Goal: Task Accomplishment & Management: Manage account settings

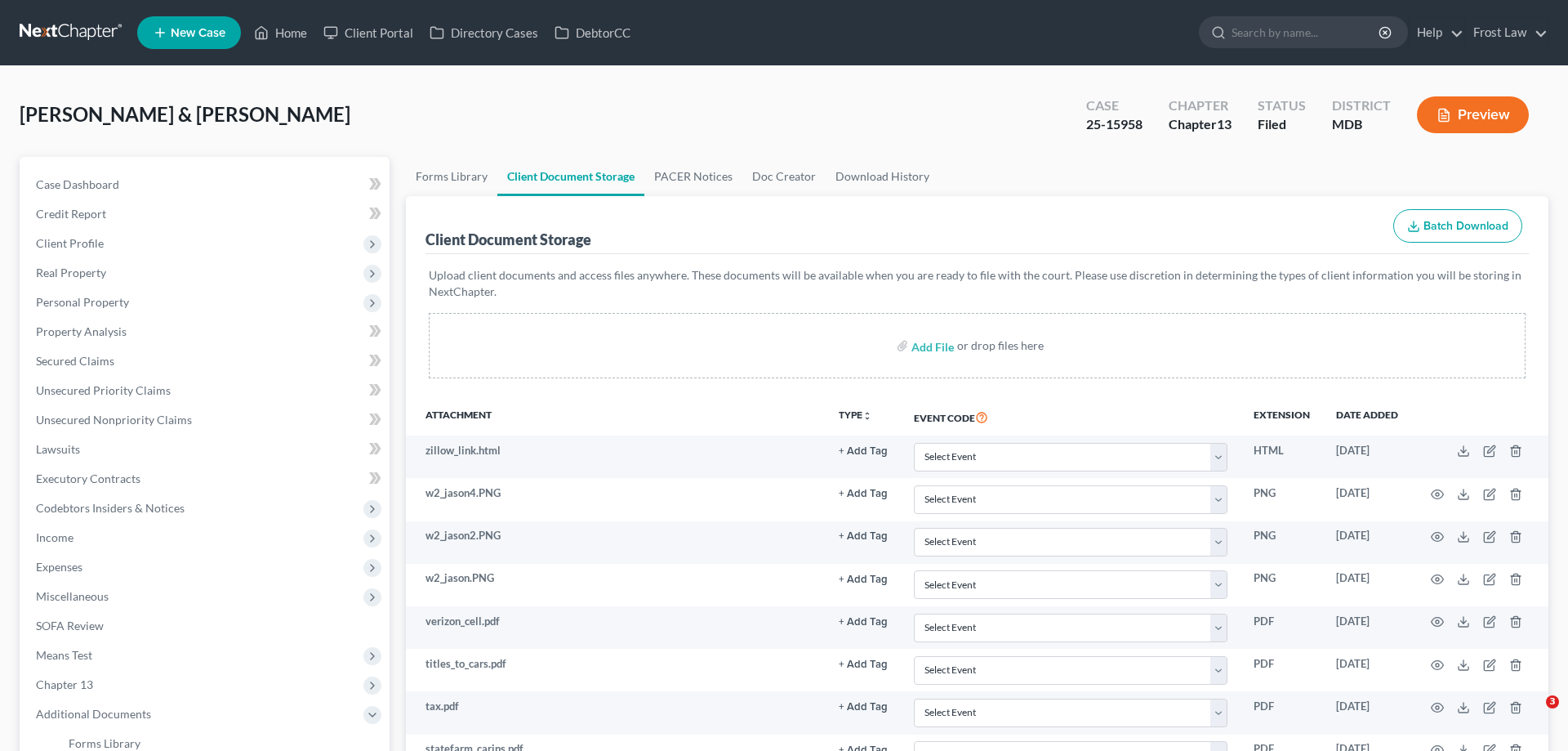
select select "14"
drag, startPoint x: 276, startPoint y: 38, endPoint x: 809, endPoint y: 152, distance: 545.1
click at [277, 38] on link "Home" at bounding box center [280, 32] width 69 height 29
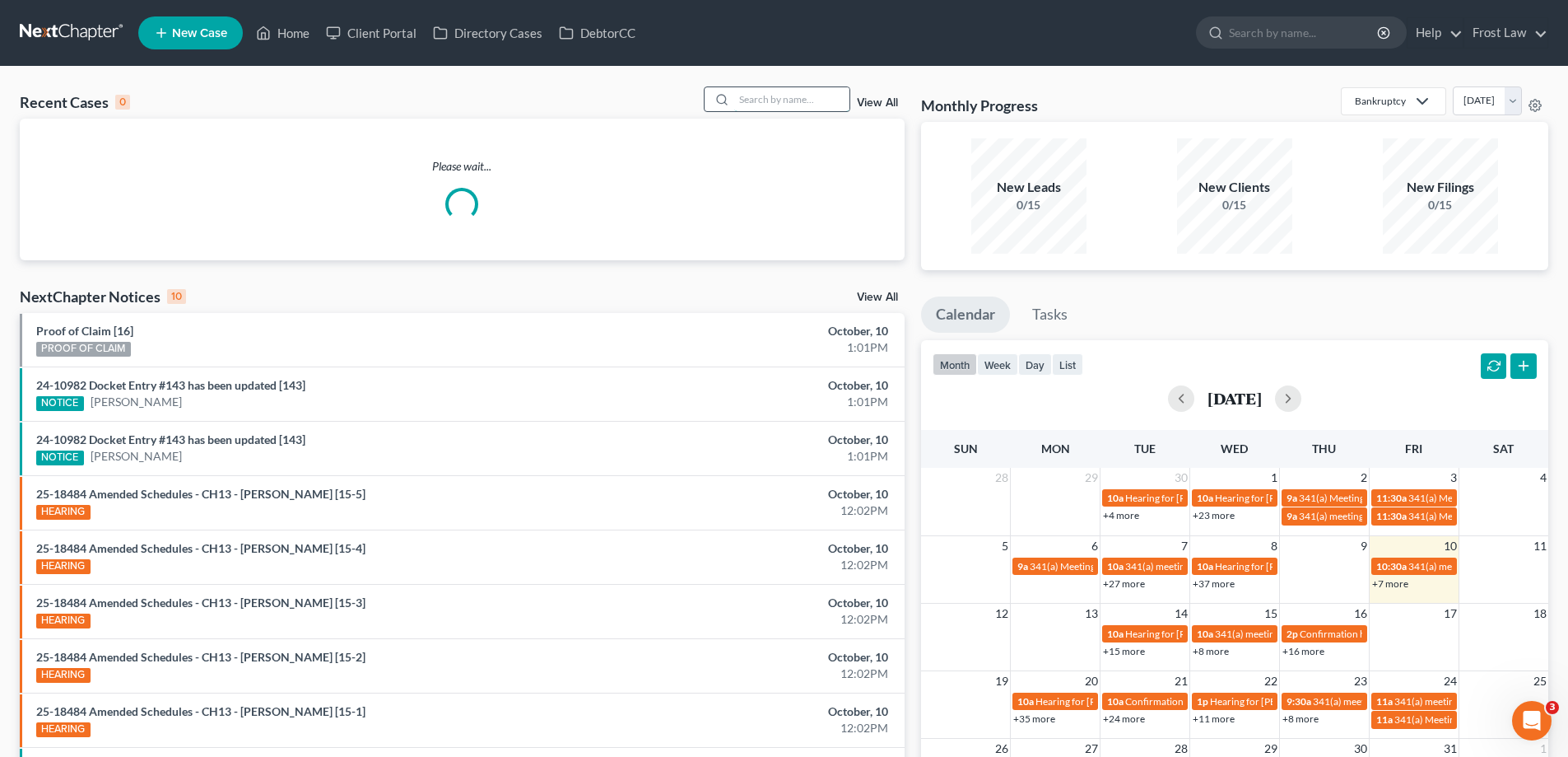
click at [767, 96] on input "search" at bounding box center [792, 99] width 116 height 24
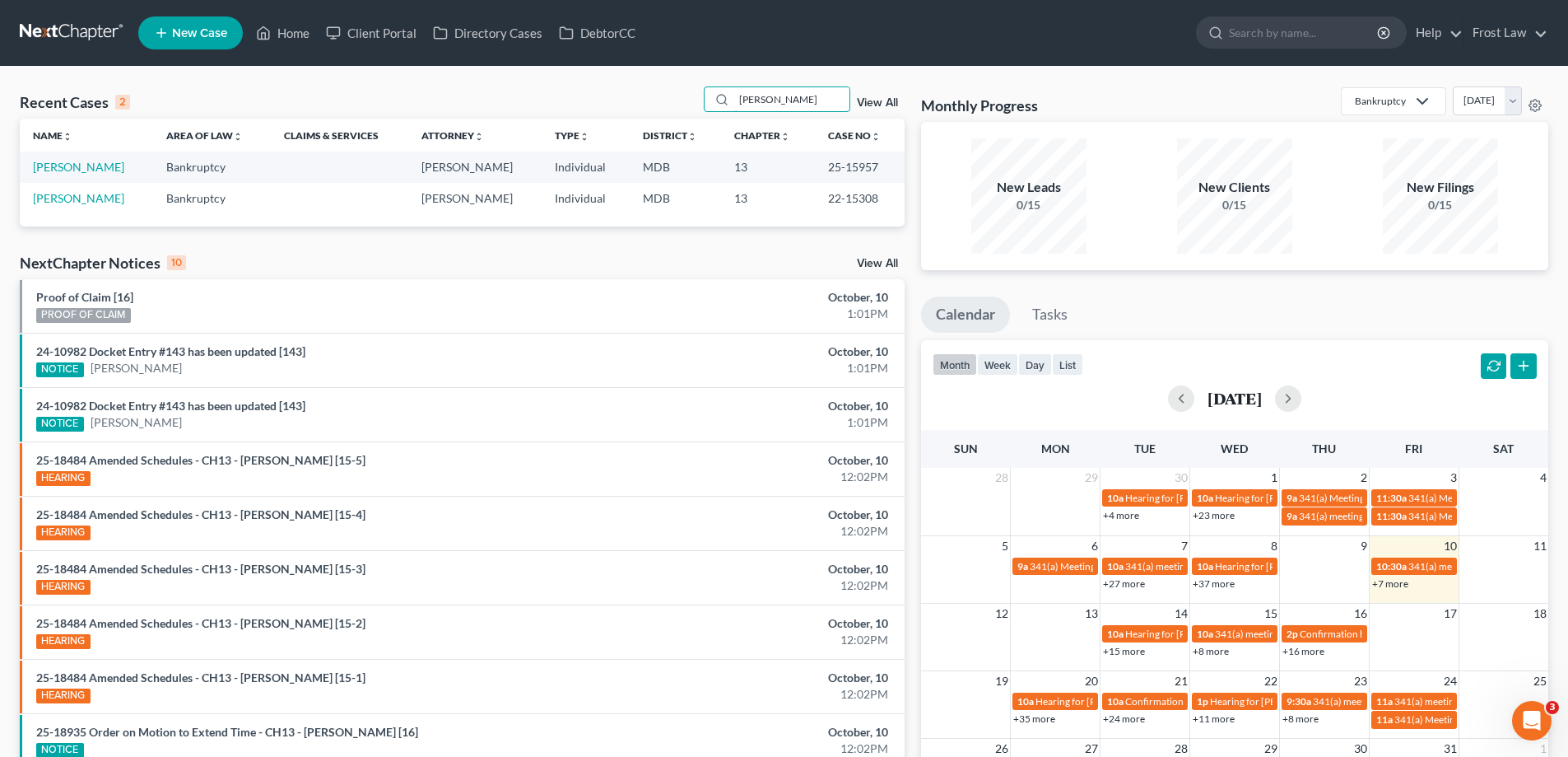
type input "[PERSON_NAME]"
drag, startPoint x: 887, startPoint y: 166, endPoint x: 819, endPoint y: 180, distance: 69.4
click at [819, 180] on td "25-15957" at bounding box center [860, 167] width 90 height 30
copy td "25-15957"
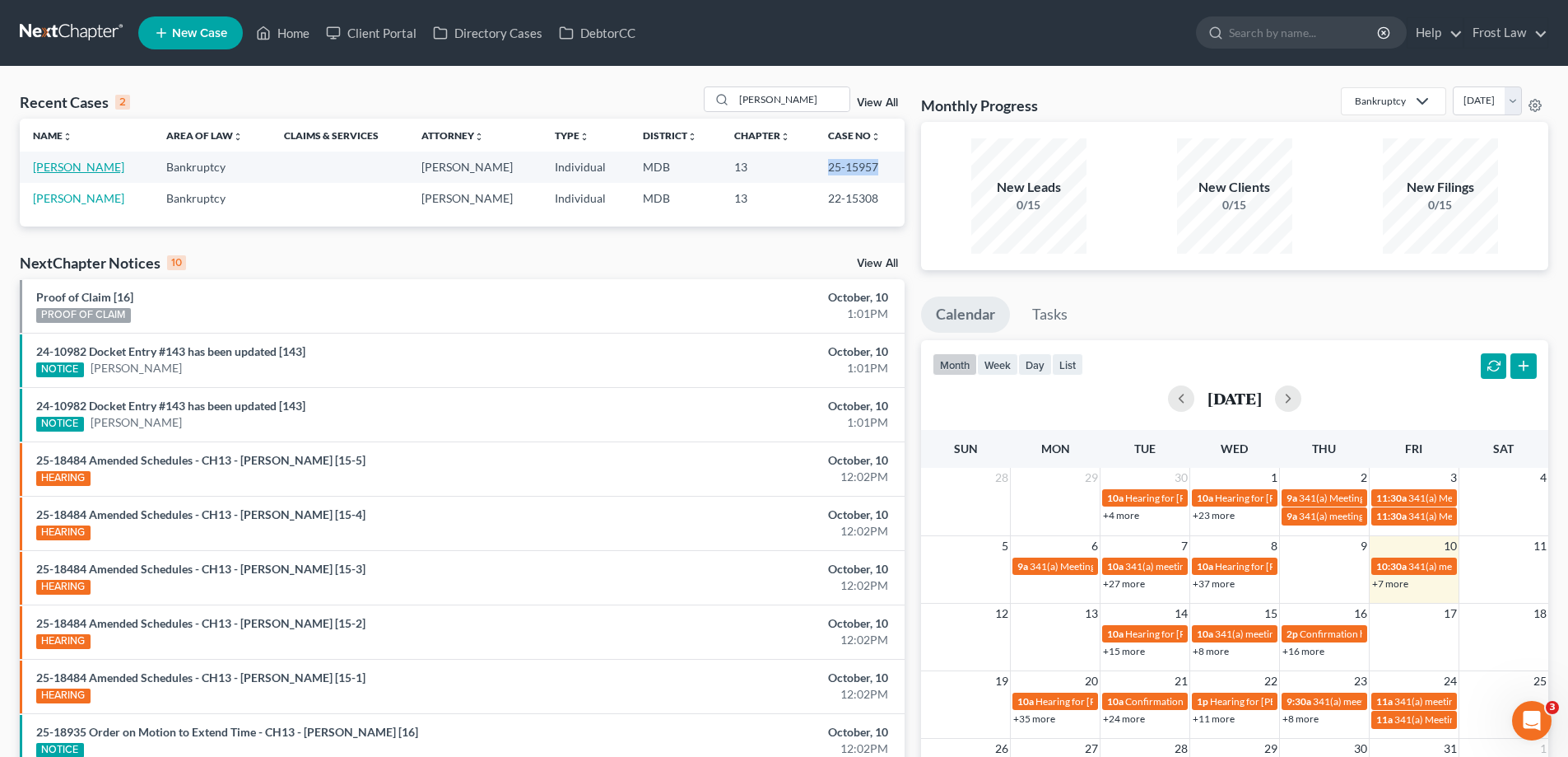
click at [81, 169] on link "[PERSON_NAME]" at bounding box center [79, 167] width 91 height 14
select select "2"
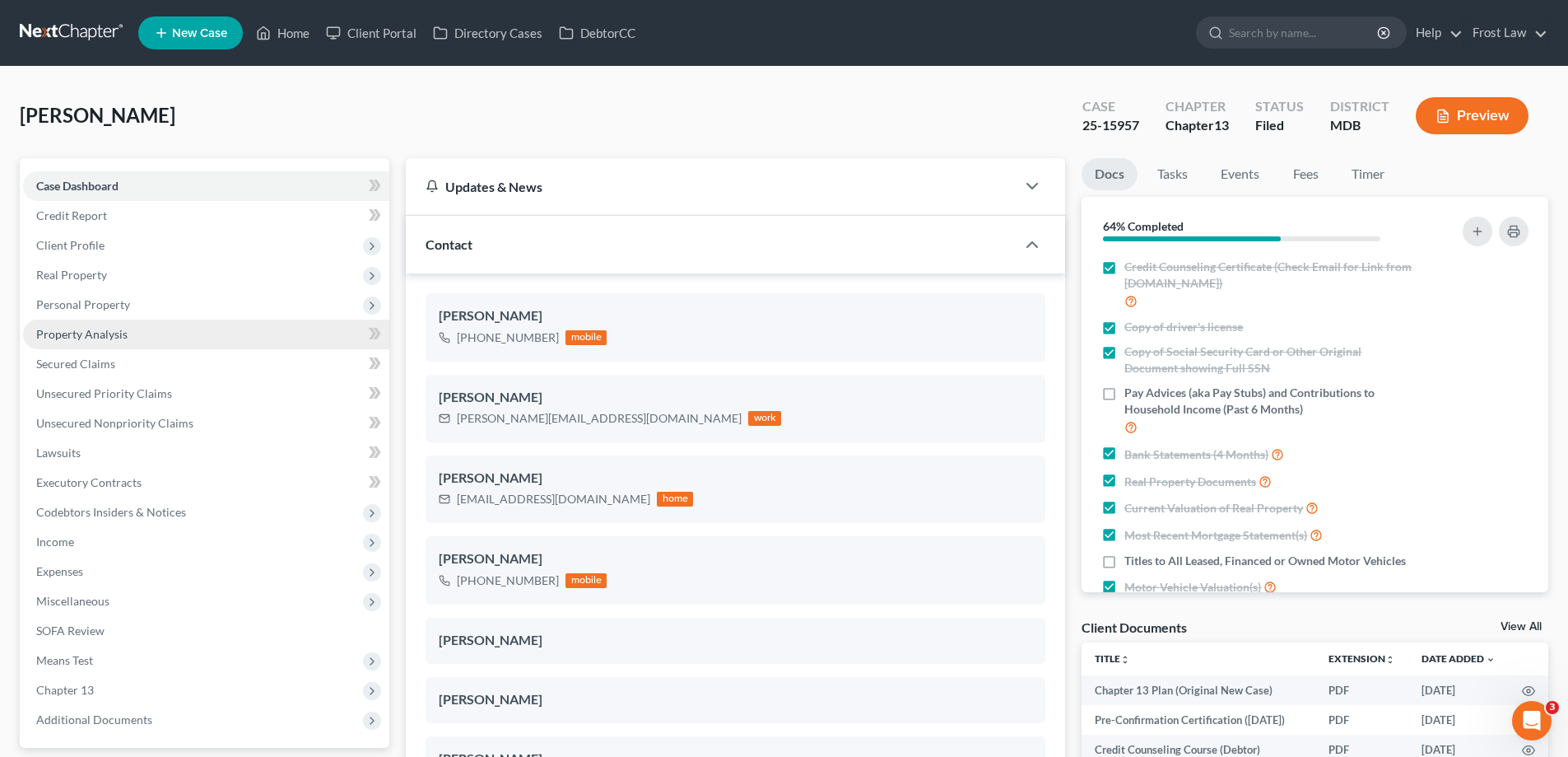
scroll to position [2012, 0]
drag, startPoint x: 163, startPoint y: 337, endPoint x: 178, endPoint y: 338, distance: 15.0
click at [164, 337] on link "Property Analysis" at bounding box center [206, 334] width 367 height 30
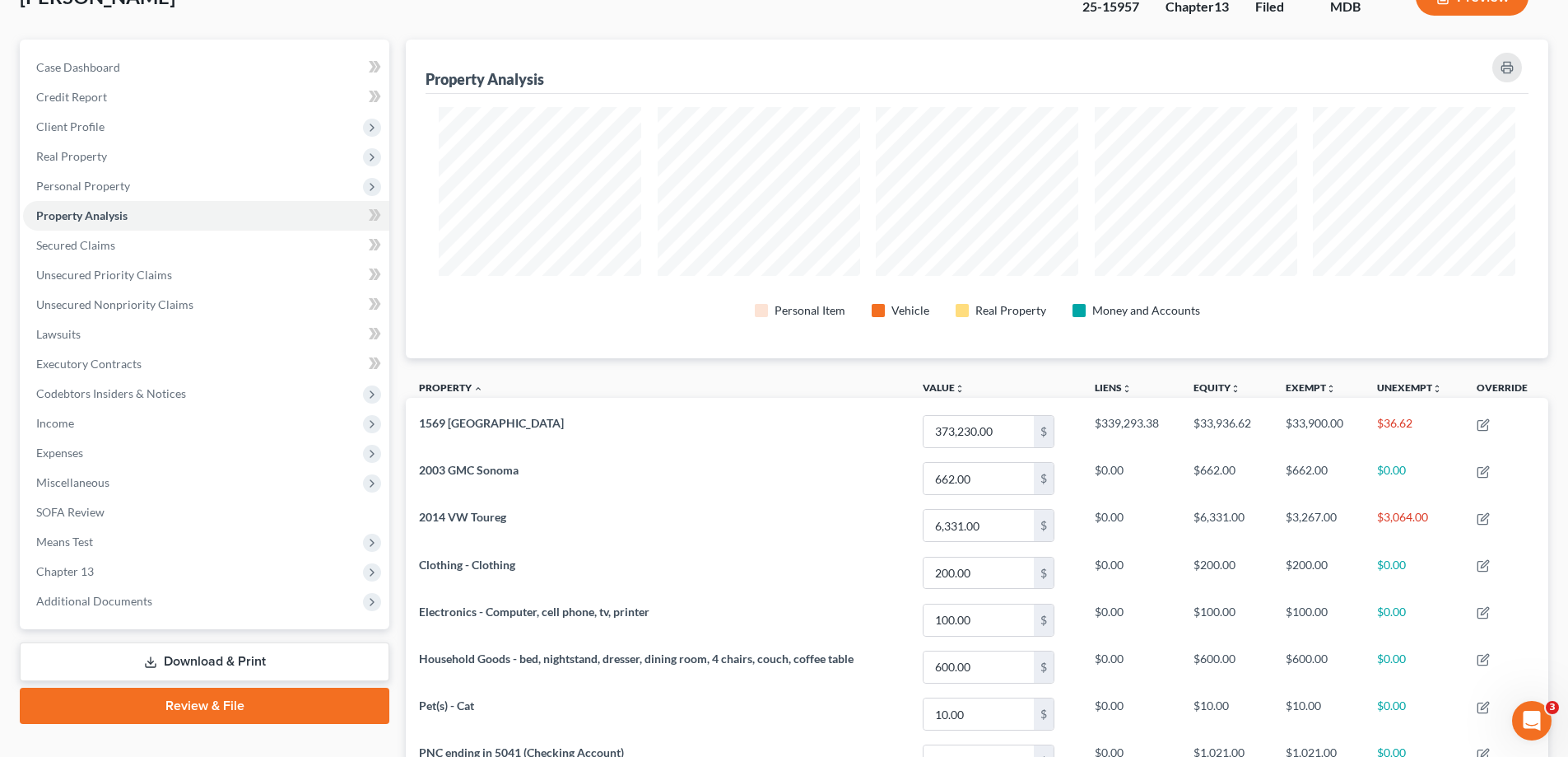
scroll to position [355, 0]
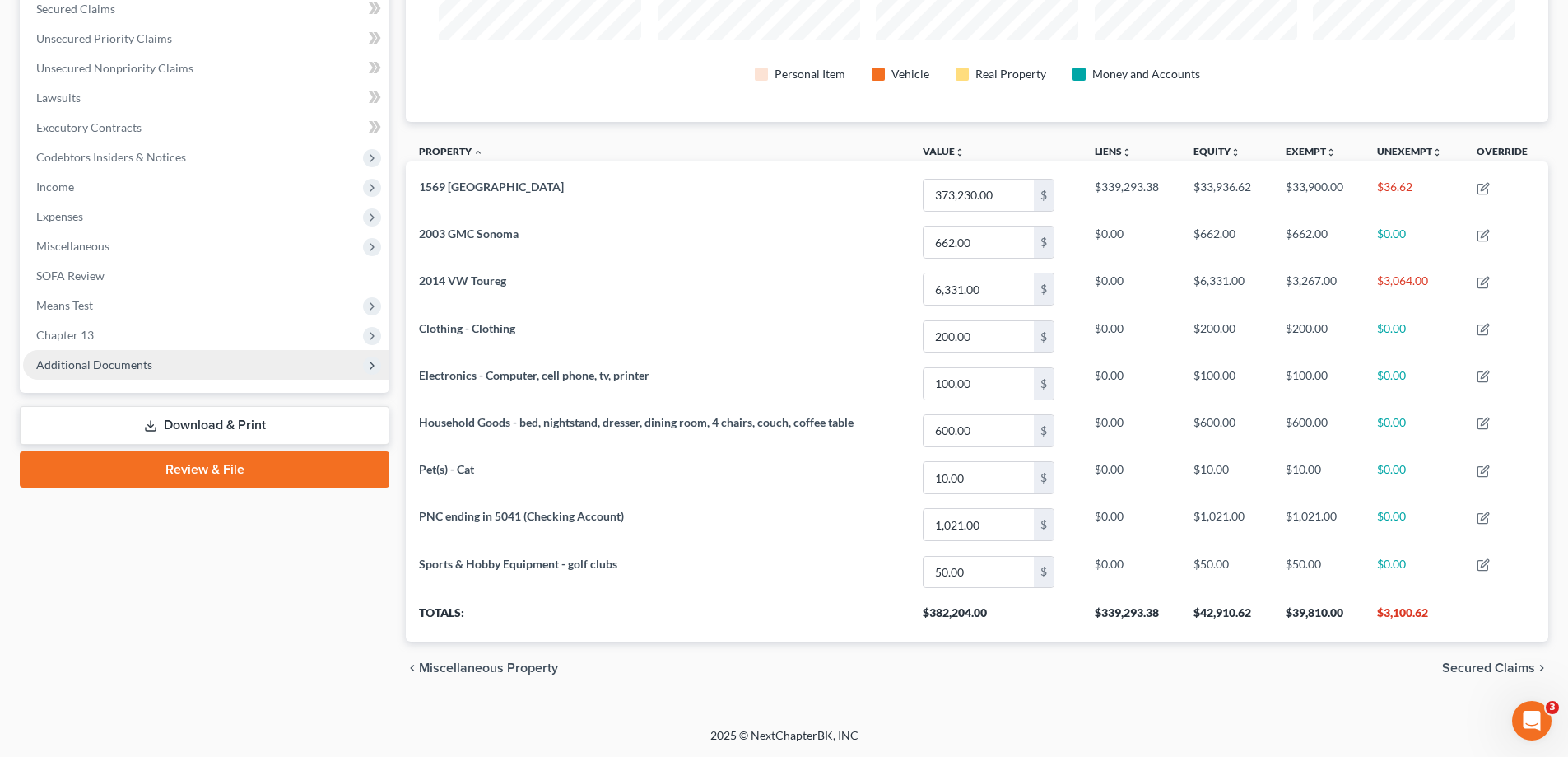
click at [173, 332] on span "Chapter 13" at bounding box center [206, 335] width 367 height 30
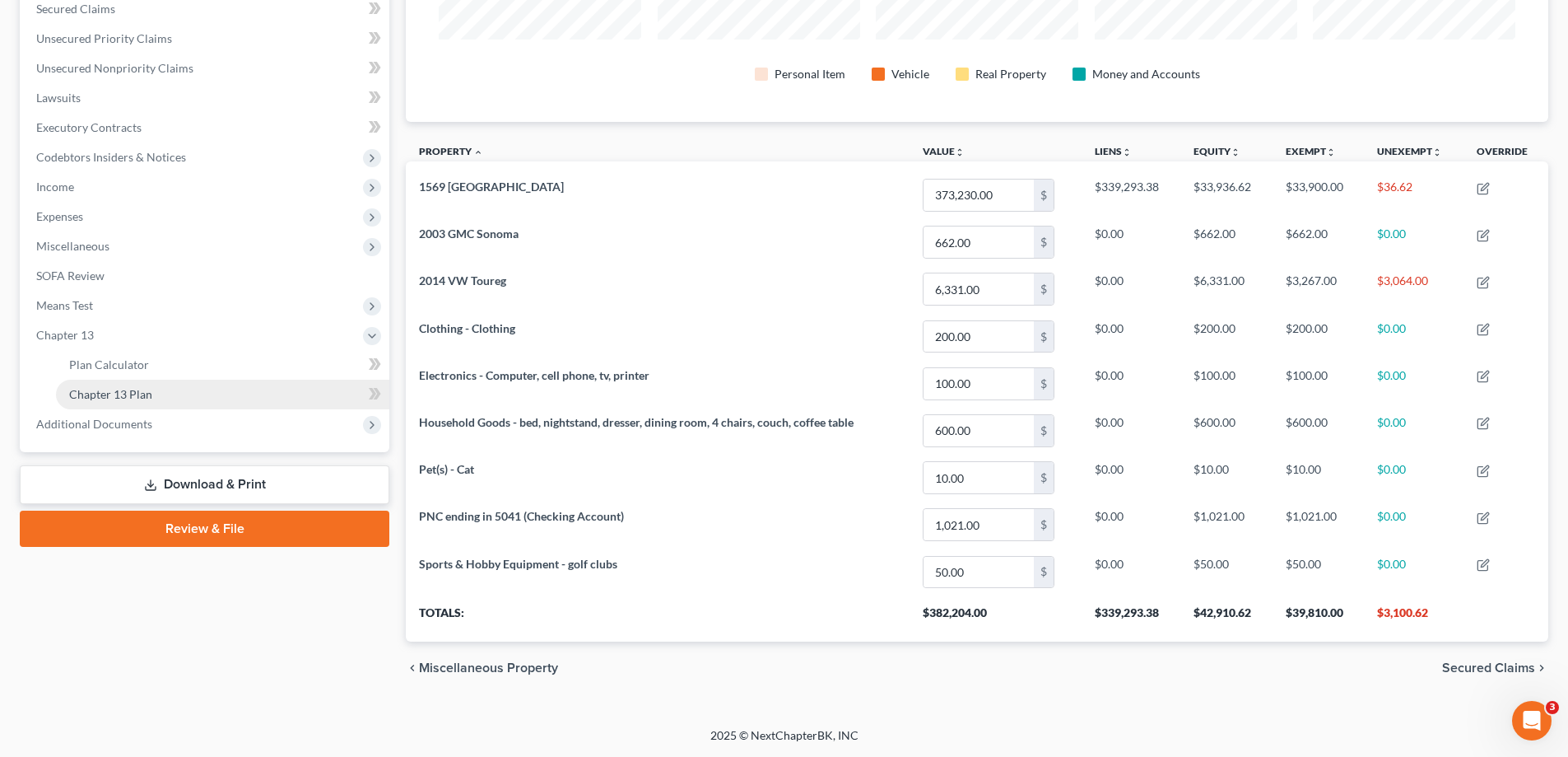
click at [188, 397] on link "Chapter 13 Plan" at bounding box center [222, 394] width 334 height 30
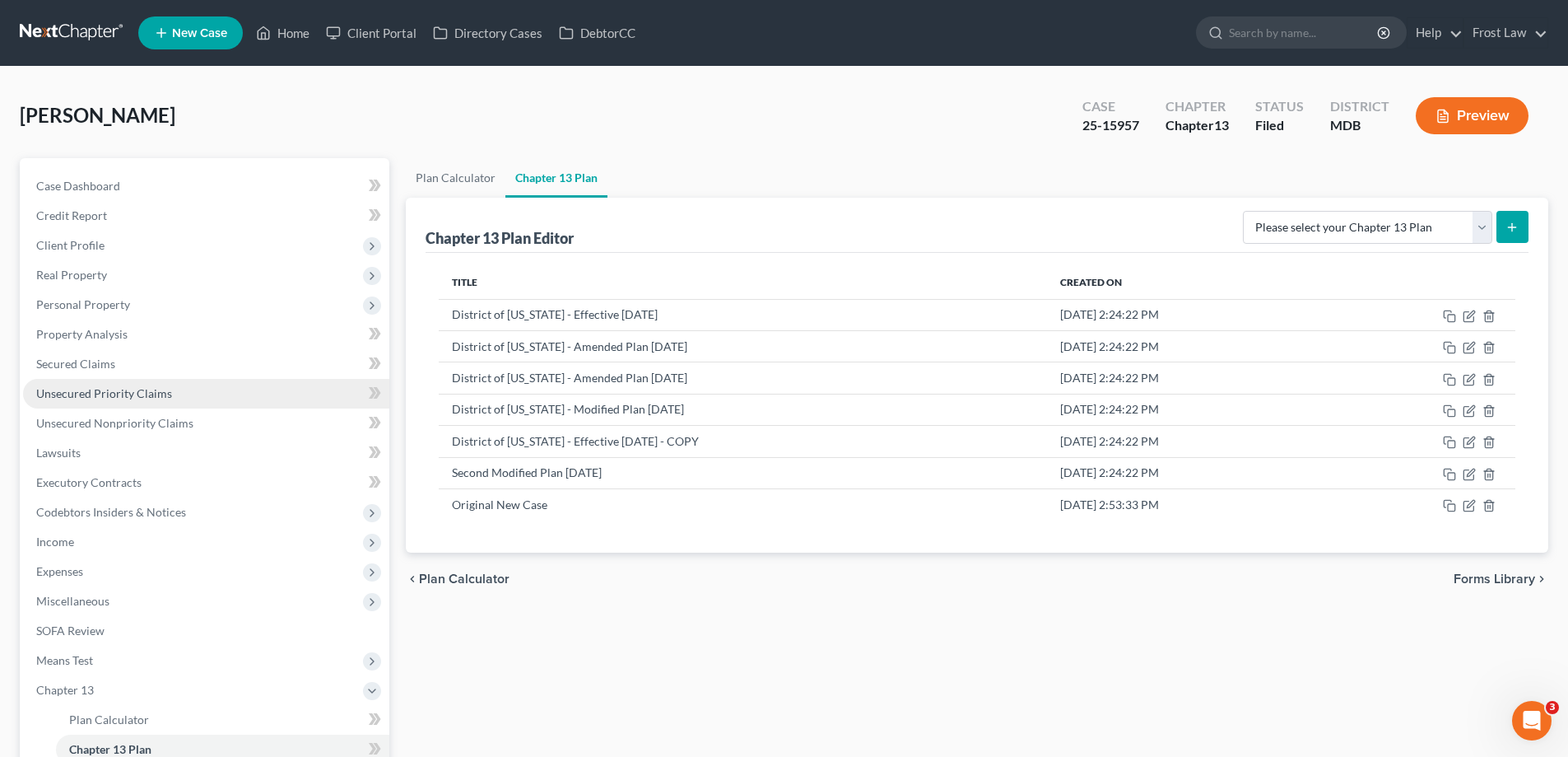
click at [202, 387] on link "Unsecured Priority Claims" at bounding box center [206, 393] width 367 height 30
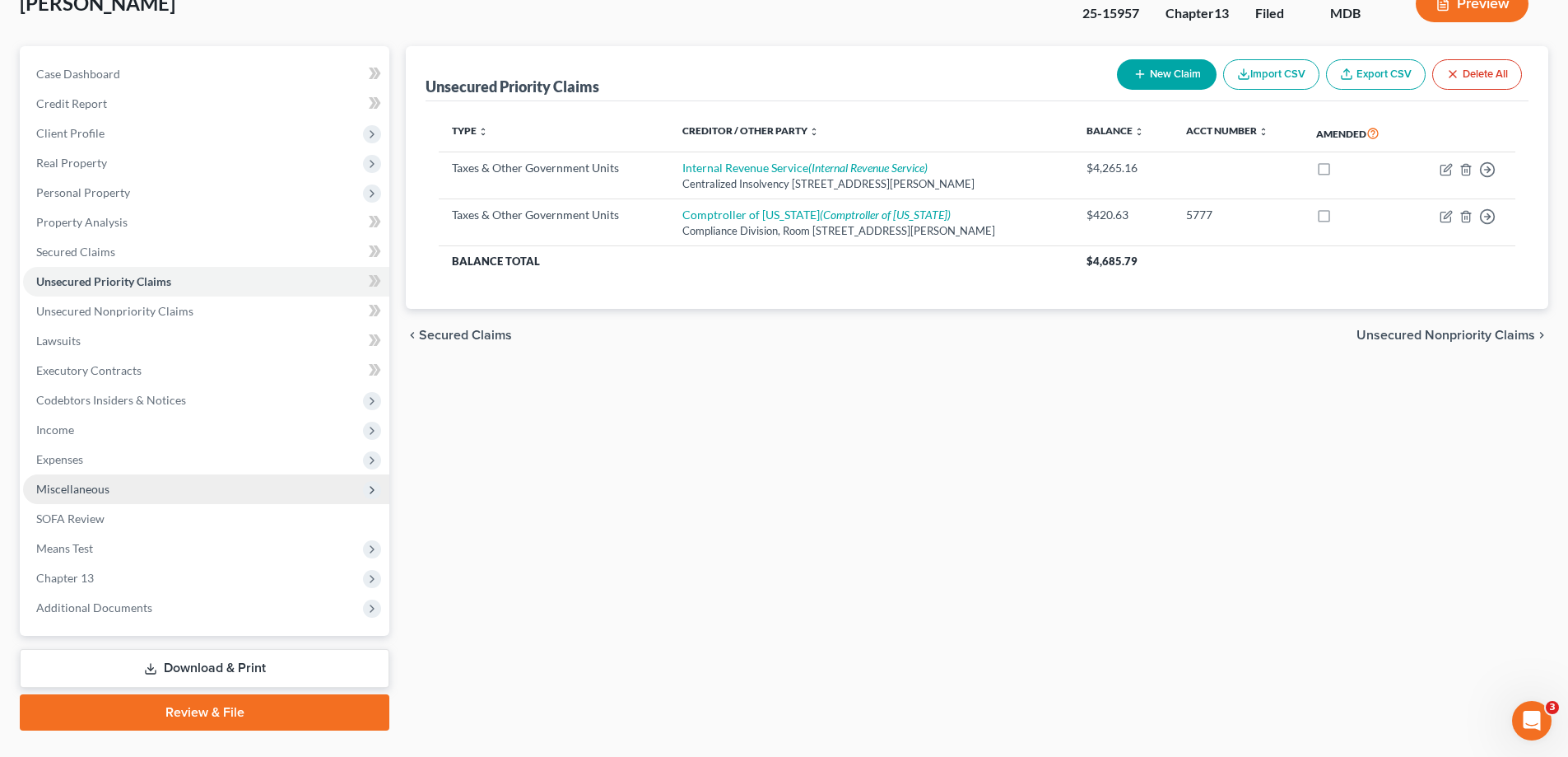
scroll to position [148, 0]
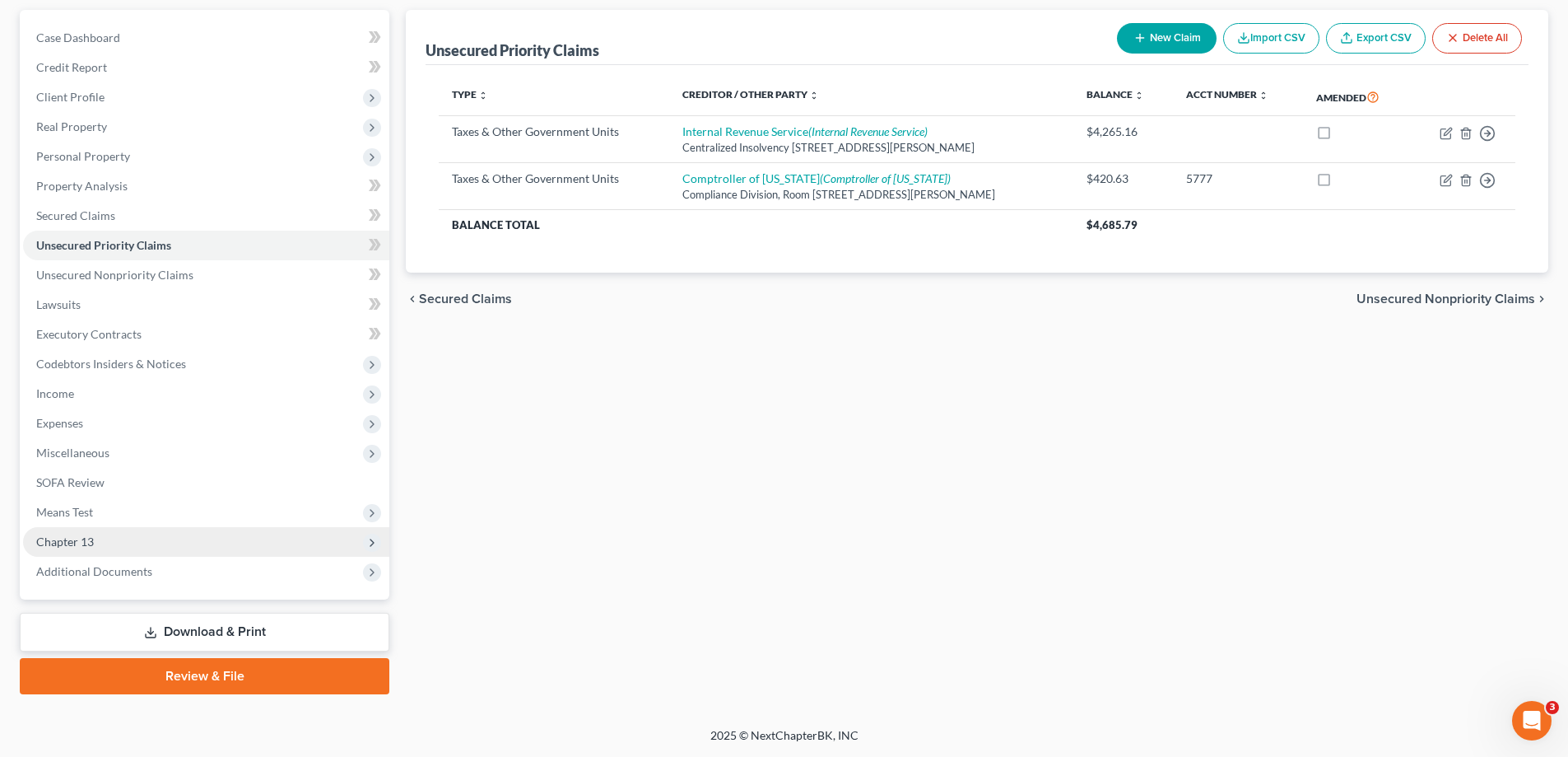
click at [206, 535] on span "Chapter 13" at bounding box center [206, 542] width 367 height 30
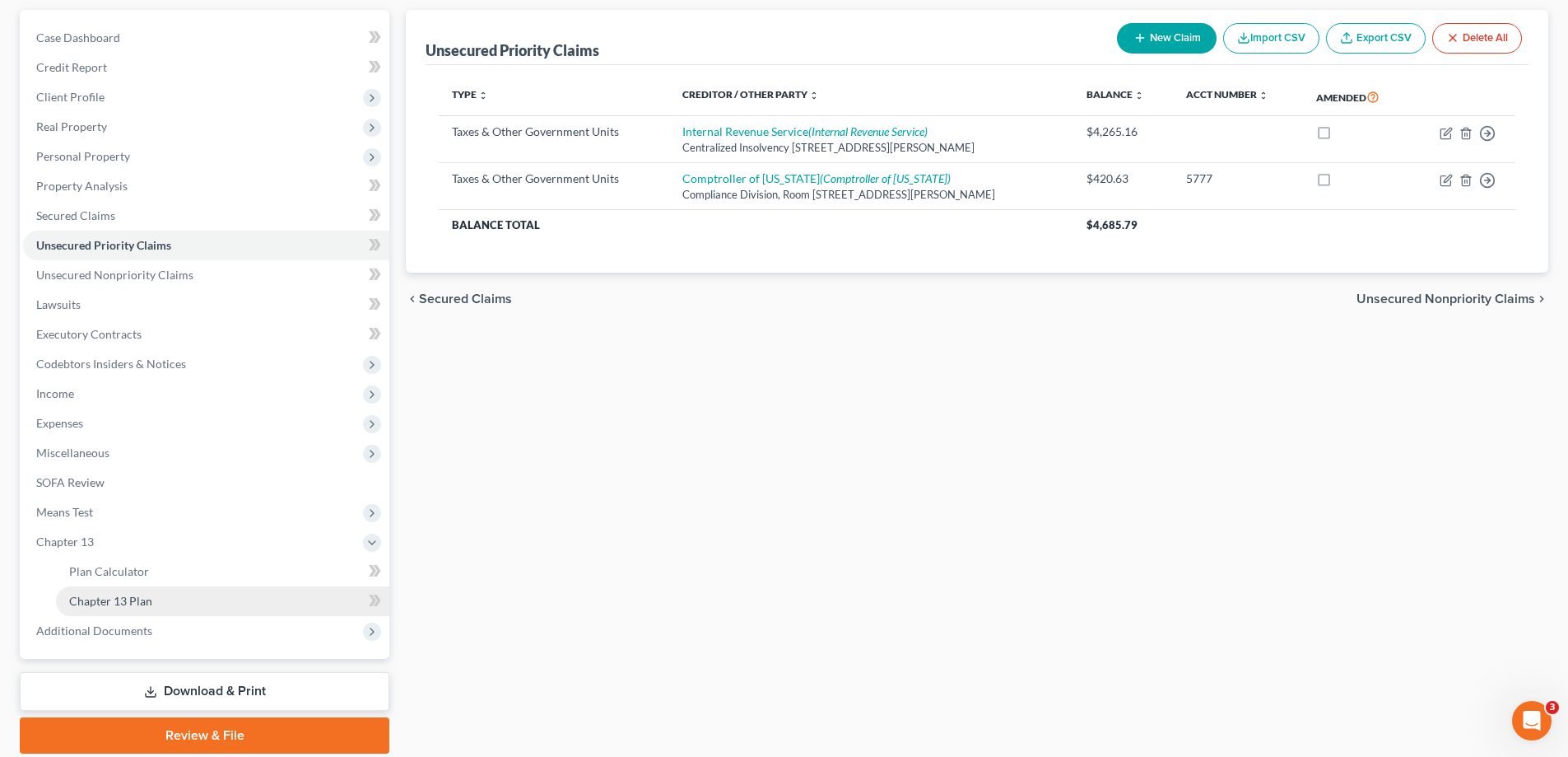
click at [222, 591] on link "Chapter 13 Plan" at bounding box center [222, 601] width 334 height 30
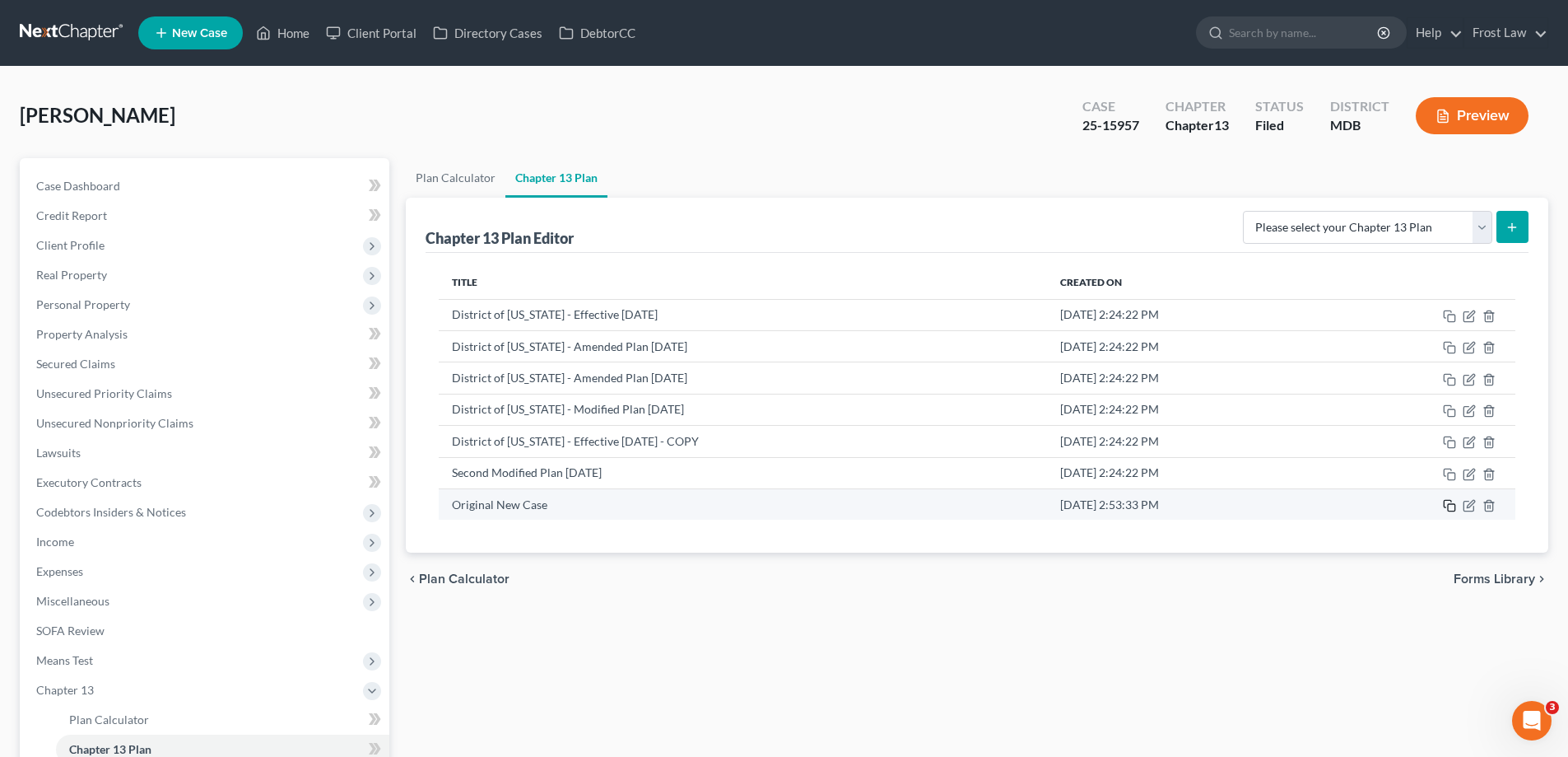
click at [1451, 503] on icon "button" at bounding box center [1450, 505] width 13 height 13
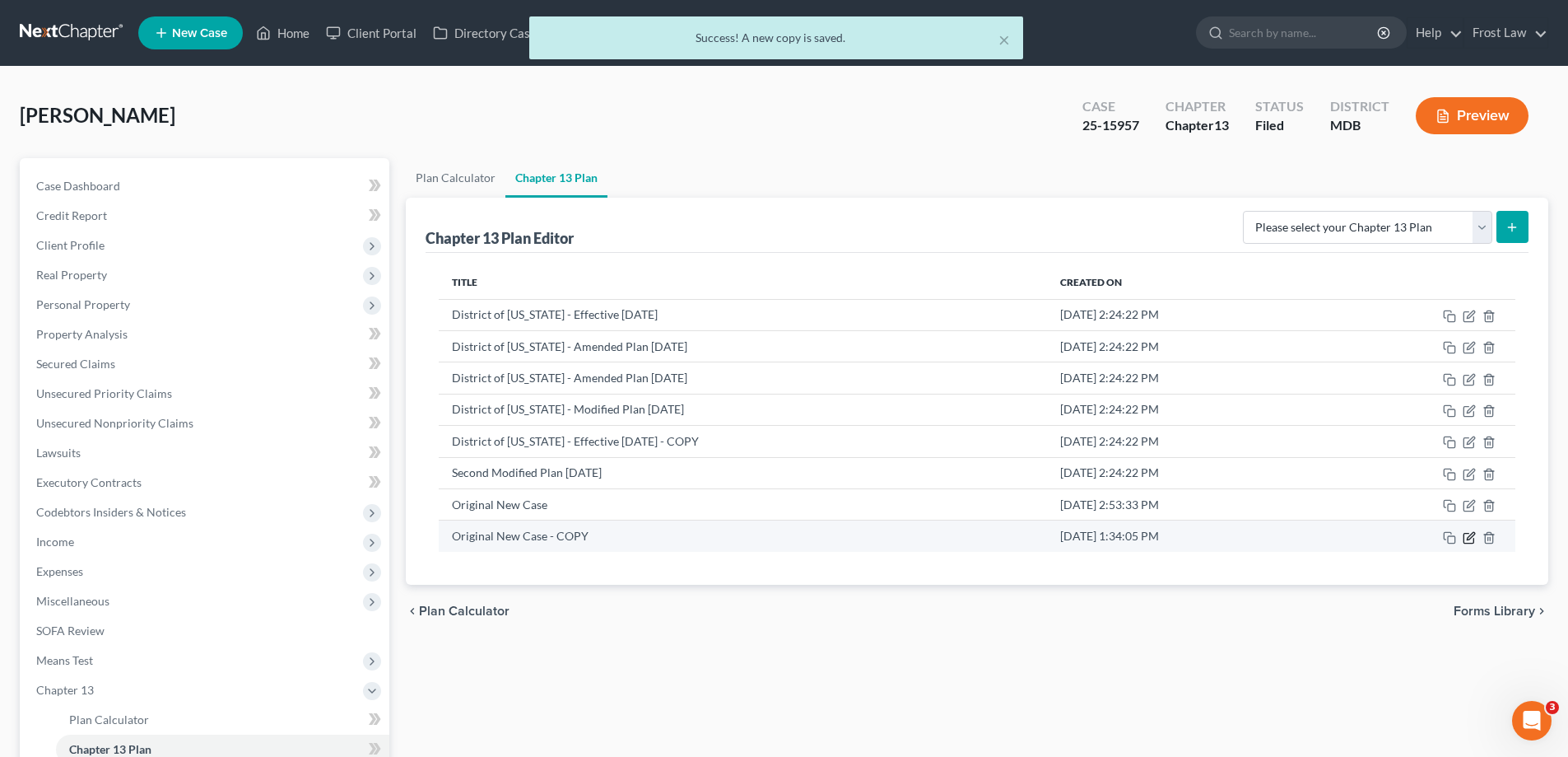
click at [1466, 537] on icon "button" at bounding box center [1469, 537] width 13 height 13
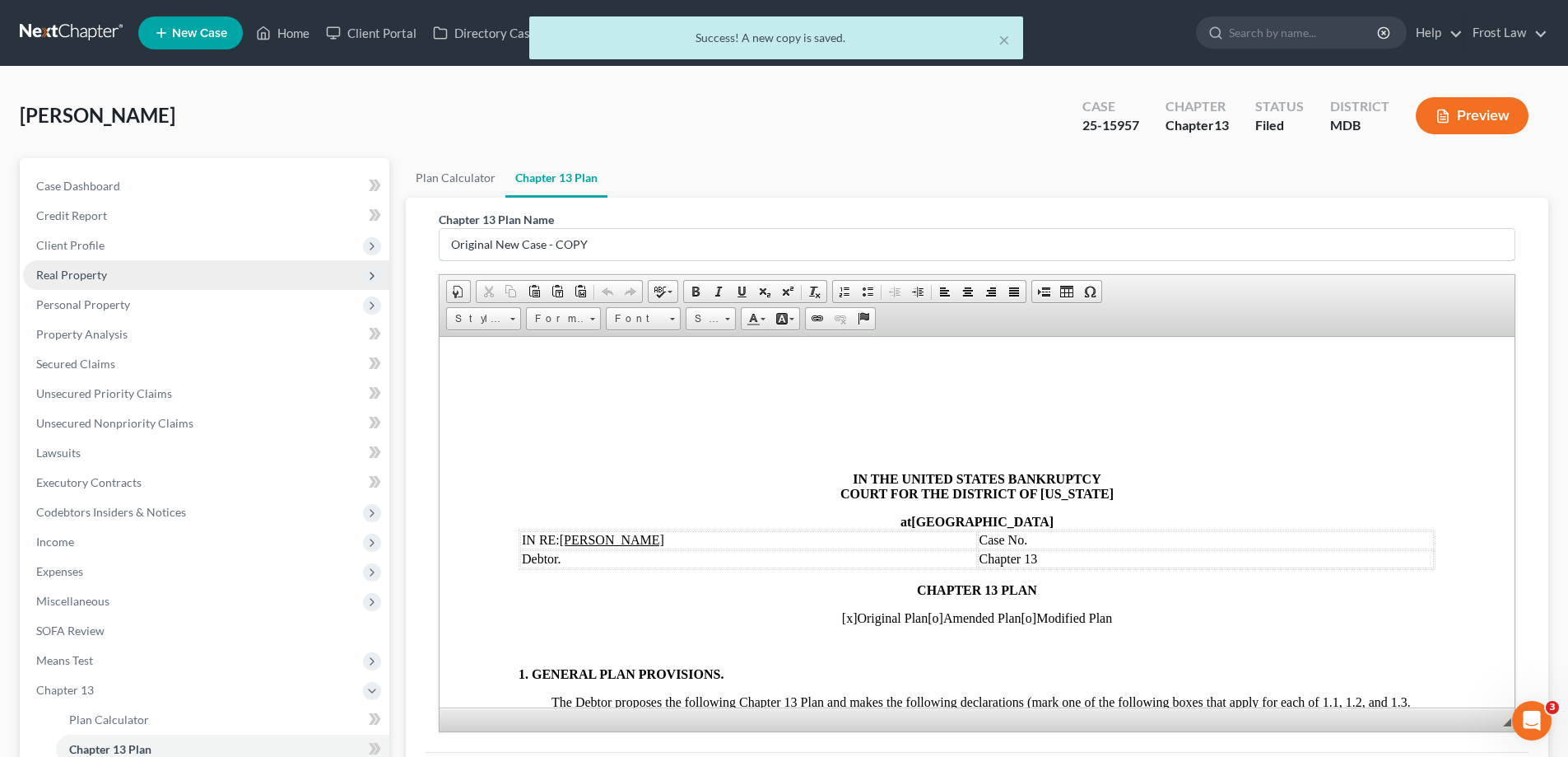
drag, startPoint x: 650, startPoint y: 239, endPoint x: 340, endPoint y: 273, distance: 311.9
click at [344, 273] on div "Petition Navigation Case Dashboard Payments Invoices Payments Payments Credit R…" at bounding box center [784, 529] width 1546 height 744
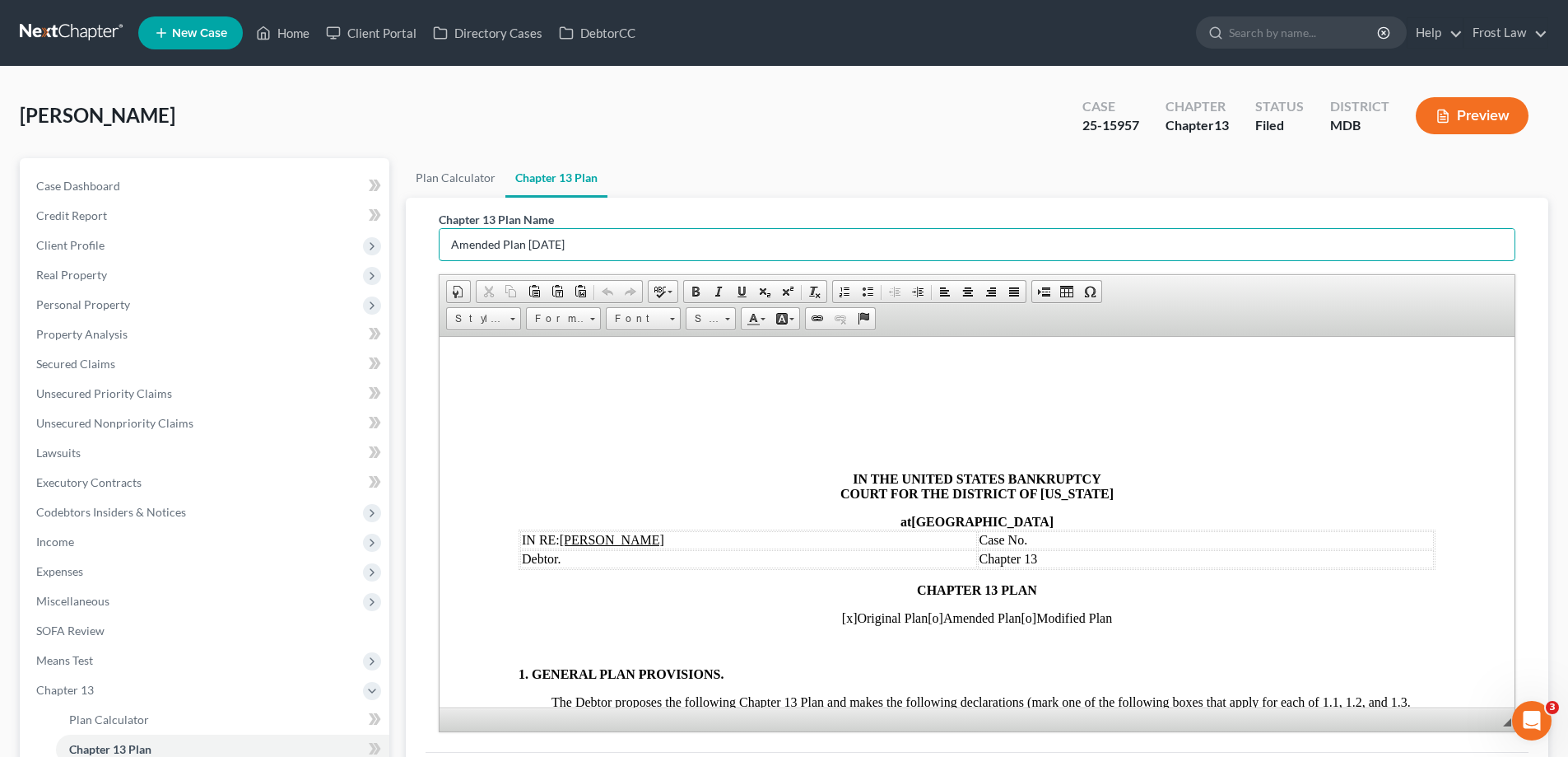
type input "Amended Plan [DATE]"
click at [1041, 541] on td "Case No." at bounding box center [1207, 539] width 457 height 18
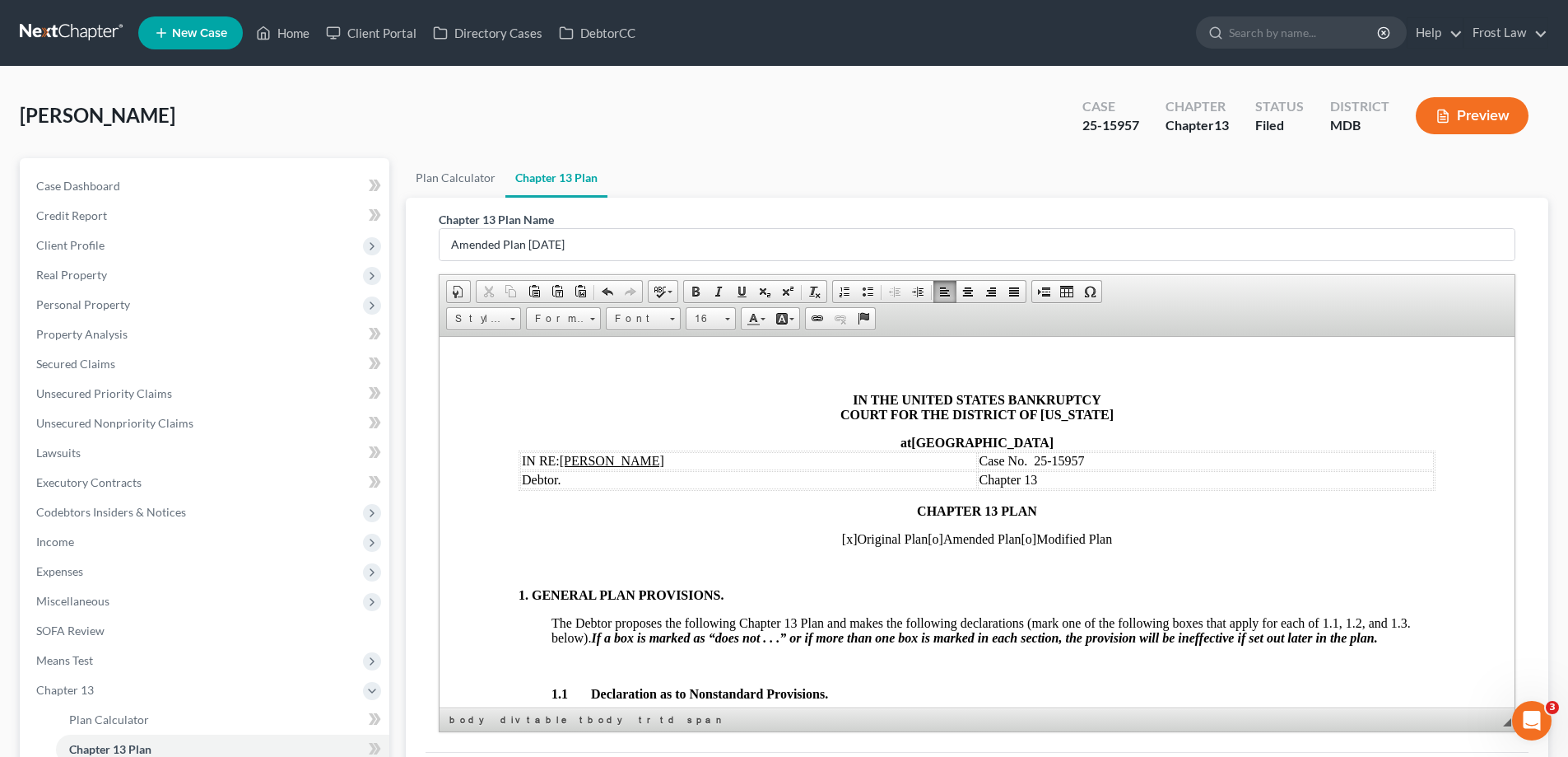
scroll to position [165, 0]
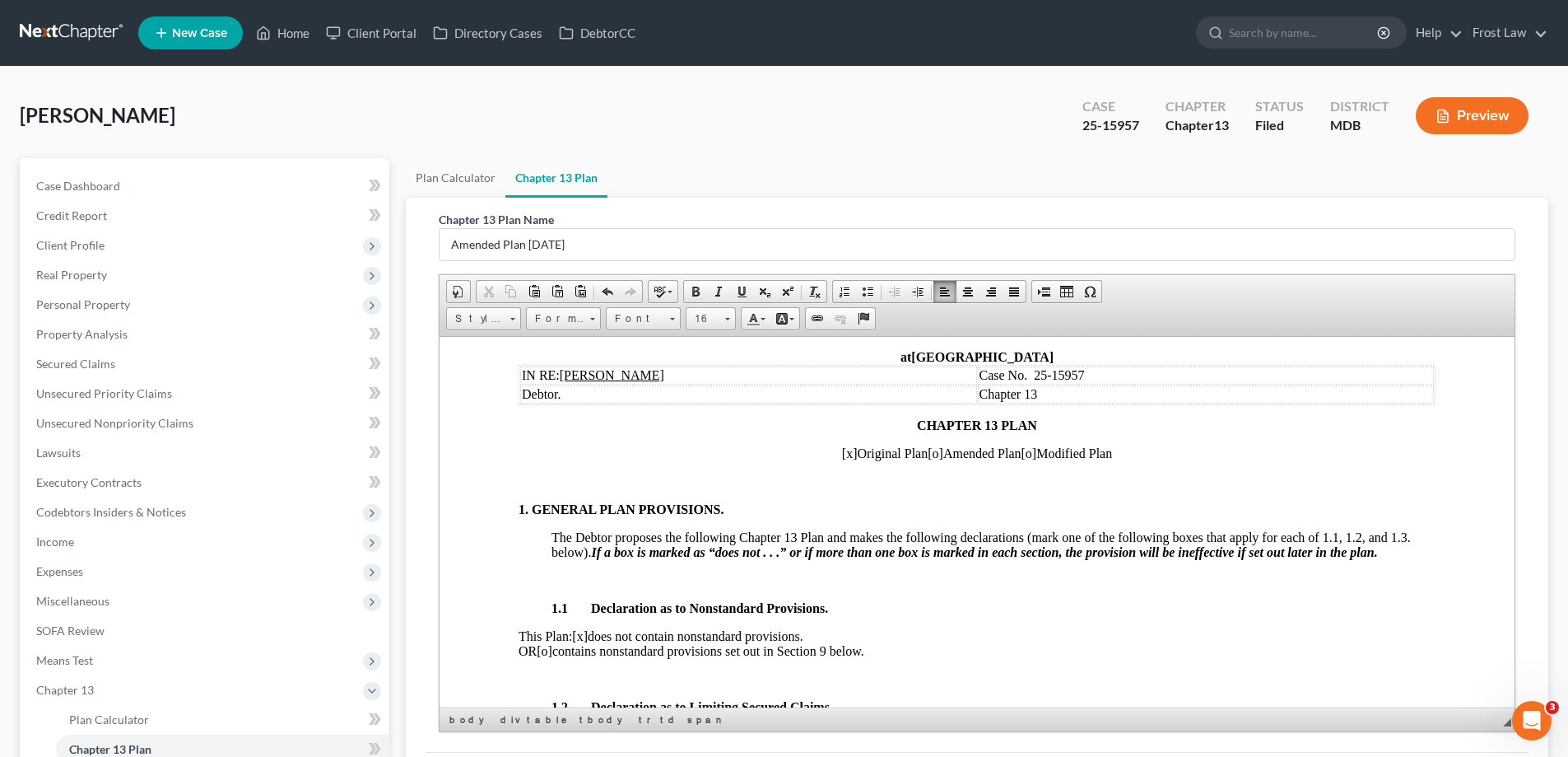
click at [842, 454] on span "[x]" at bounding box center [849, 453] width 15 height 14
click at [932, 452] on span "[o]" at bounding box center [935, 453] width 15 height 14
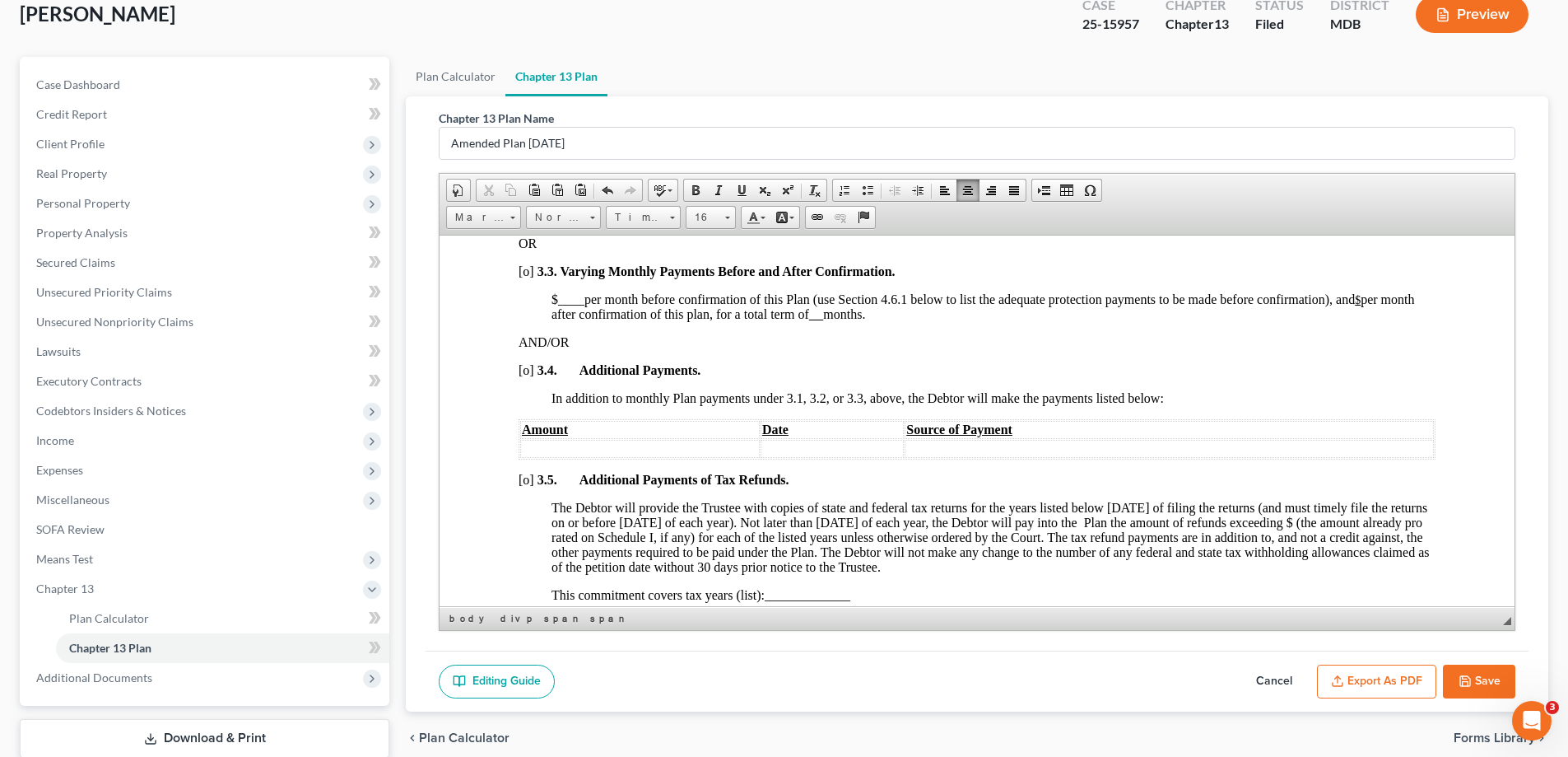
scroll to position [207, 0]
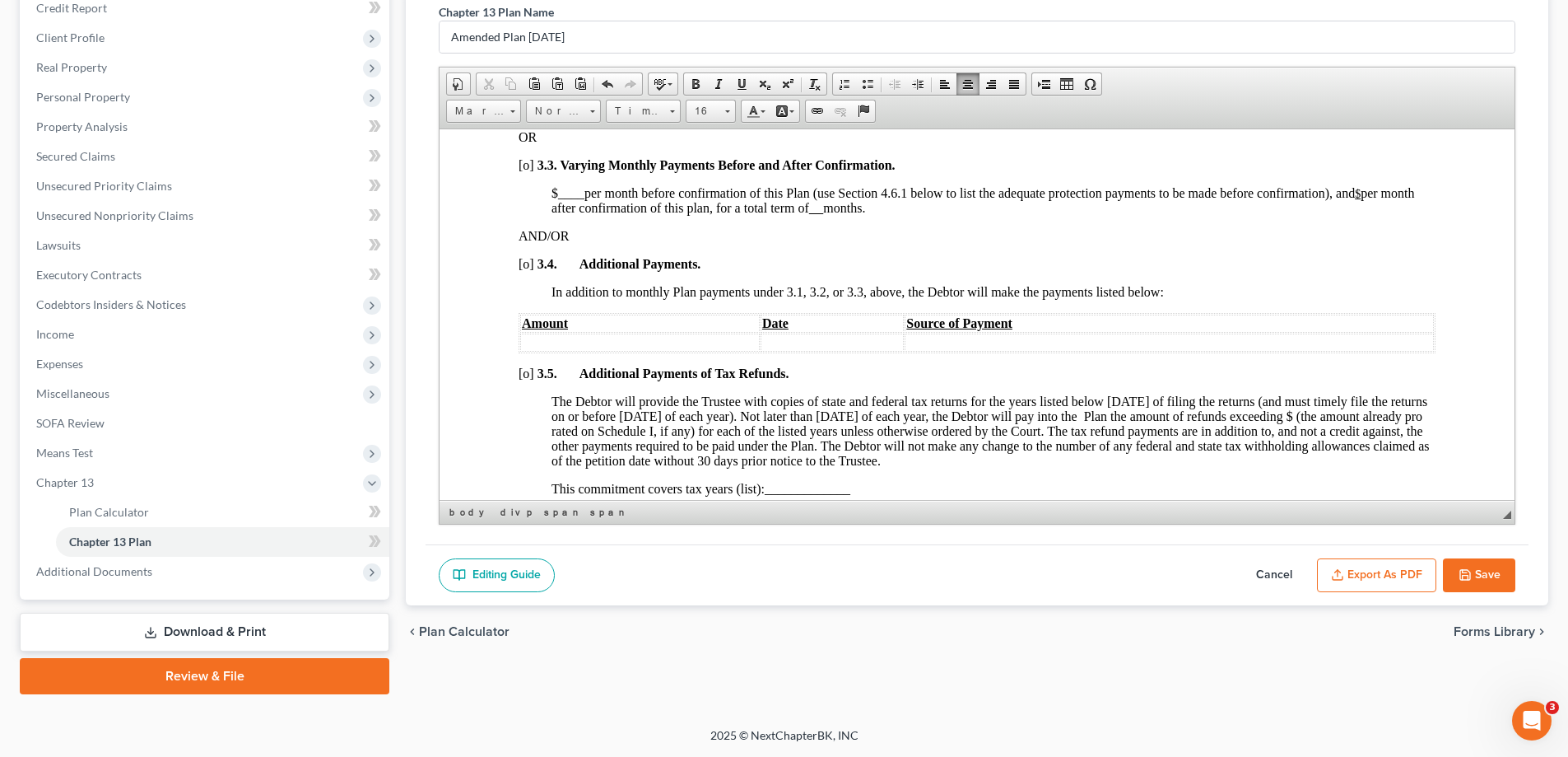
click at [1499, 582] on button "Save" at bounding box center [1479, 576] width 73 height 35
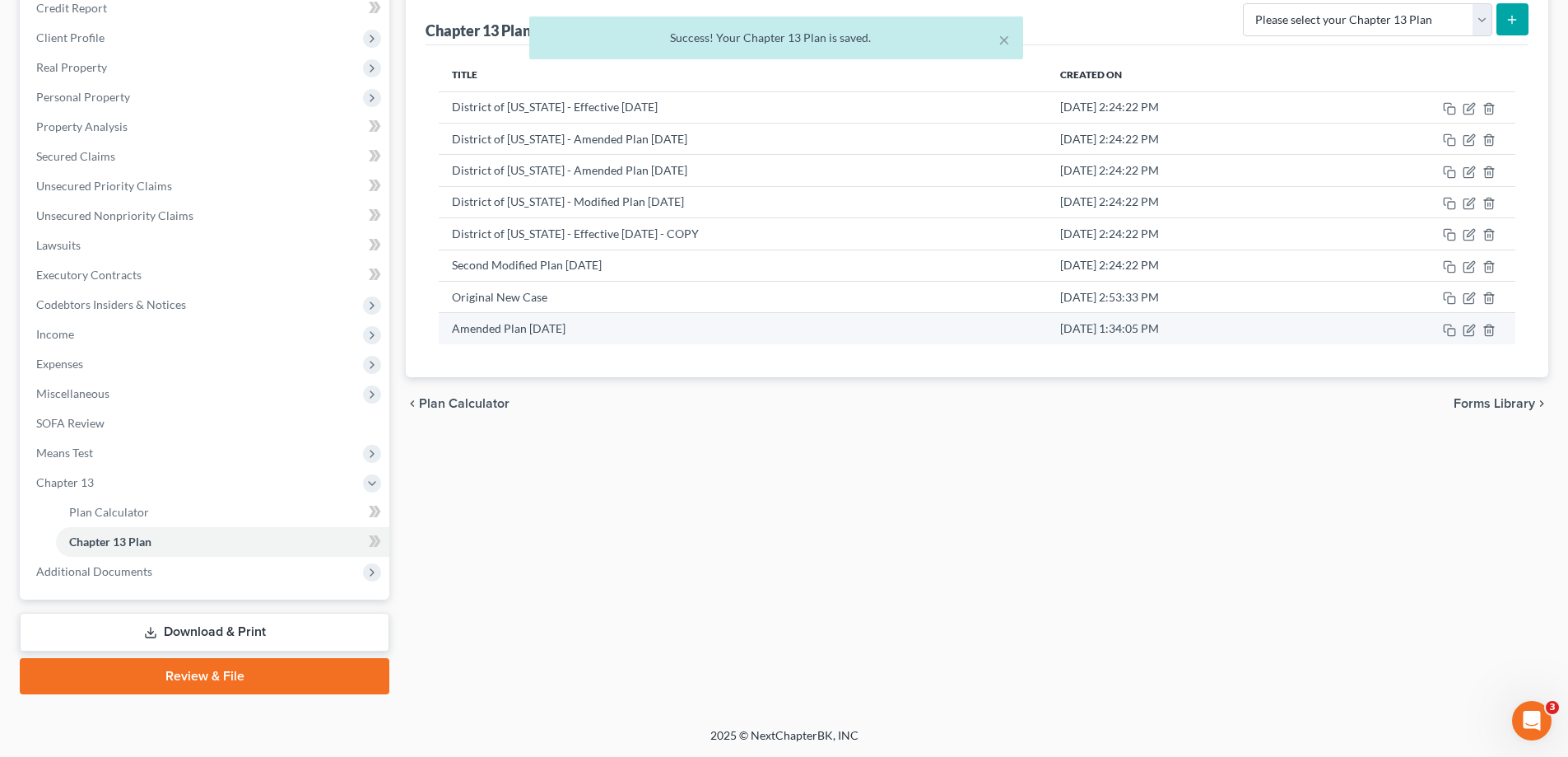
scroll to position [0, 0]
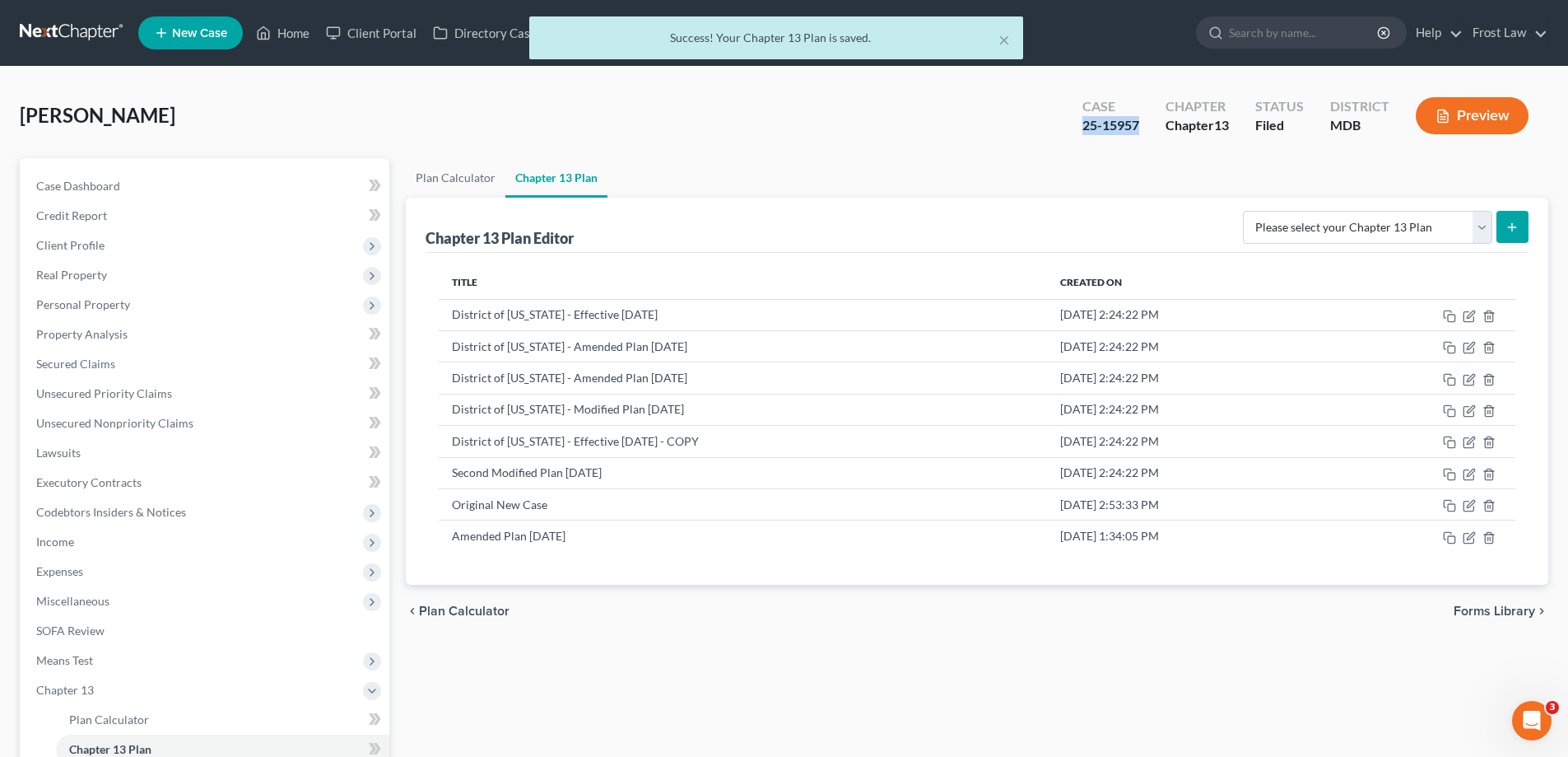
drag, startPoint x: 1143, startPoint y: 129, endPoint x: 1074, endPoint y: 131, distance: 69.0
click at [1073, 130] on div "Case 25-15957" at bounding box center [1111, 117] width 83 height 48
copy div "25-15957"
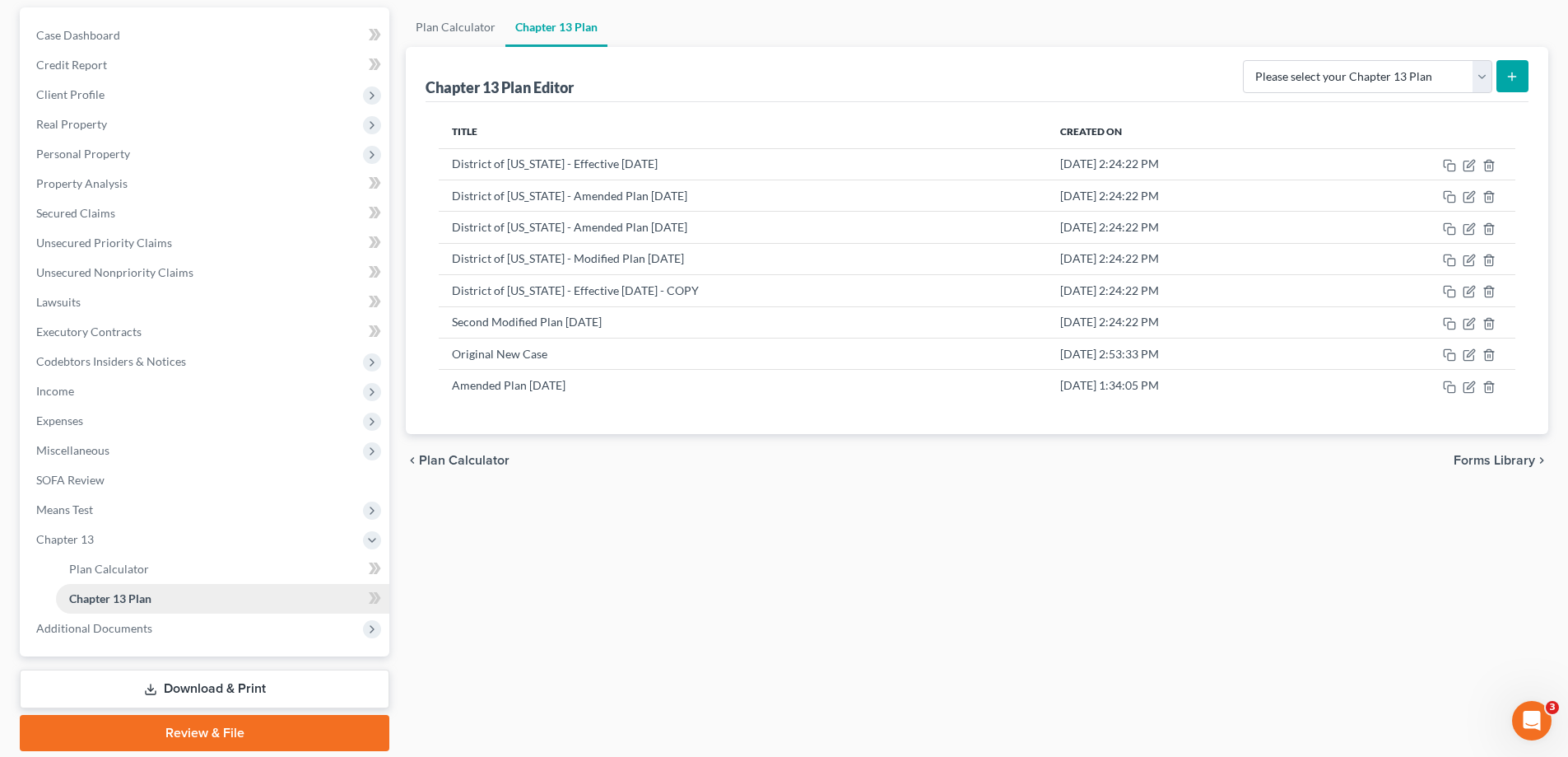
scroll to position [207, 0]
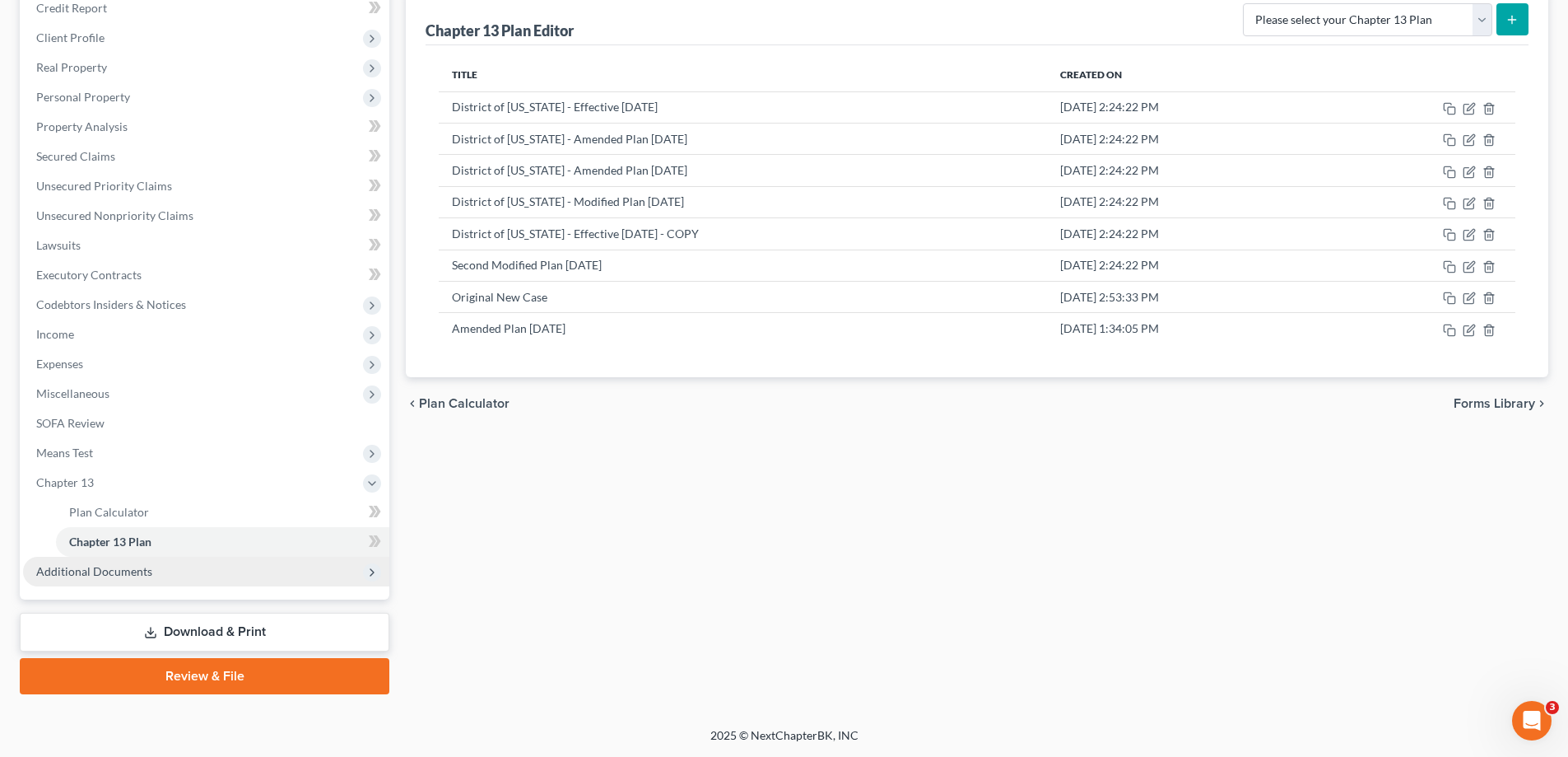
click at [204, 573] on span "Additional Documents" at bounding box center [206, 571] width 367 height 30
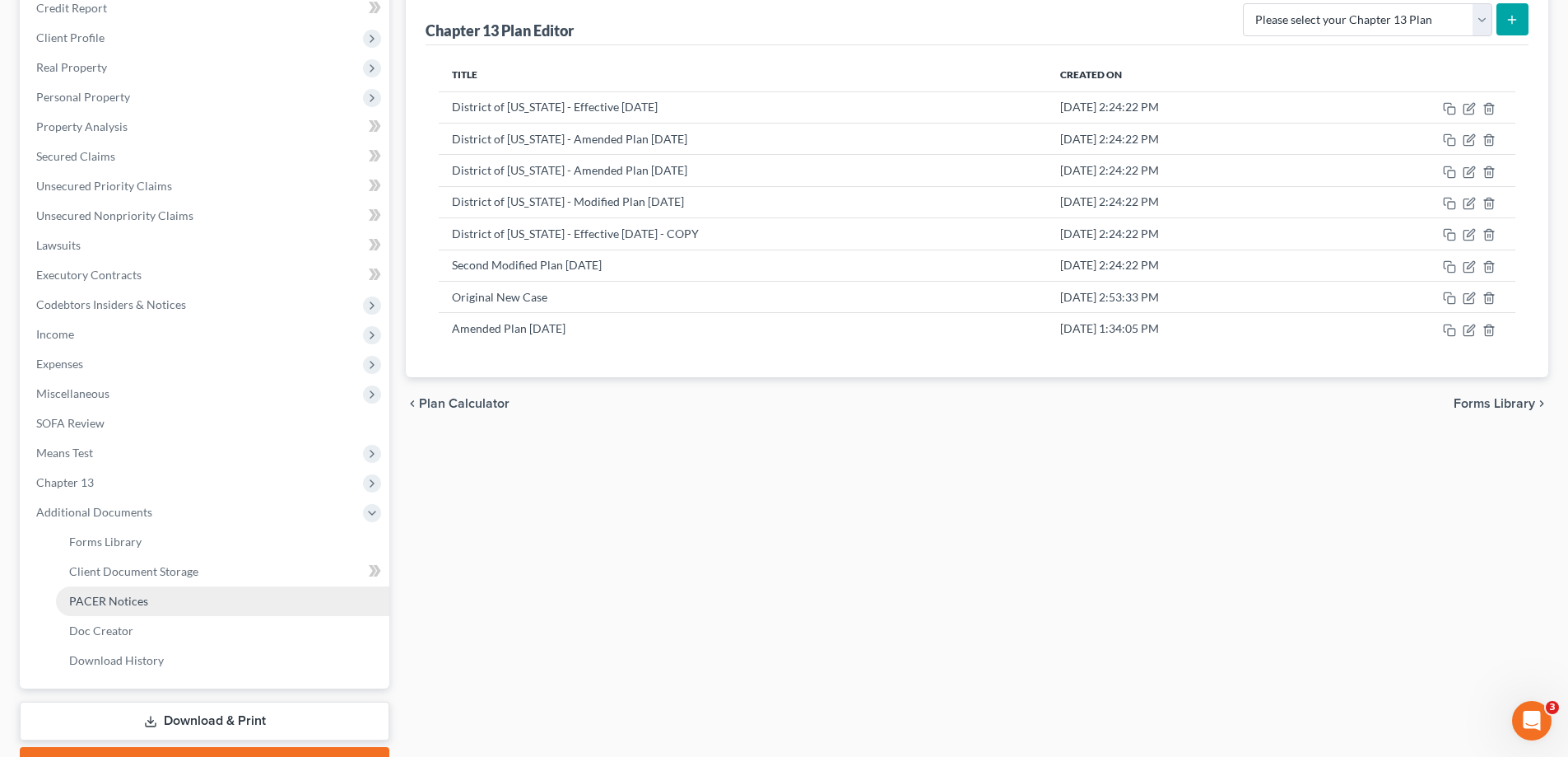
click at [216, 590] on link "PACER Notices" at bounding box center [222, 601] width 334 height 30
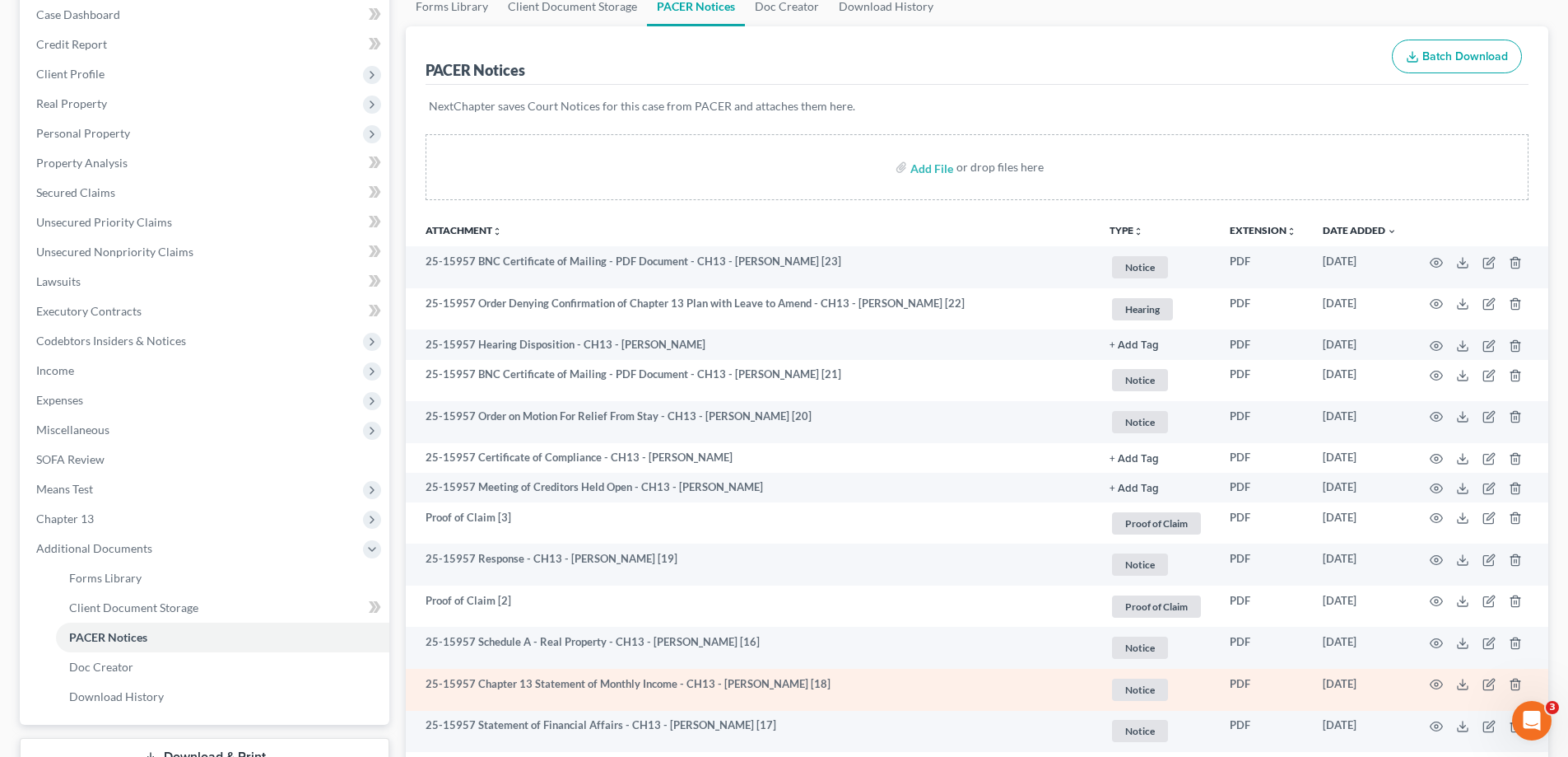
scroll to position [247, 0]
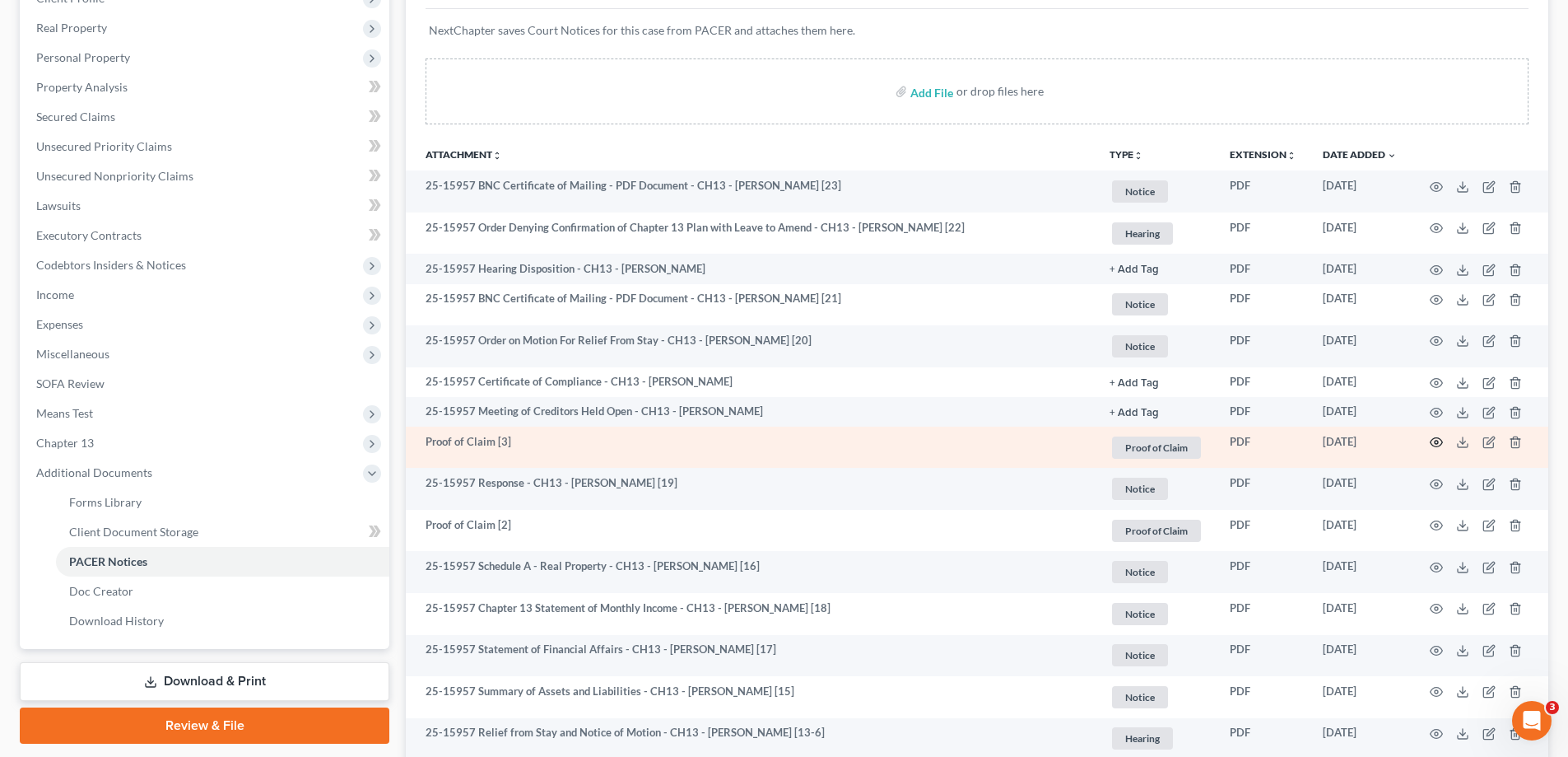
click at [1436, 438] on icon "button" at bounding box center [1436, 442] width 13 height 13
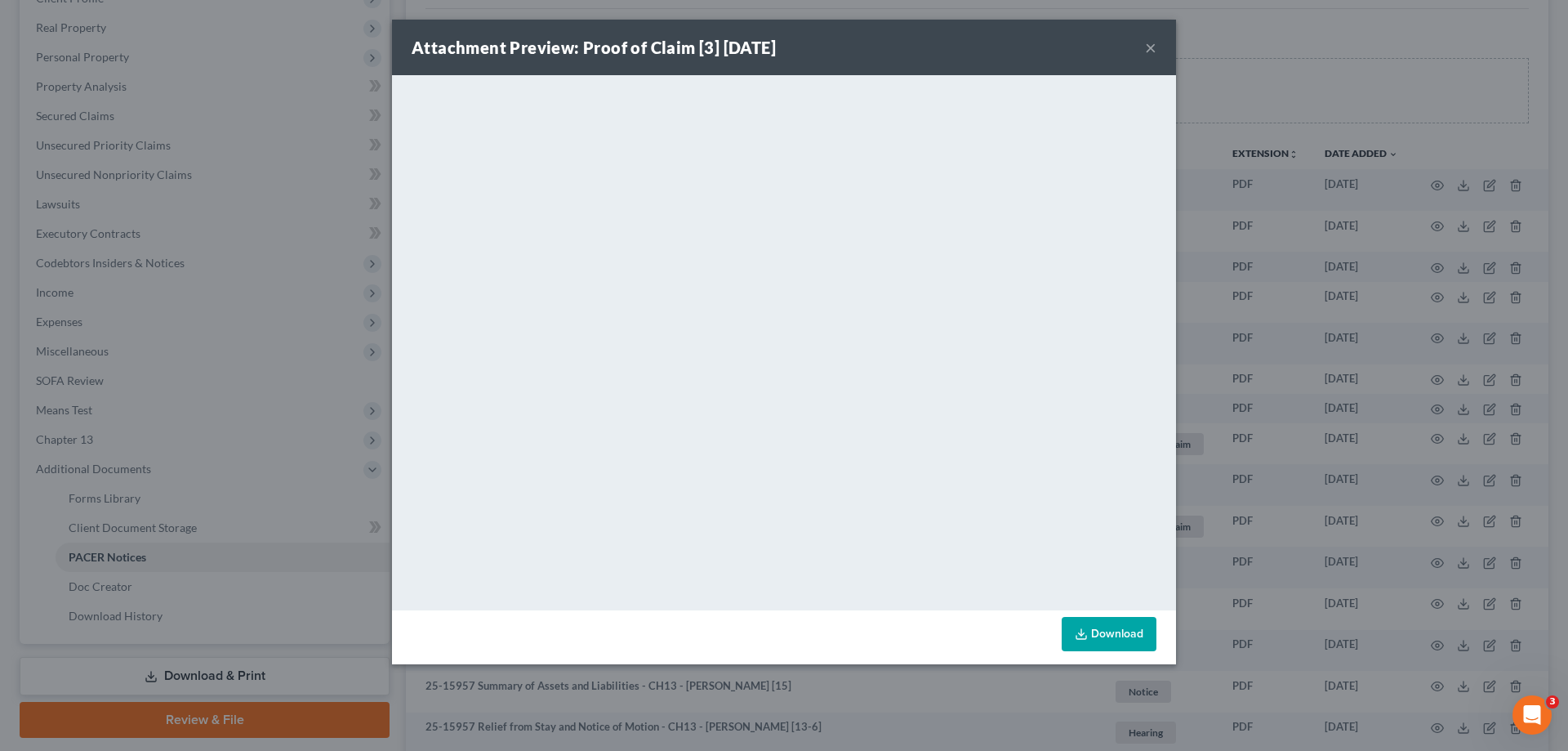
drag, startPoint x: 1154, startPoint y: 42, endPoint x: 1257, endPoint y: 226, distance: 210.9
click at [1154, 42] on button "×" at bounding box center [1150, 47] width 12 height 20
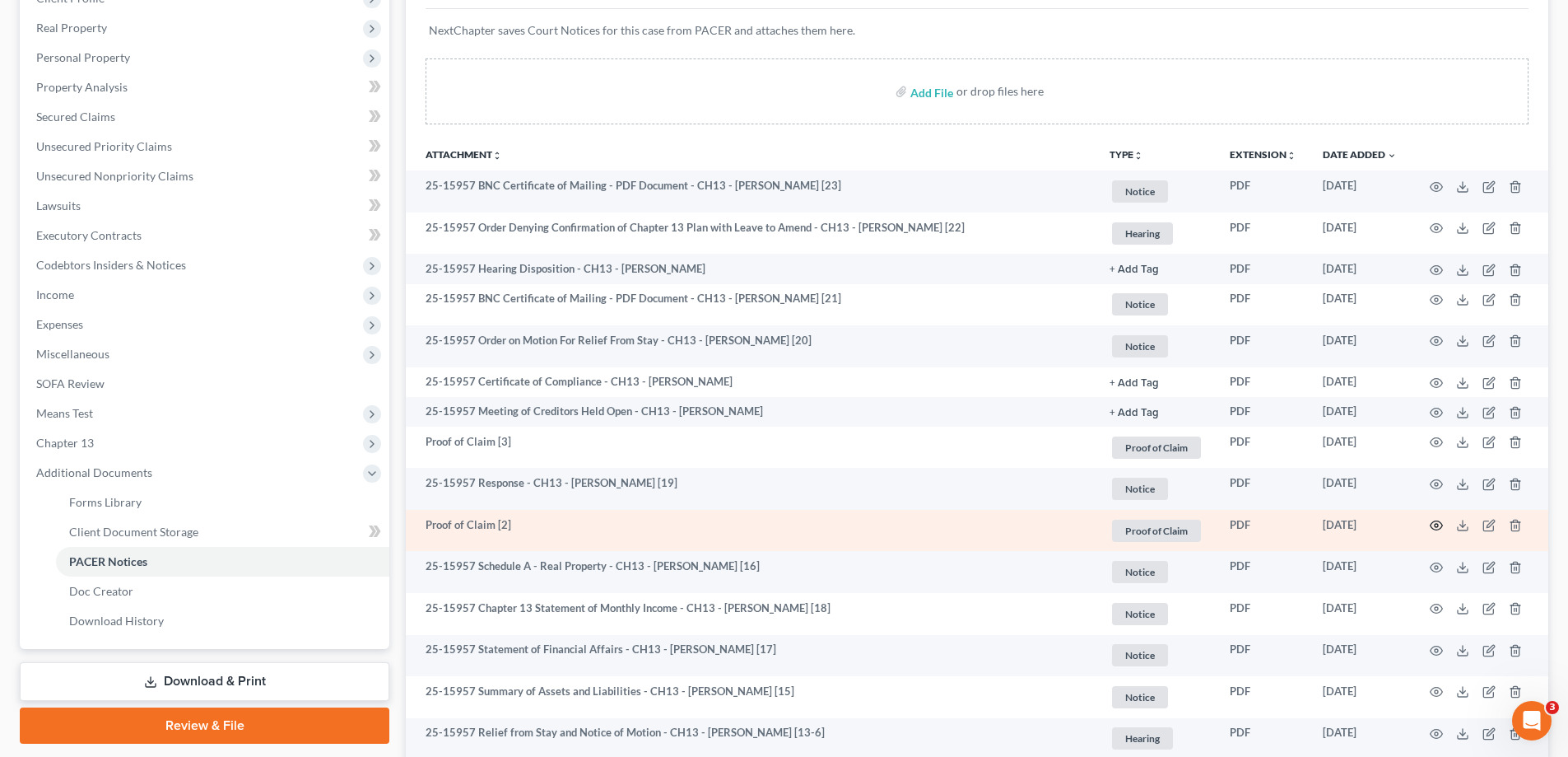
click at [1439, 529] on icon "button" at bounding box center [1436, 526] width 13 height 13
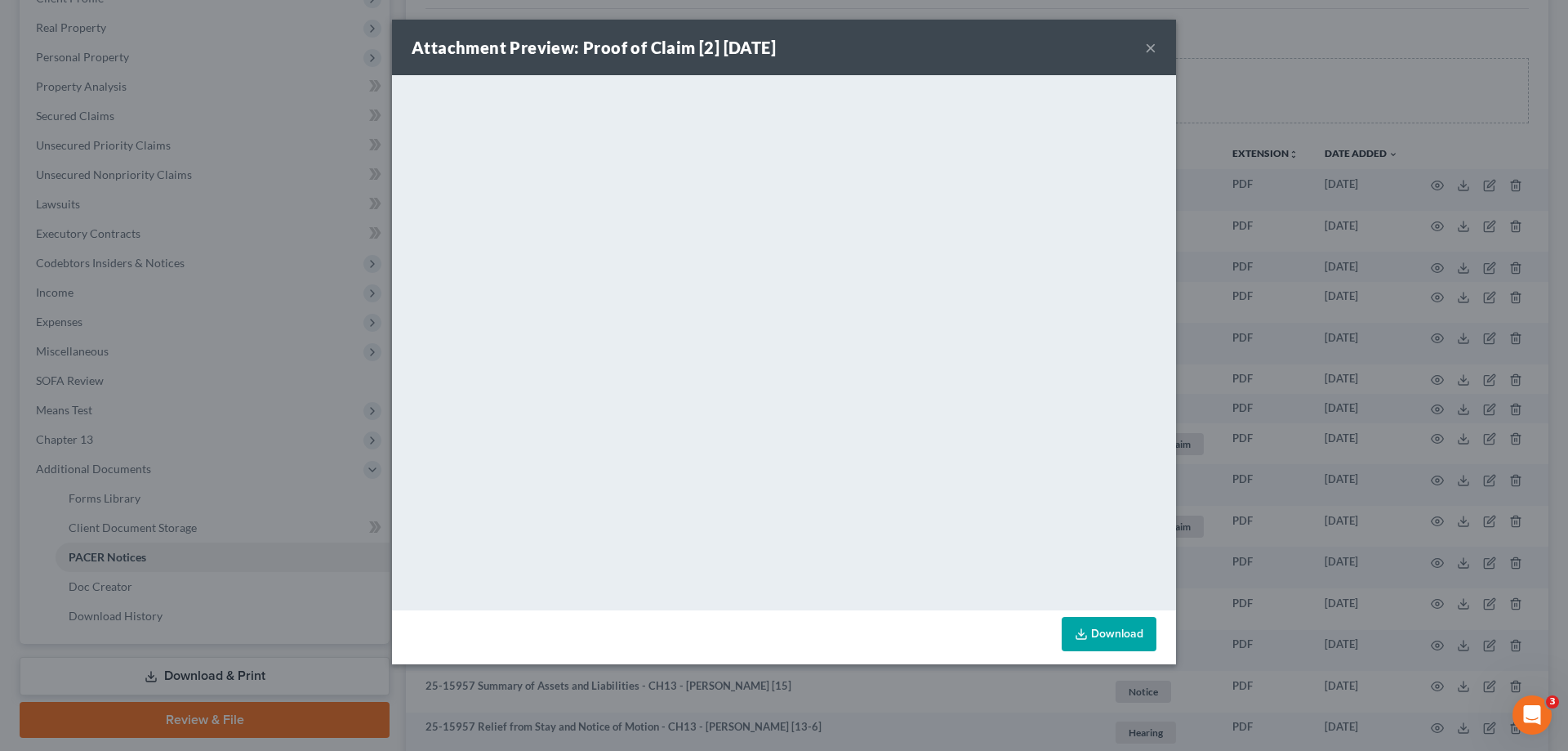
click at [1150, 45] on button "×" at bounding box center [1150, 47] width 12 height 20
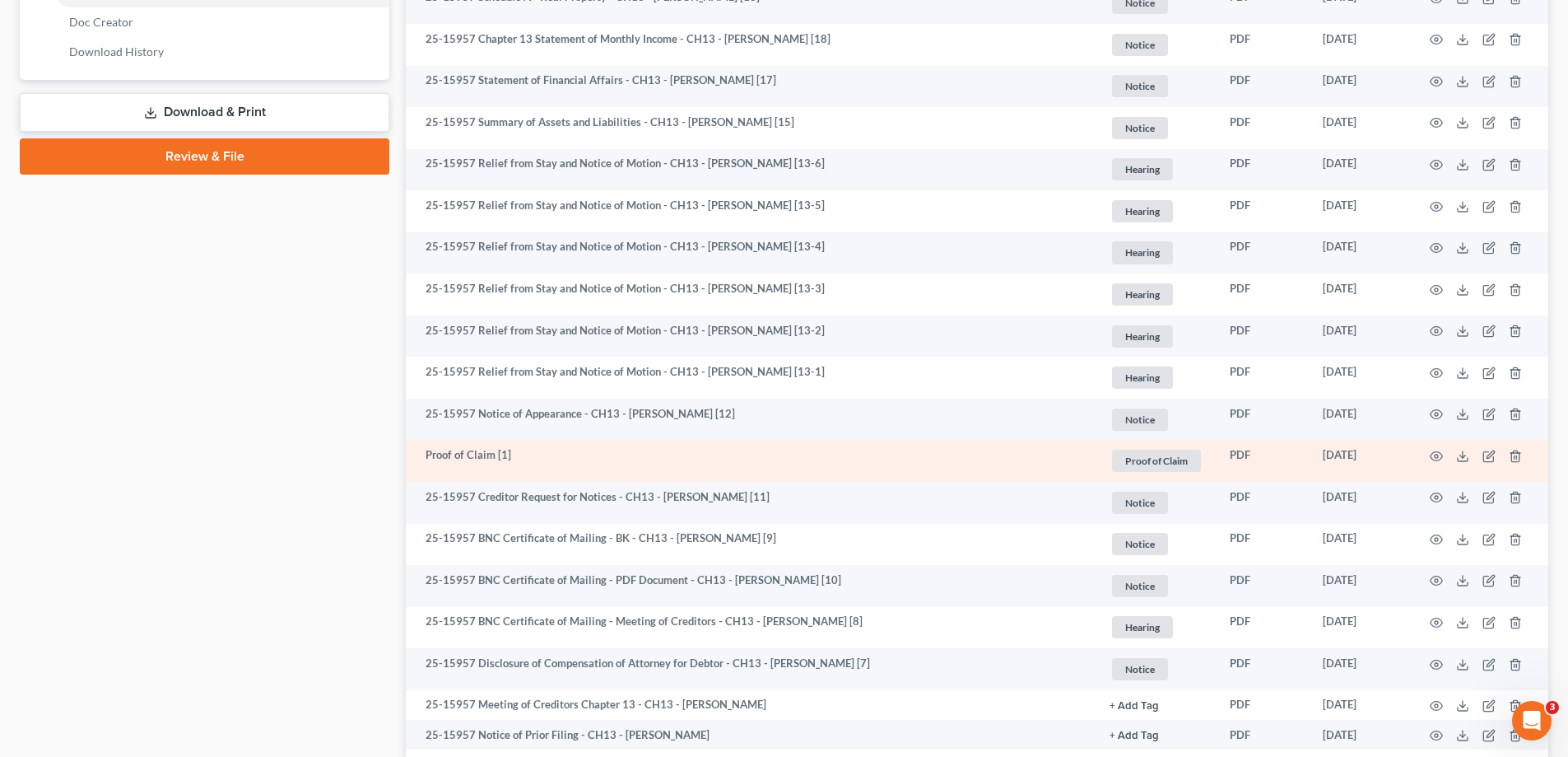
scroll to position [823, 0]
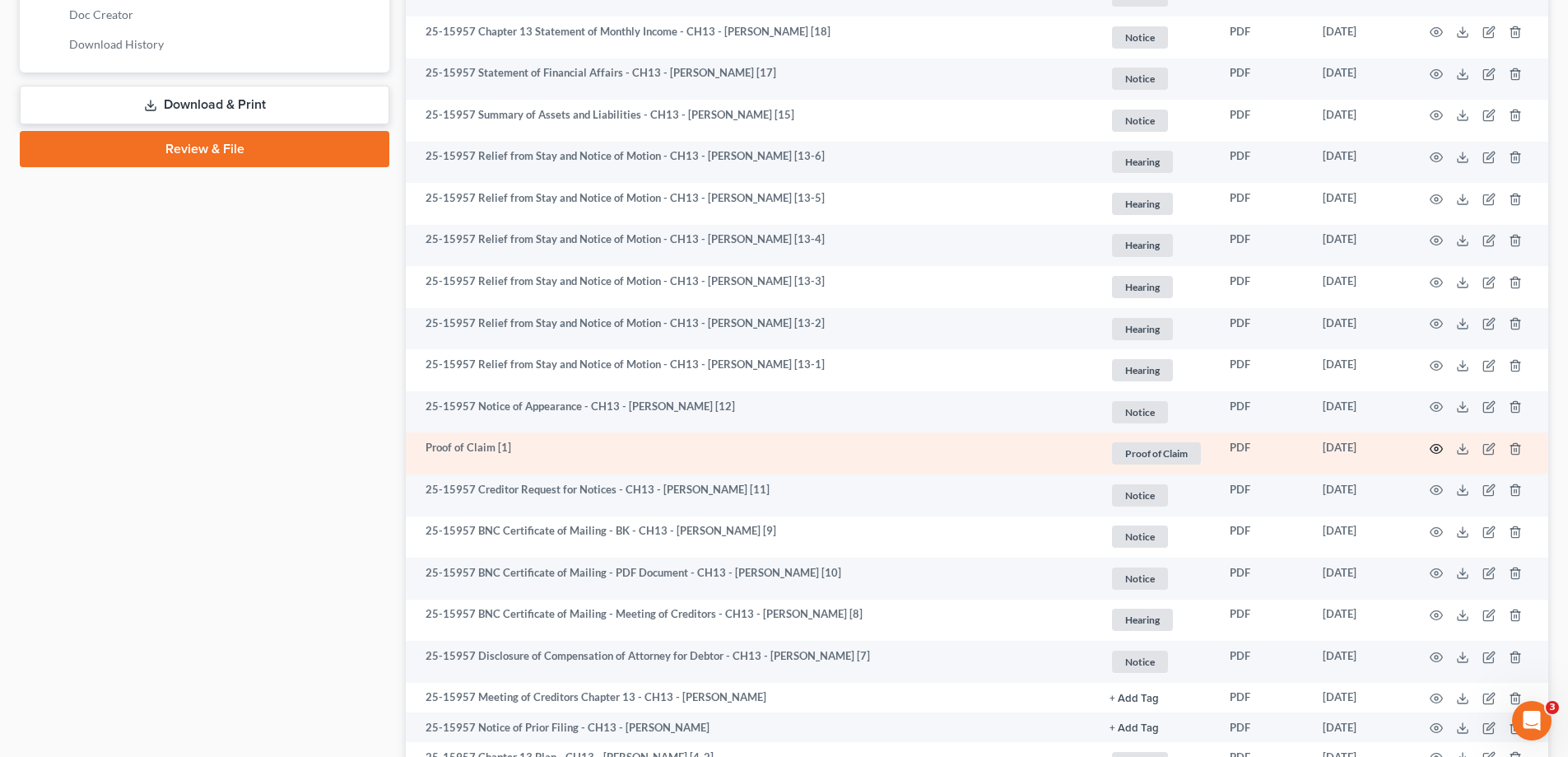
click at [1436, 447] on icon "button" at bounding box center [1436, 448] width 13 height 13
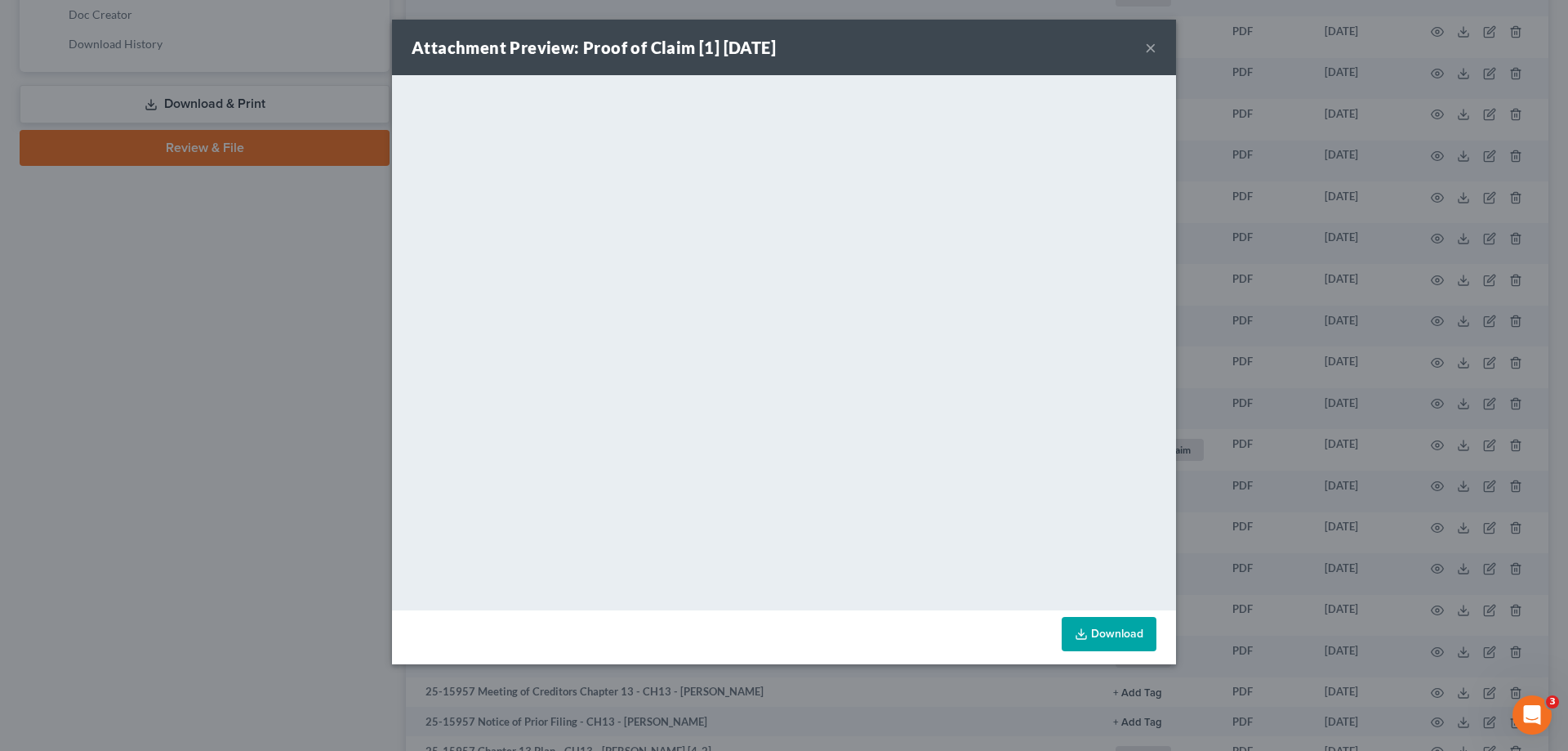
click at [1152, 44] on button "×" at bounding box center [1150, 47] width 12 height 20
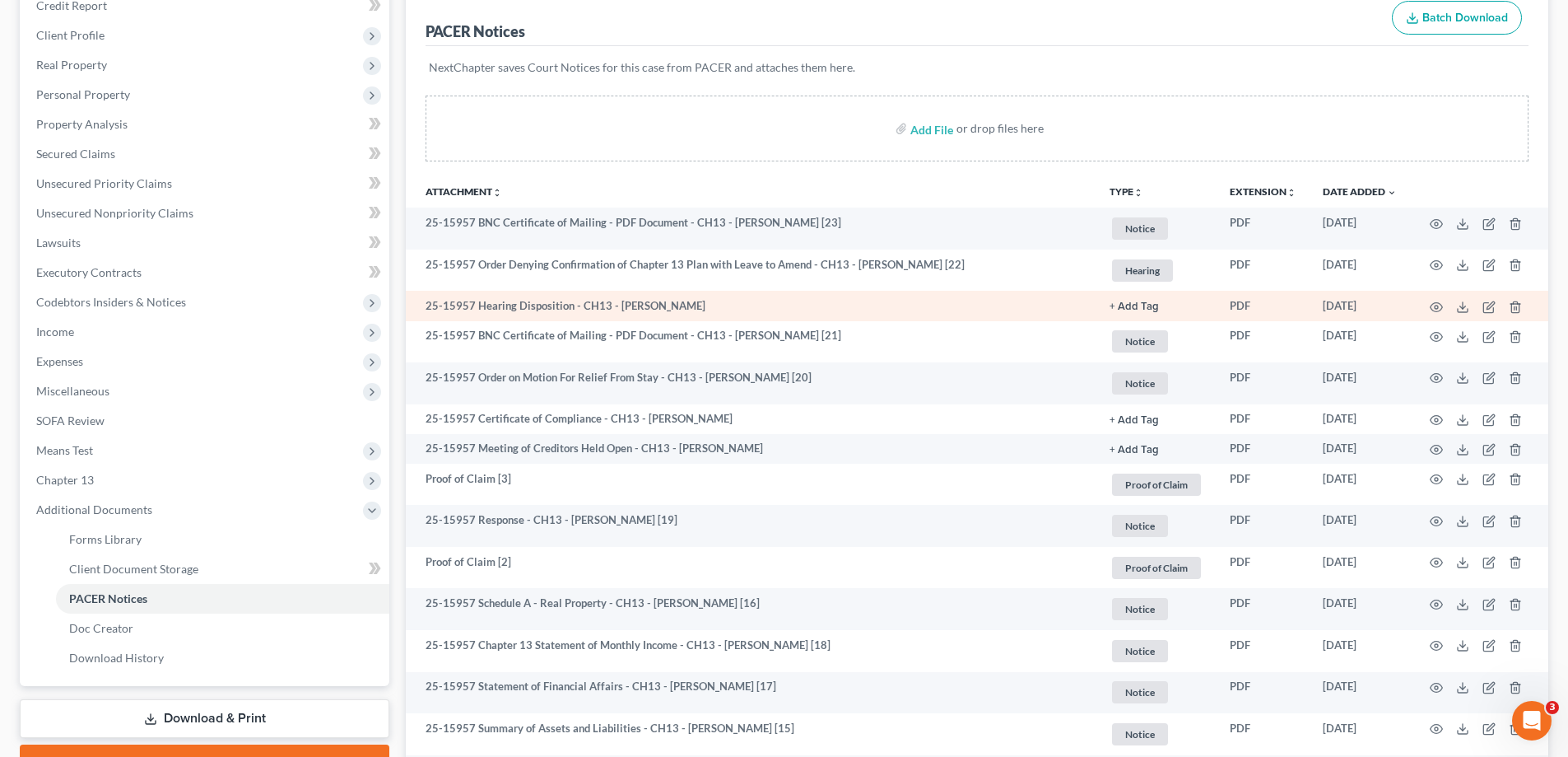
scroll to position [247, 0]
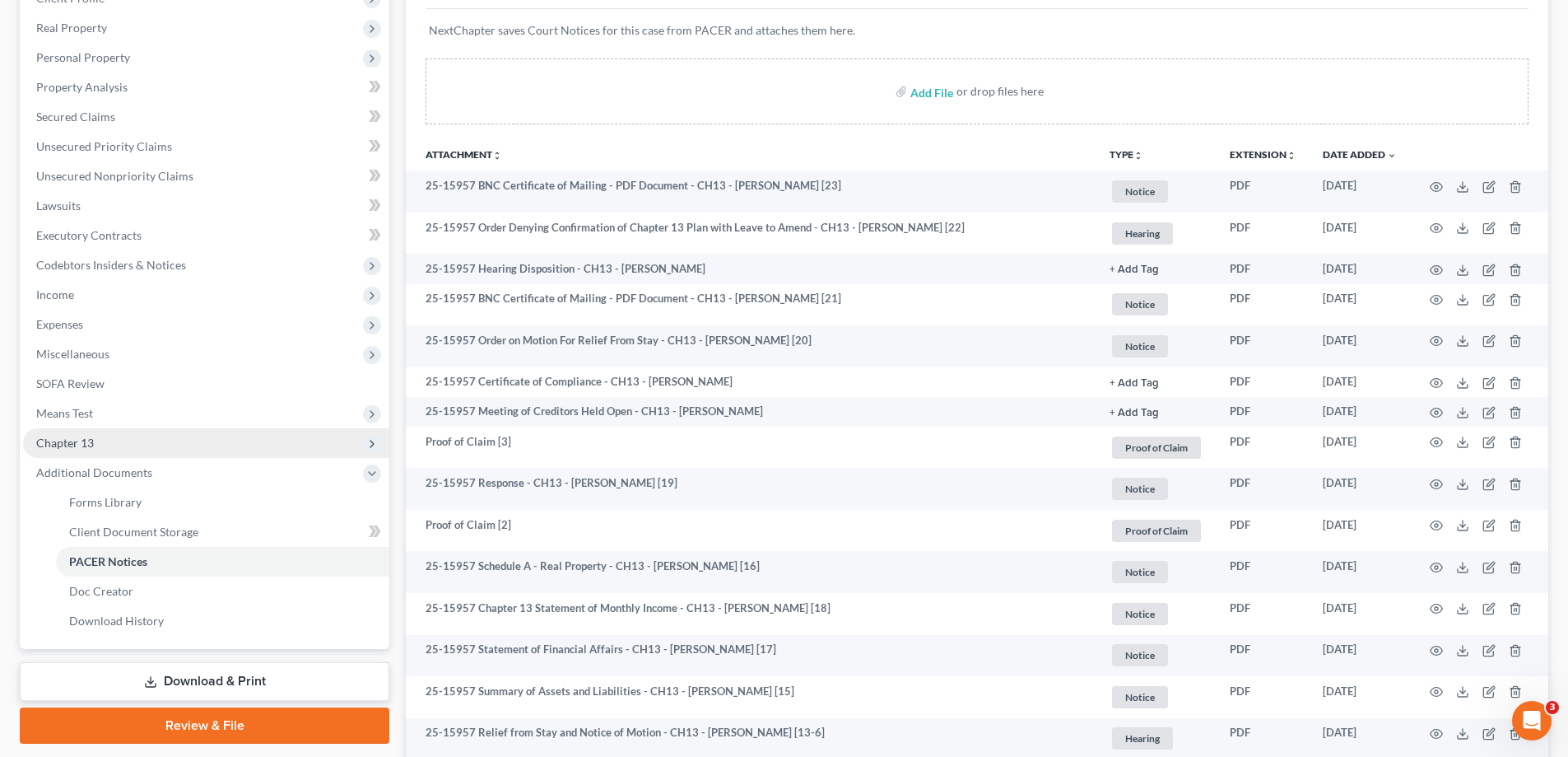
click at [149, 451] on span "Chapter 13" at bounding box center [206, 443] width 367 height 30
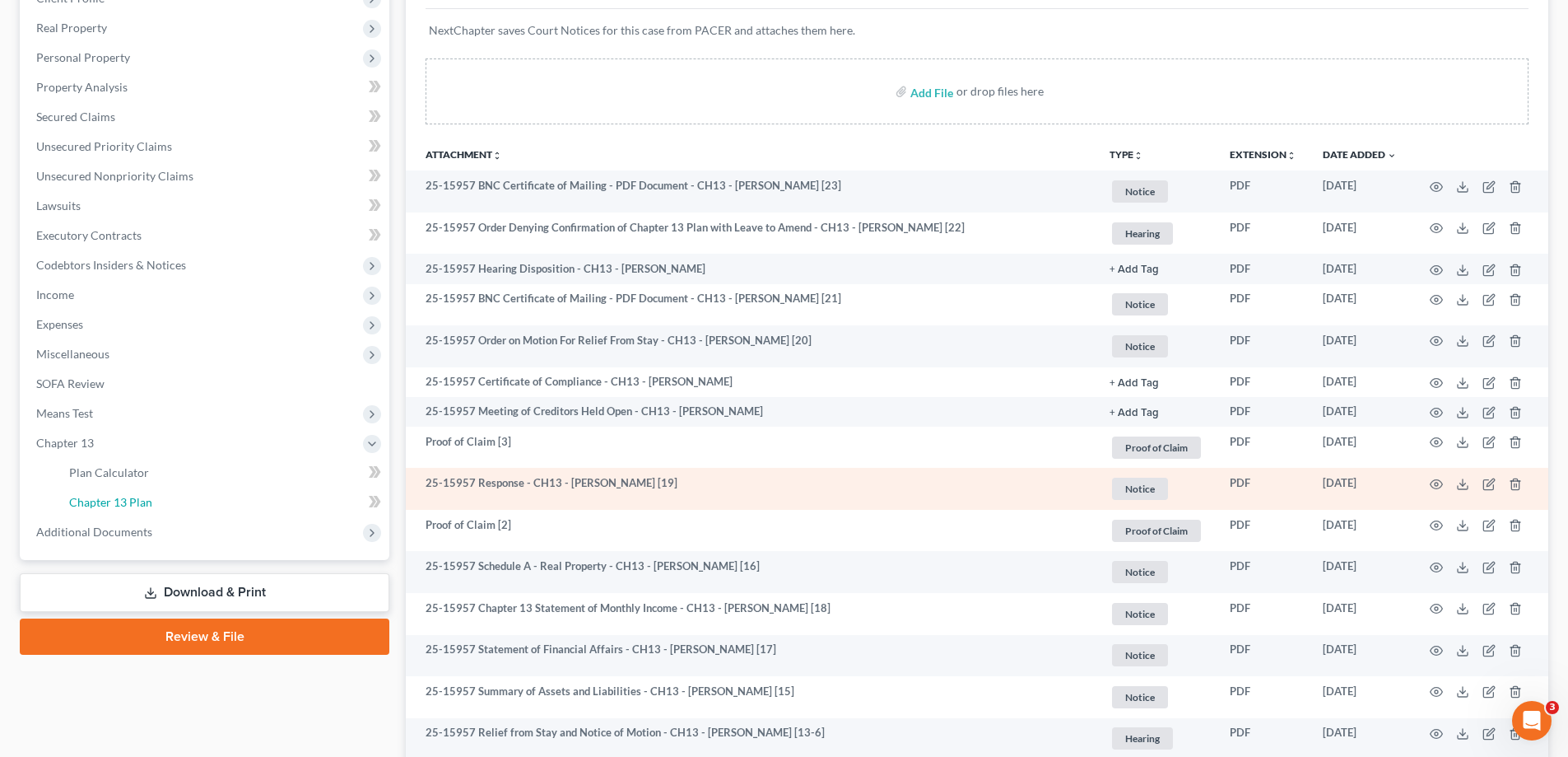
click at [188, 509] on link "Chapter 13 Plan" at bounding box center [222, 502] width 334 height 30
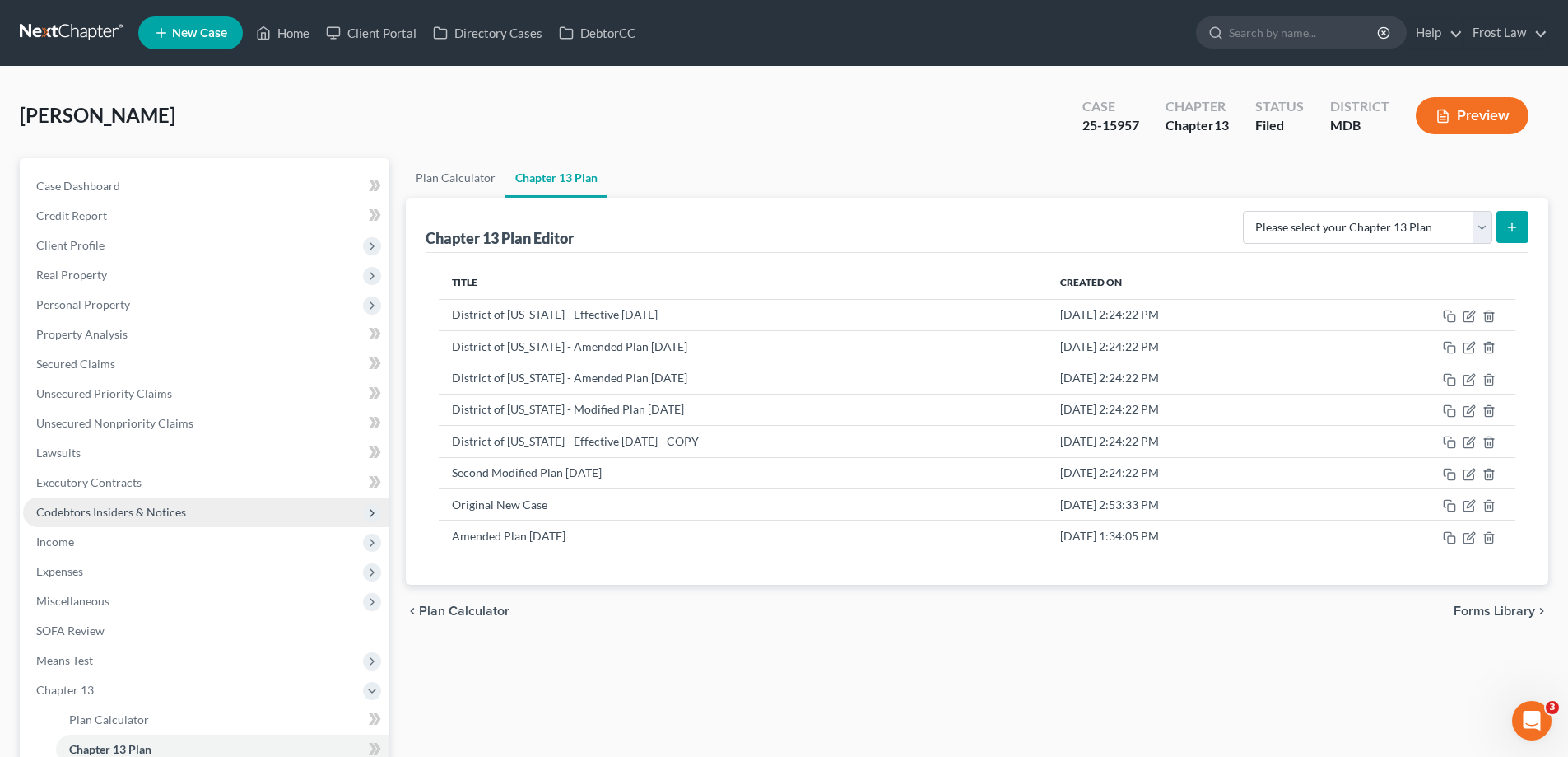
scroll to position [207, 0]
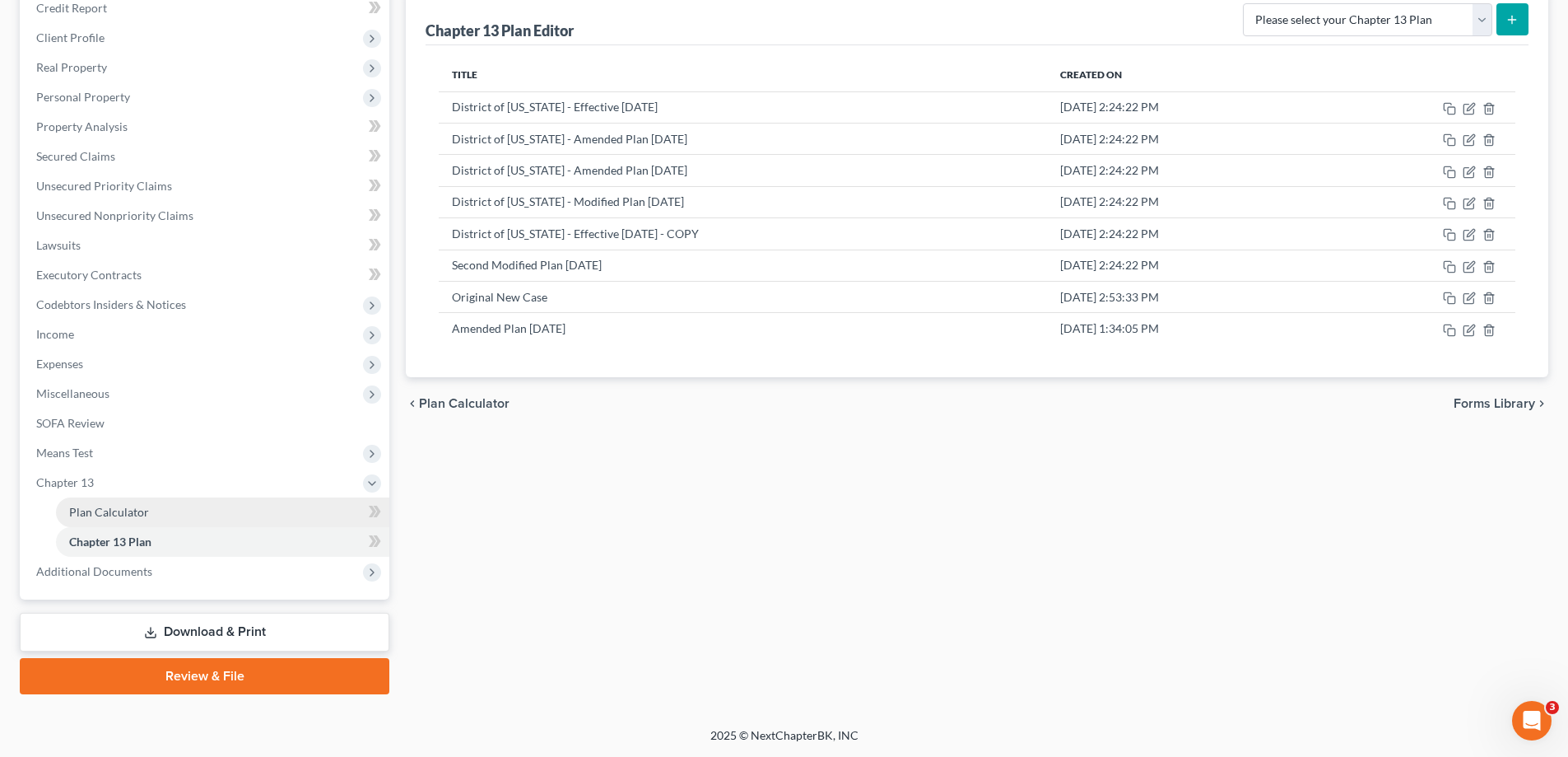
click at [125, 509] on span "Plan Calculator" at bounding box center [108, 512] width 80 height 14
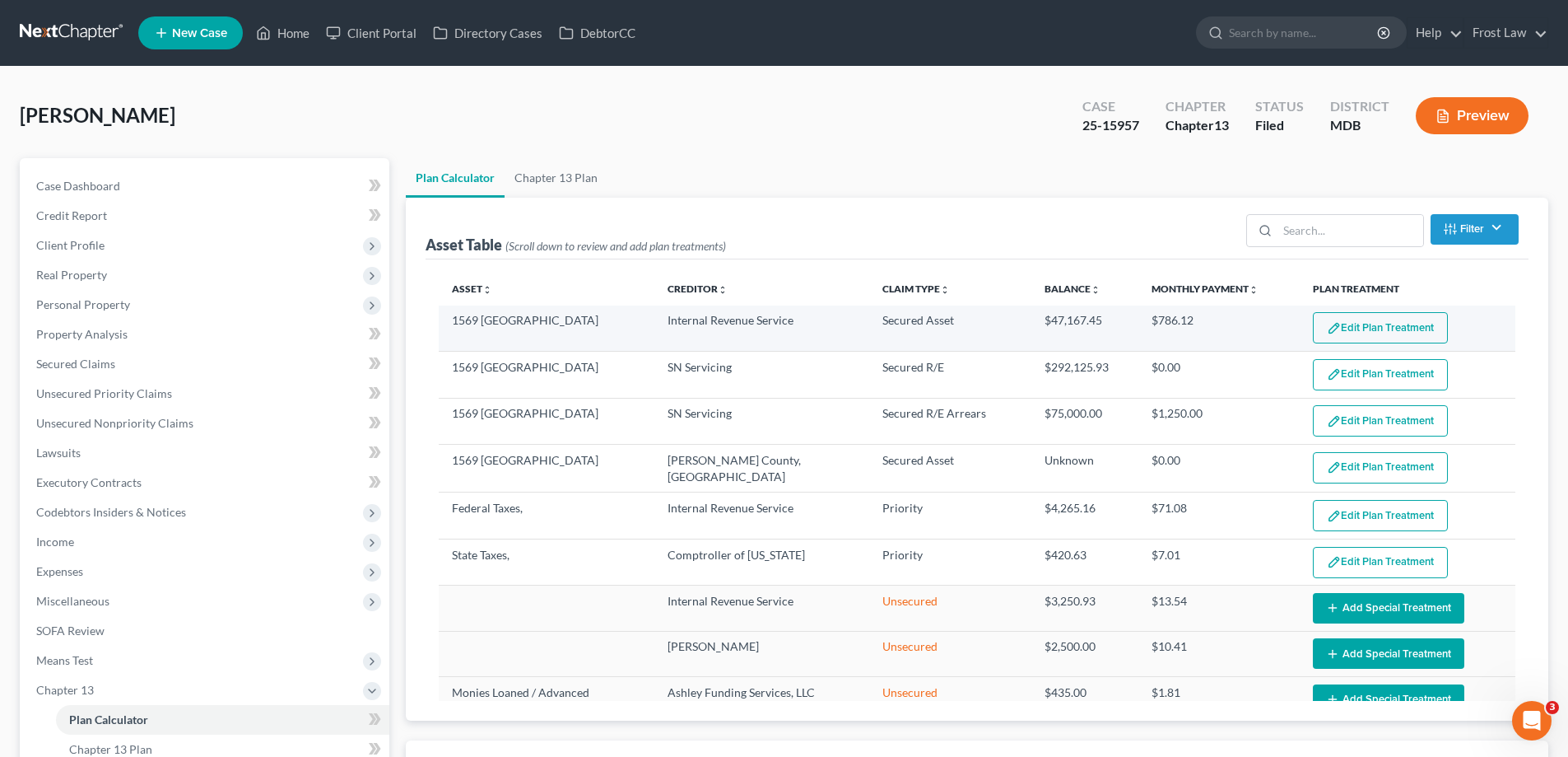
select select "59"
click at [1338, 327] on button "Edit Plan Treatment" at bounding box center [1381, 327] width 135 height 31
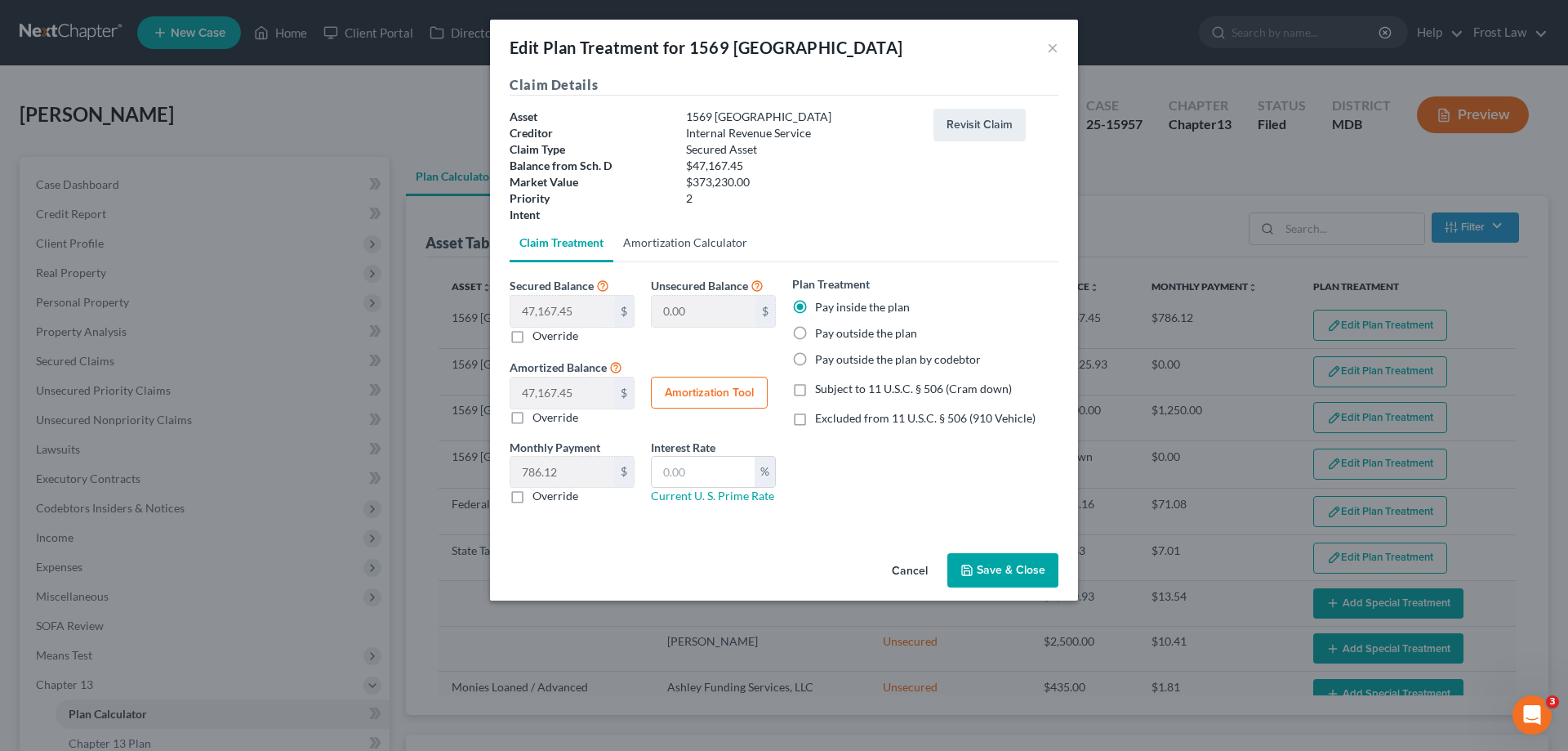
click at [693, 245] on link "Amortization Calculator" at bounding box center [686, 243] width 144 height 39
type input "47,167.45"
type input "60"
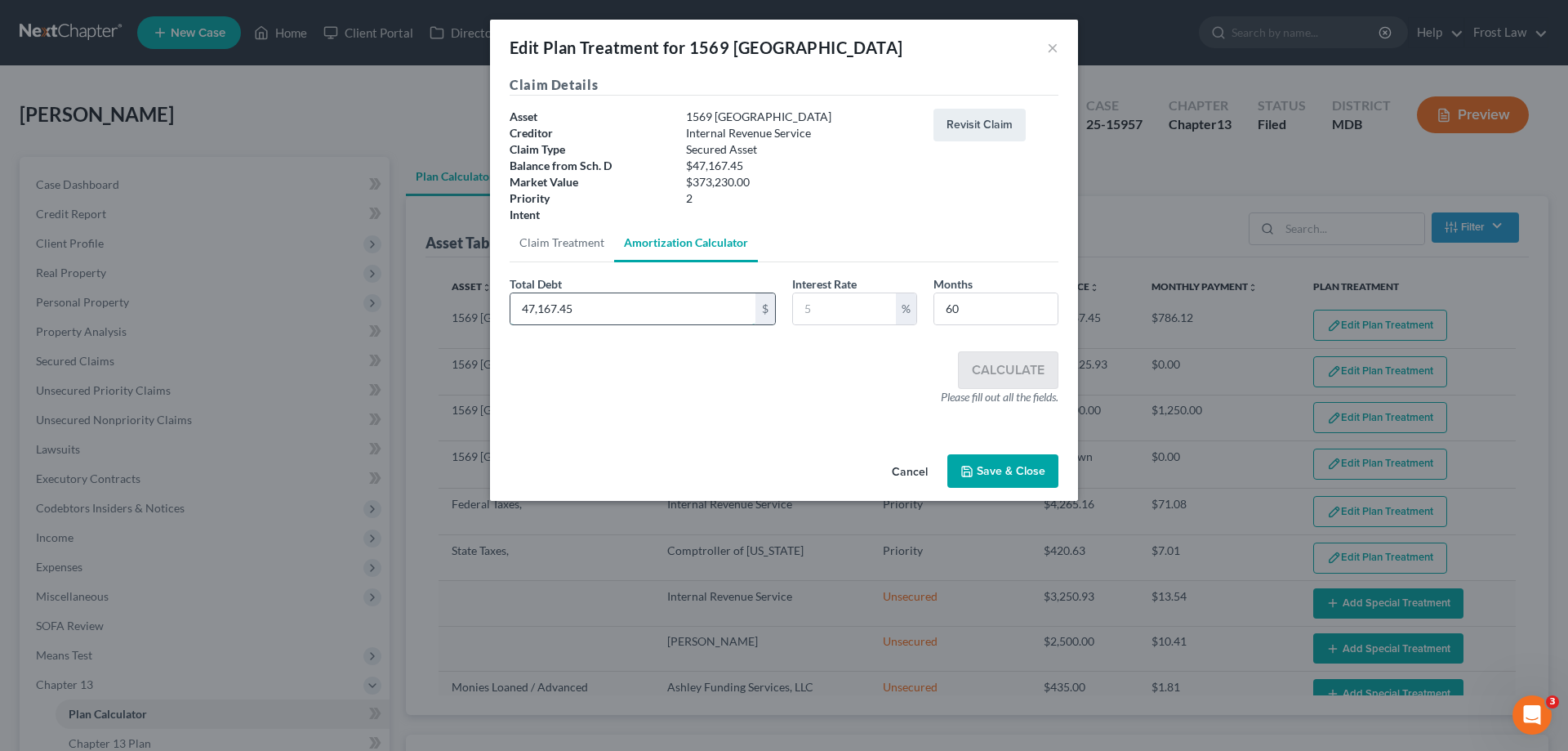
click at [628, 311] on input "47,167.45" at bounding box center [632, 309] width 245 height 31
type input "43,566.61"
click at [843, 306] on input "text" at bounding box center [845, 309] width 103 height 31
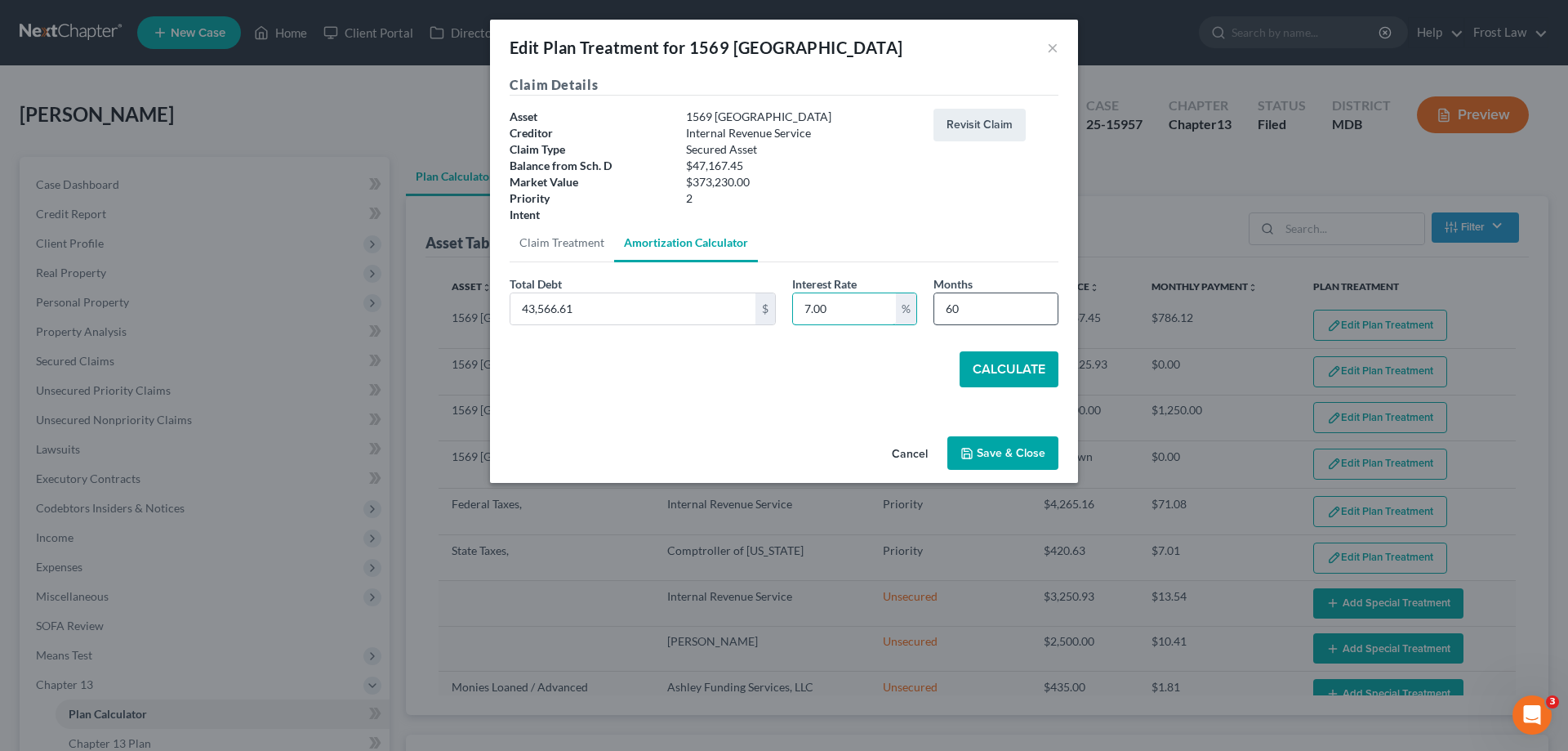
type input "7.00"
click at [1003, 311] on input "60" at bounding box center [996, 309] width 124 height 31
type input "66"
click at [1000, 361] on button "Calculate" at bounding box center [1009, 369] width 99 height 36
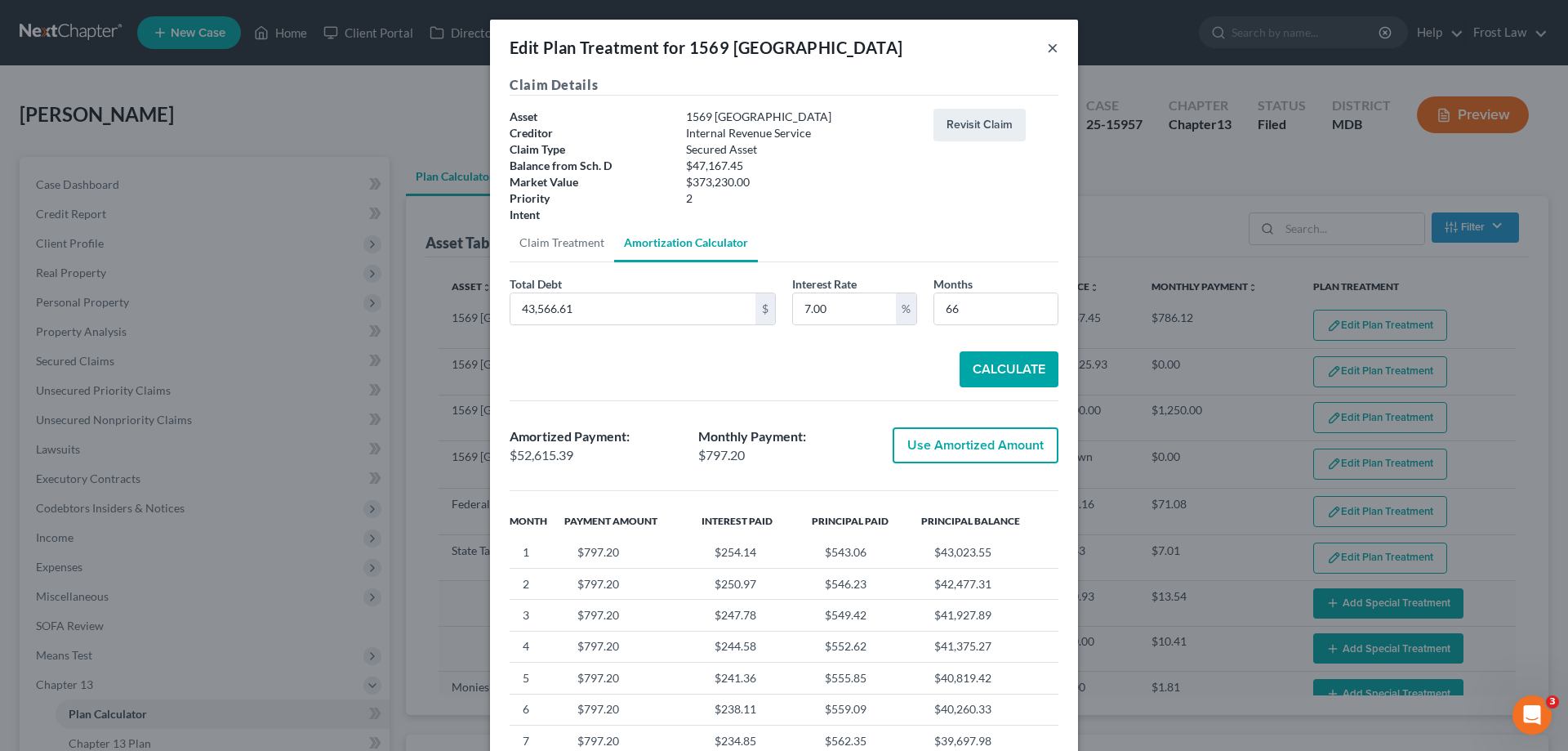
click at [1048, 51] on button "×" at bounding box center [1052, 47] width 12 height 20
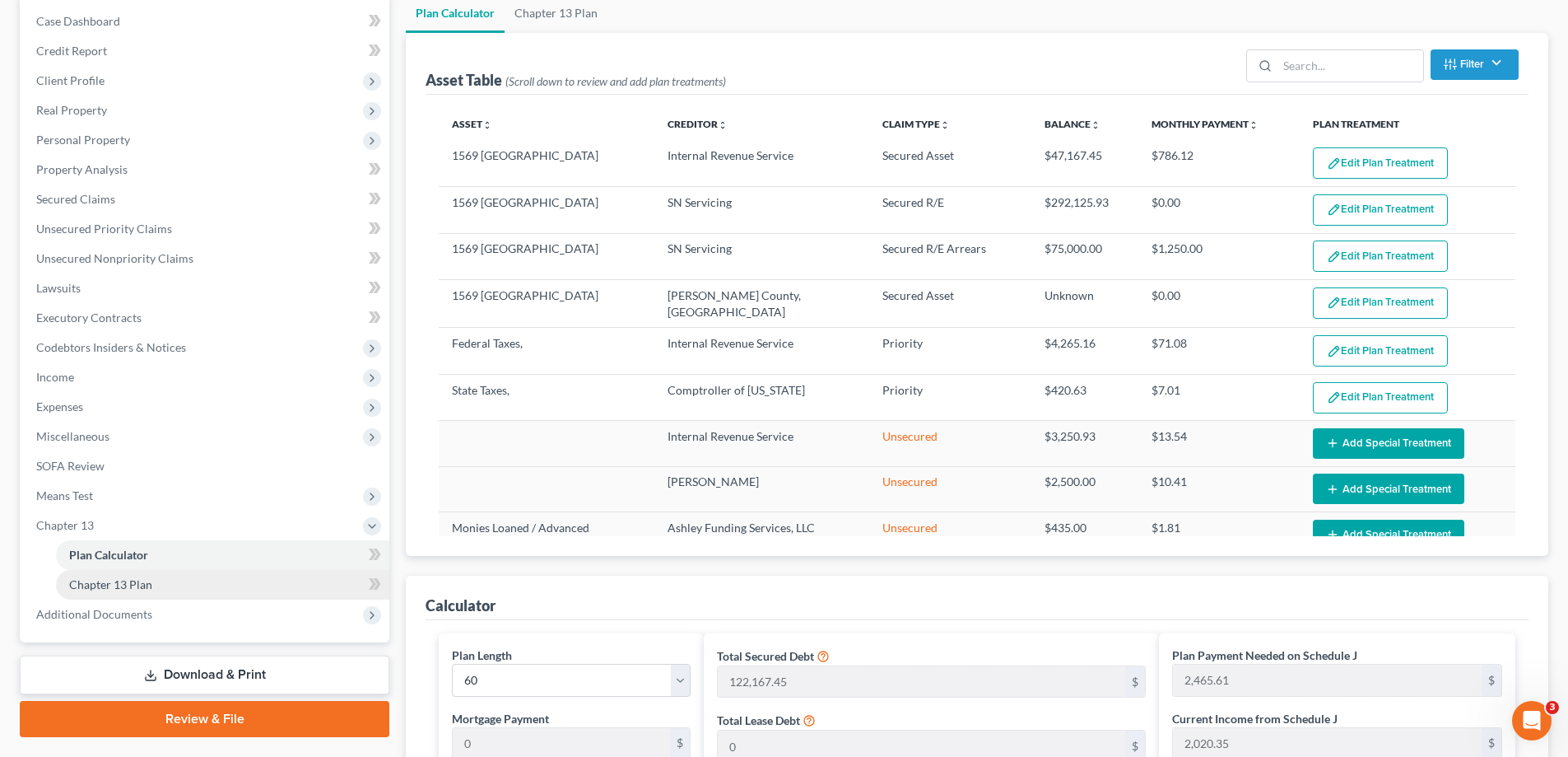
click at [176, 581] on link "Chapter 13 Plan" at bounding box center [222, 584] width 334 height 30
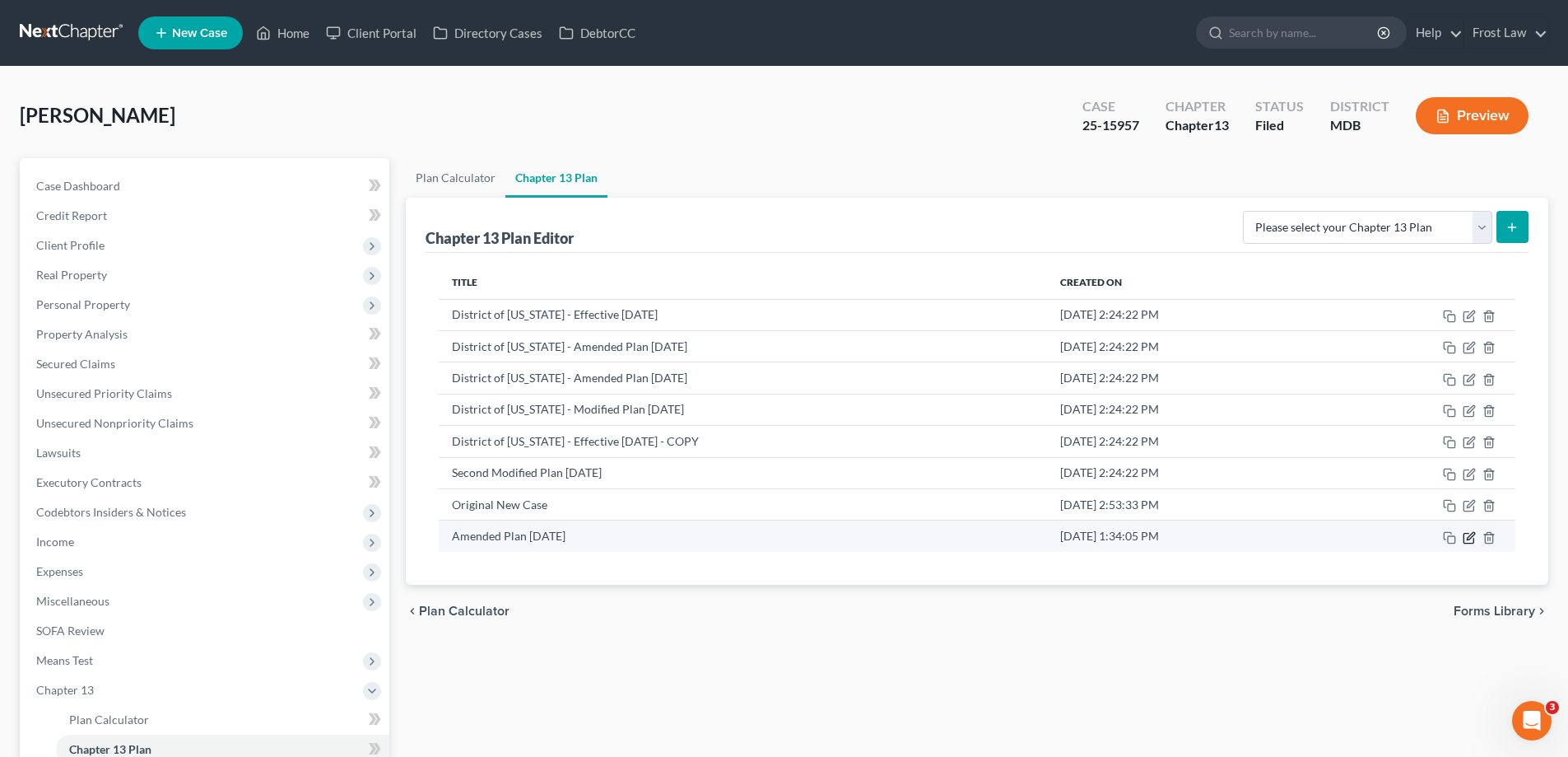
click at [1468, 537] on icon "button" at bounding box center [1470, 535] width 7 height 7
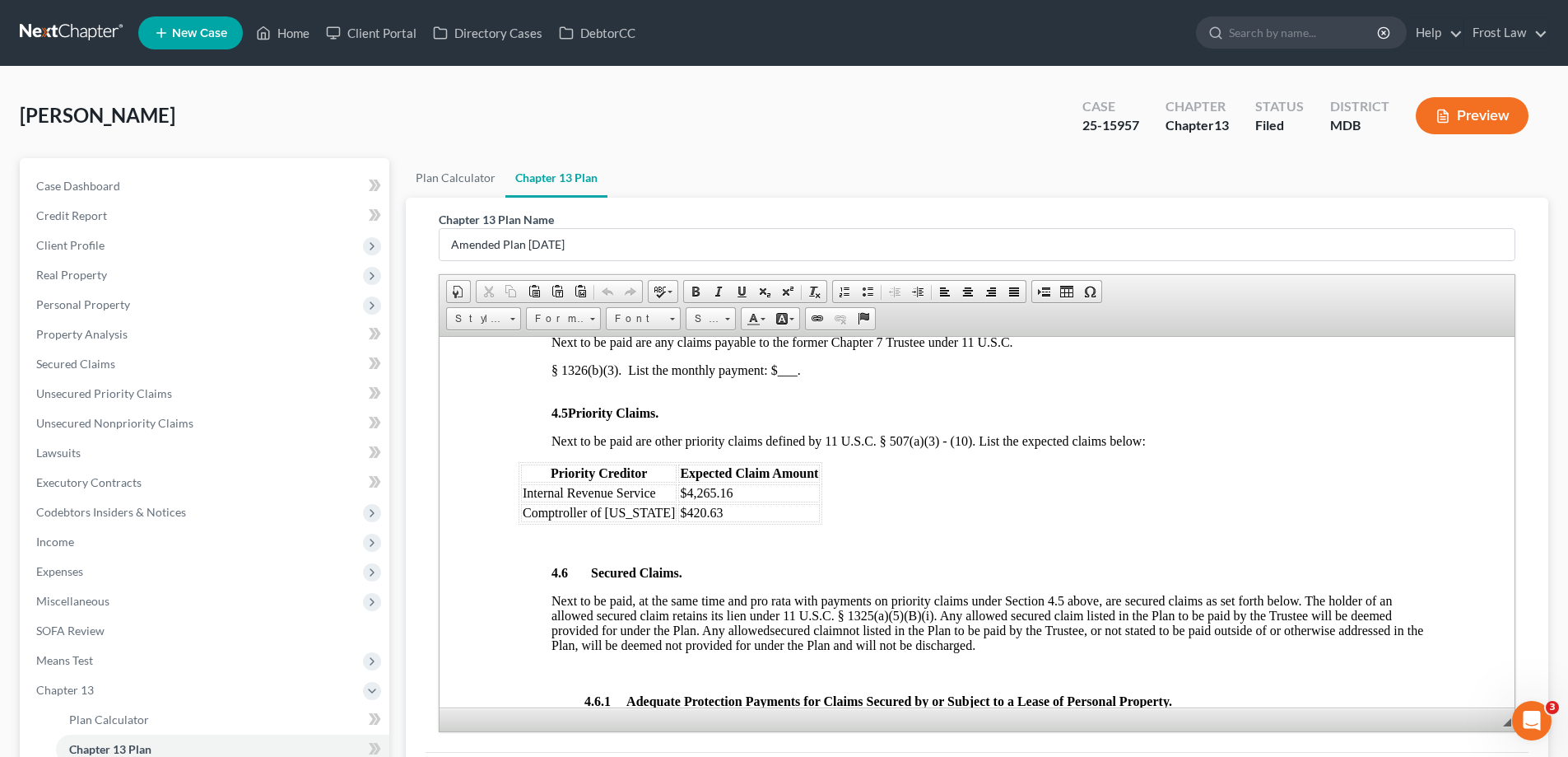
scroll to position [2142, 0]
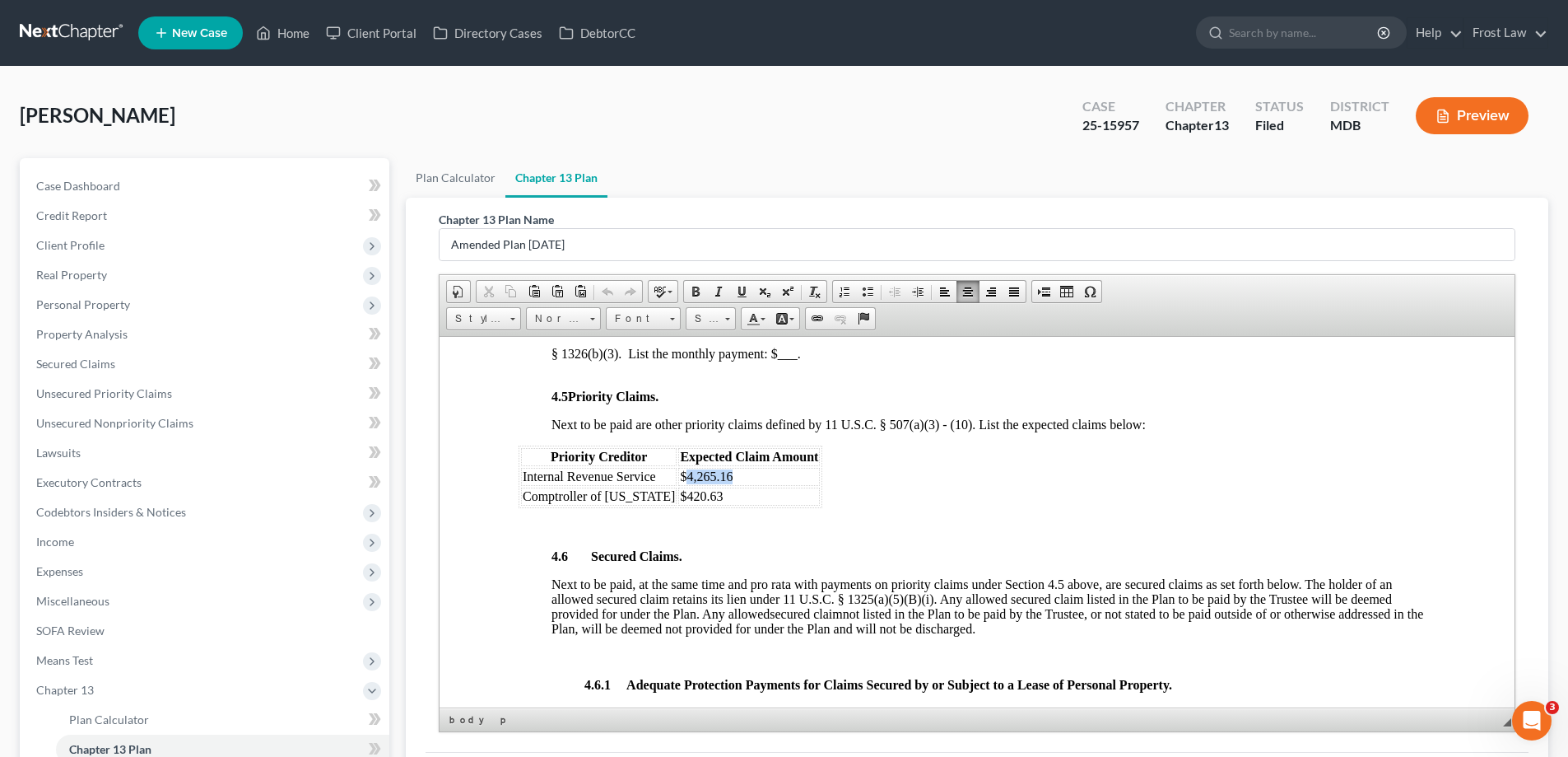
drag, startPoint x: 715, startPoint y: 476, endPoint x: 669, endPoint y: 474, distance: 46.0
click at [679, 474] on td "$4,265.16" at bounding box center [749, 476] width 142 height 18
click at [680, 480] on span "$10128.47" at bounding box center [708, 476] width 56 height 14
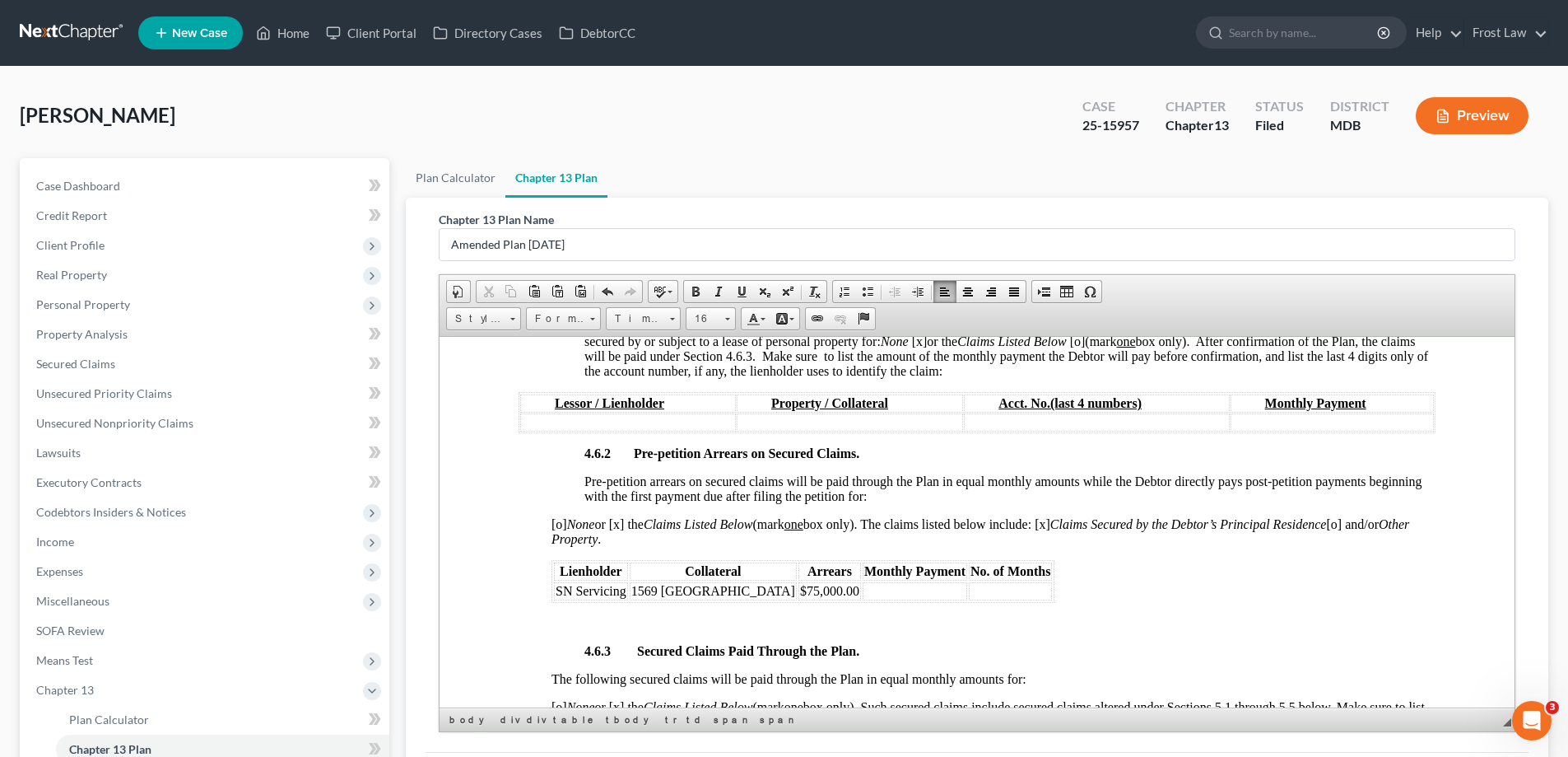
scroll to position [2554, 0]
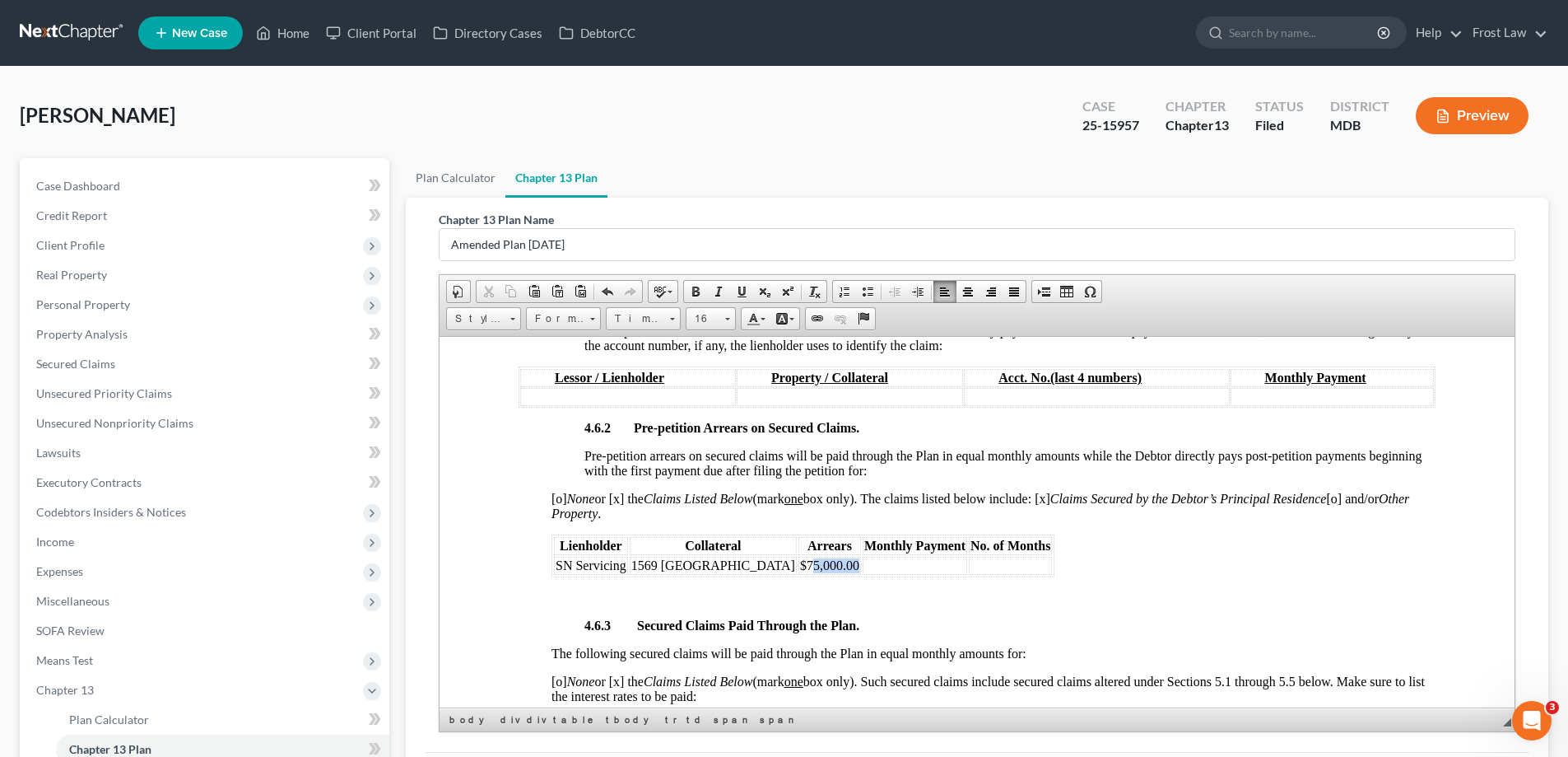
drag, startPoint x: 831, startPoint y: 570, endPoint x: 784, endPoint y: 564, distance: 47.4
click at [801, 564] on span "$75,000.00" at bounding box center [830, 565] width 59 height 14
click at [801, 565] on span "$79612.67" at bounding box center [828, 565] width 56 height 14
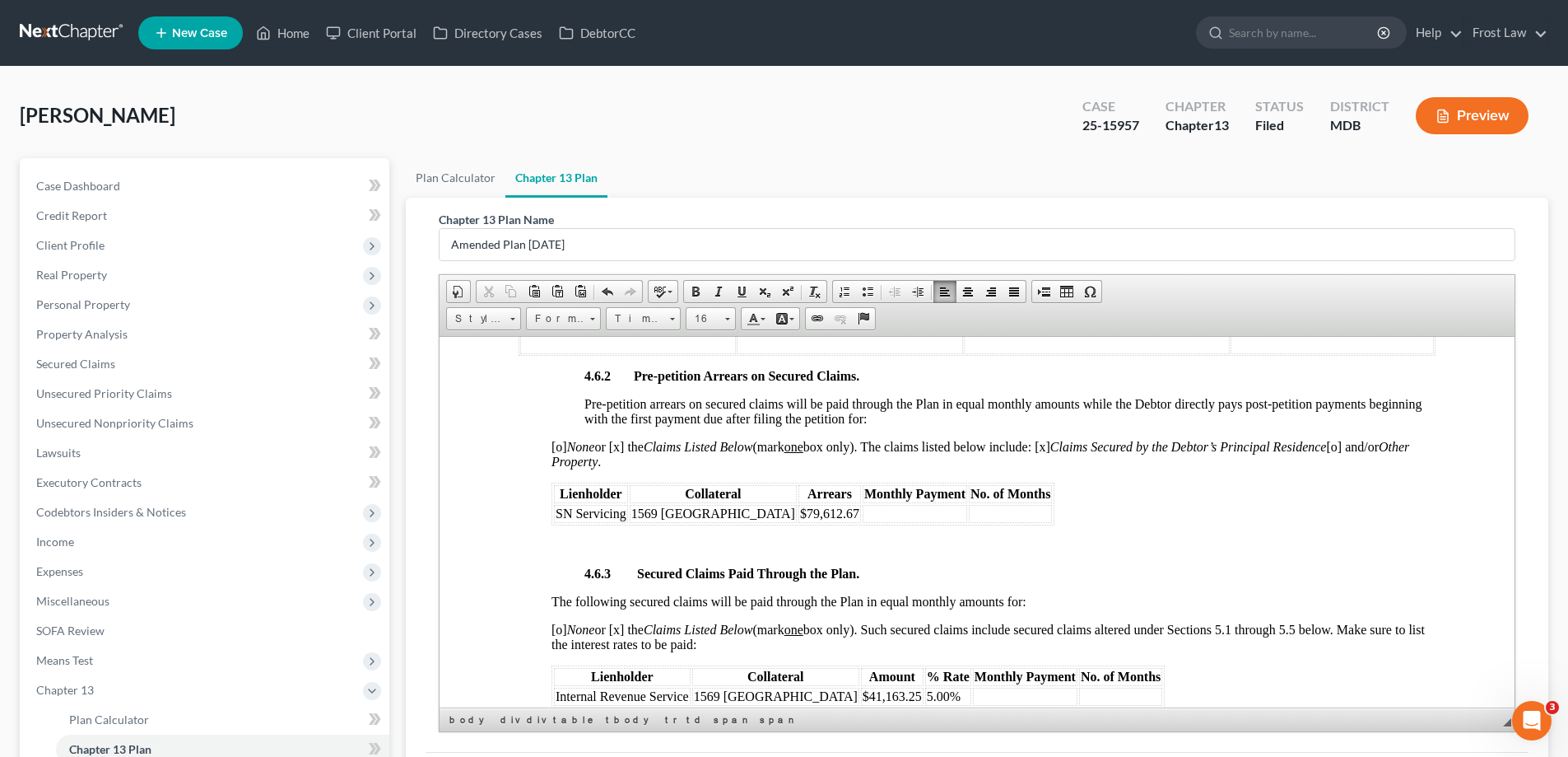
scroll to position [2718, 0]
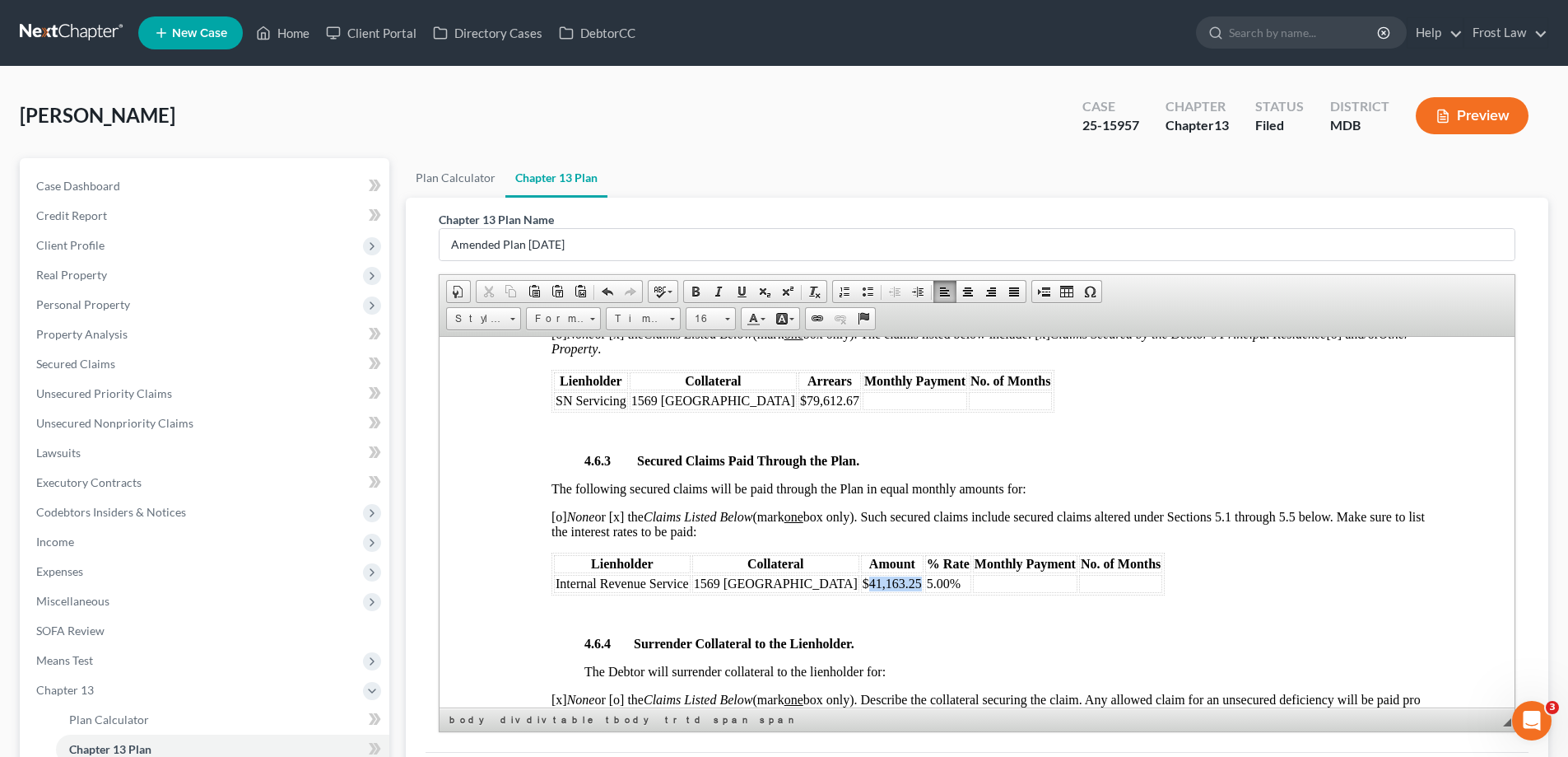
drag, startPoint x: 896, startPoint y: 581, endPoint x: 844, endPoint y: 589, distance: 52.6
click at [862, 589] on td "$41,163.25" at bounding box center [893, 583] width 63 height 18
click at [862, 582] on span "$3566.61" at bounding box center [887, 583] width 49 height 14
click at [862, 586] on span "$43566.61" at bounding box center [890, 583] width 56 height 14
click at [927, 577] on span "5.00%" at bounding box center [944, 583] width 34 height 14
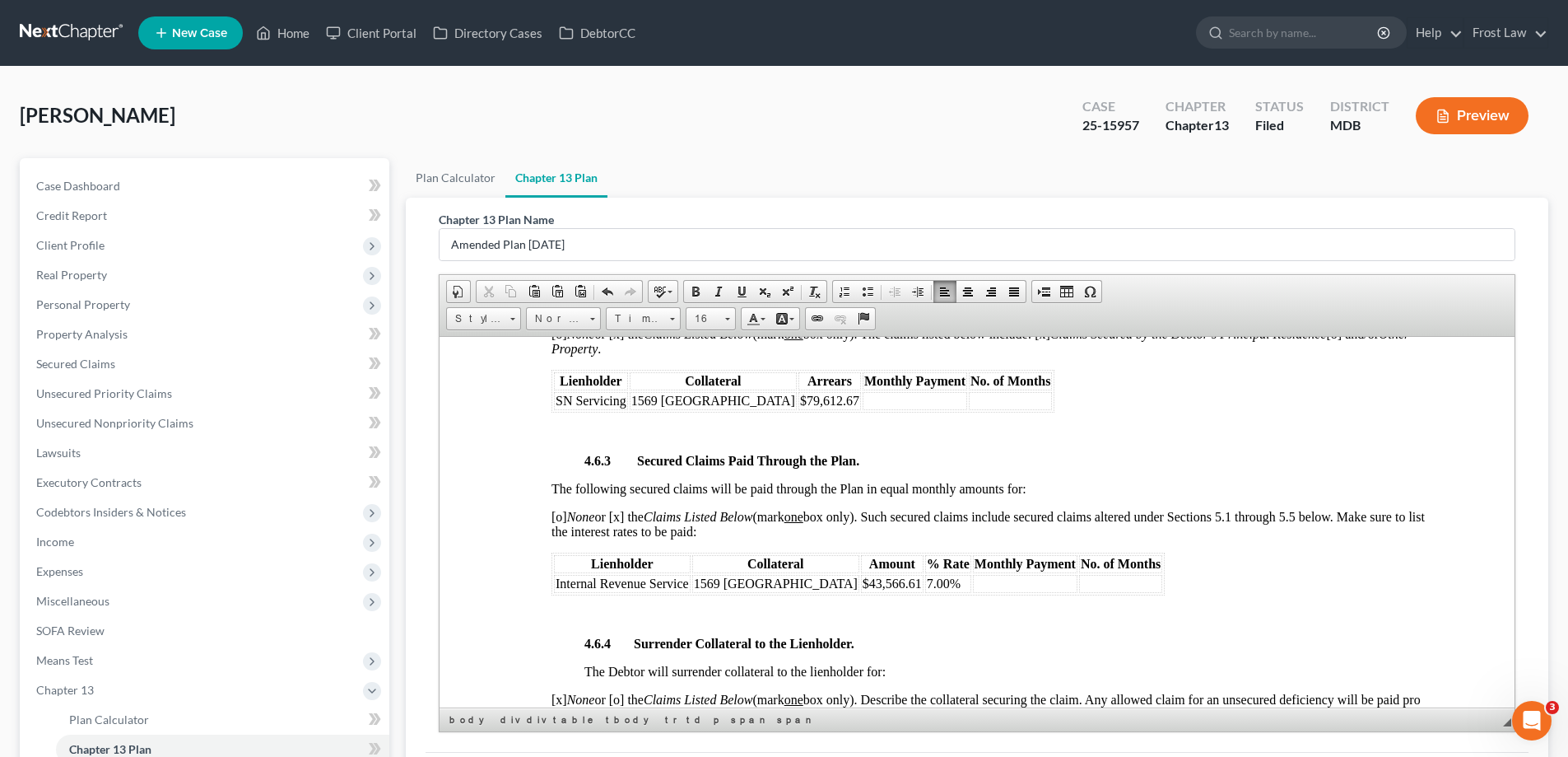
click at [999, 660] on div "4.6.2 Pre-petition Arrears on Secured Claims. Pre-petition arrears on secured c…" at bounding box center [993, 743] width 884 height 975
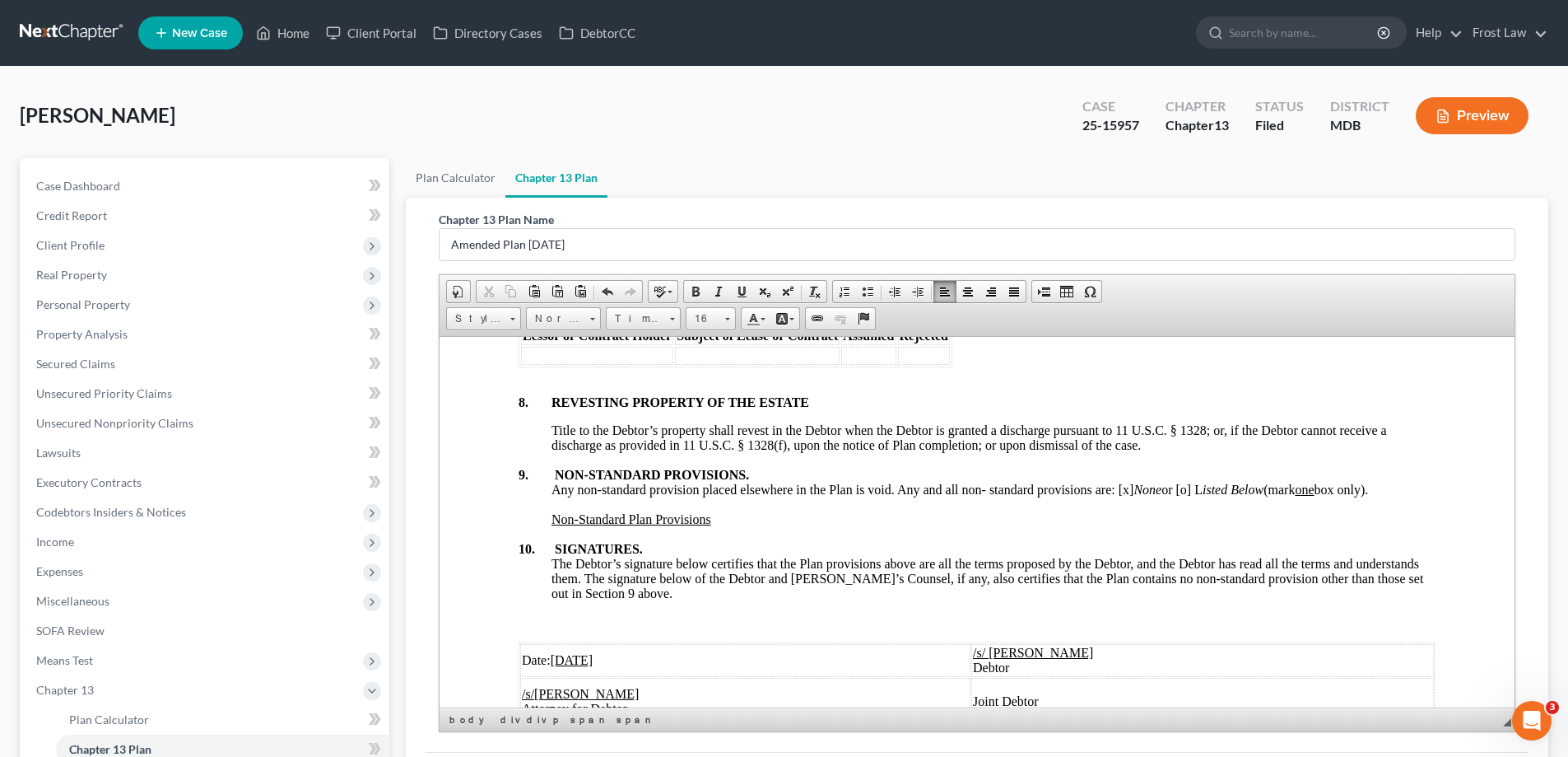
scroll to position [5478, 0]
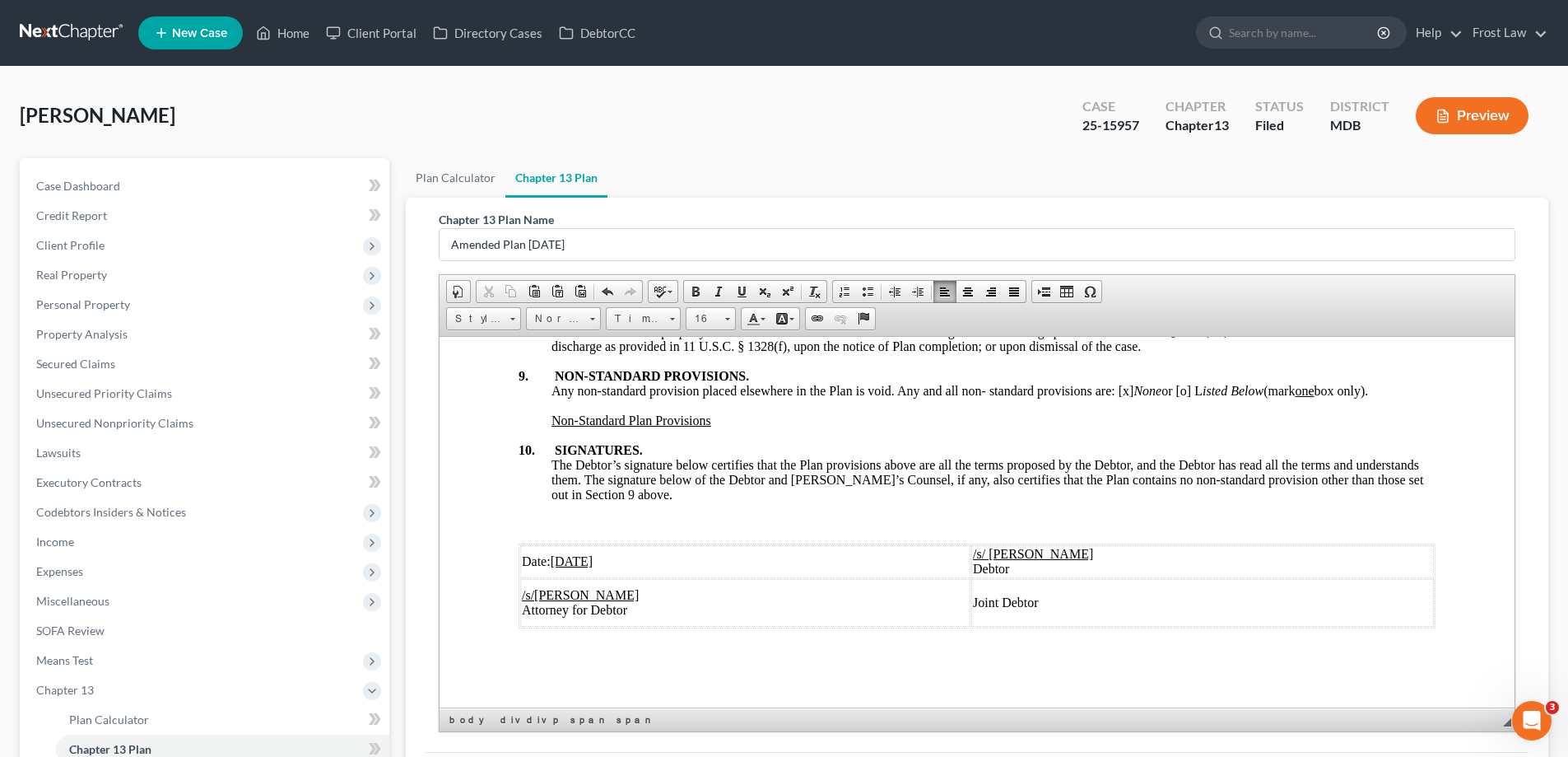
click at [562, 559] on u "[DATE]" at bounding box center [572, 561] width 43 height 14
click at [560, 560] on u "[DATE]" at bounding box center [572, 561] width 43 height 14
drag, startPoint x: 580, startPoint y: 562, endPoint x: 571, endPoint y: 563, distance: 9.1
click at [571, 563] on u "[DATE]" at bounding box center [572, 561] width 43 height 14
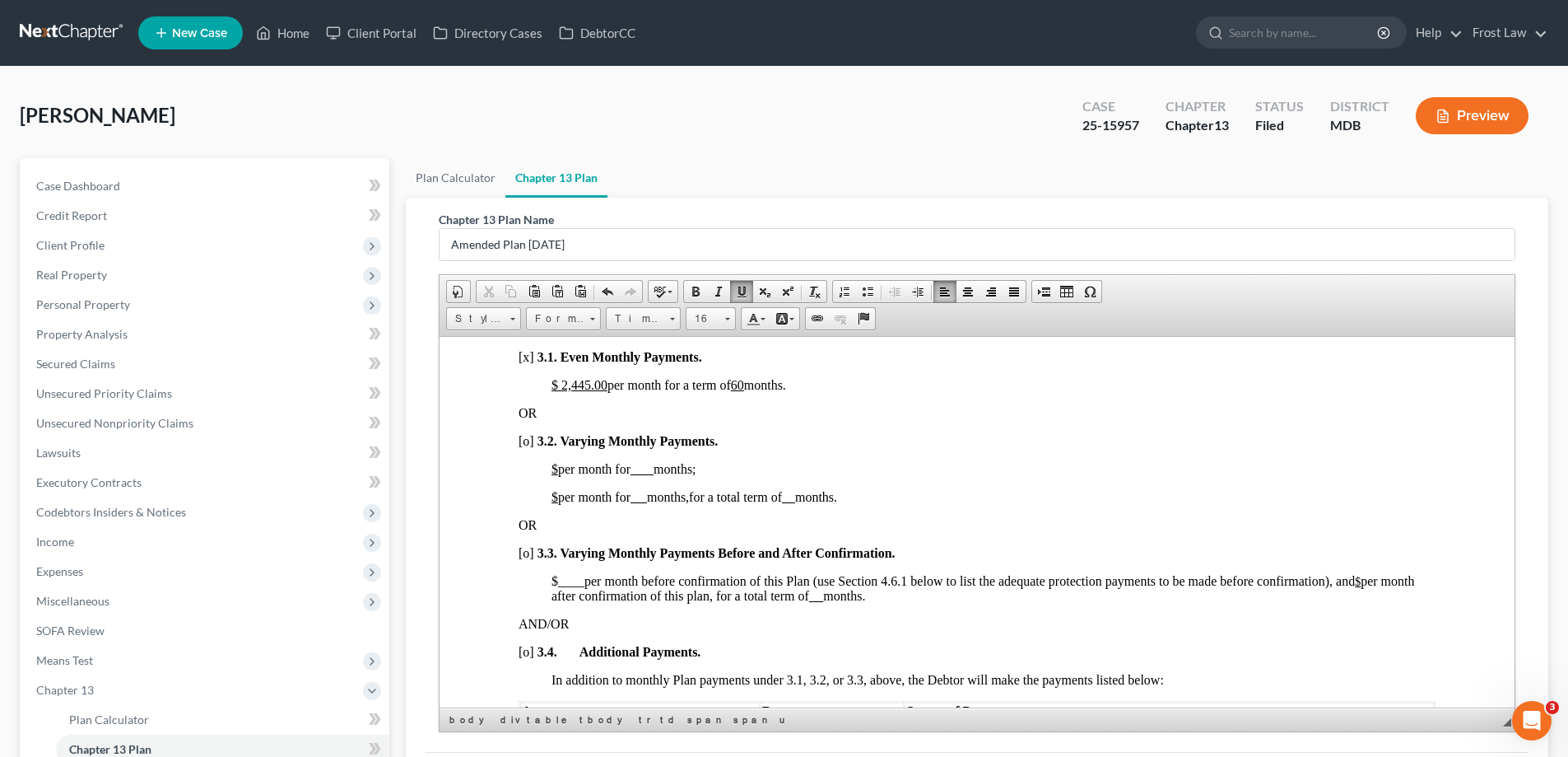
scroll to position [1113, 0]
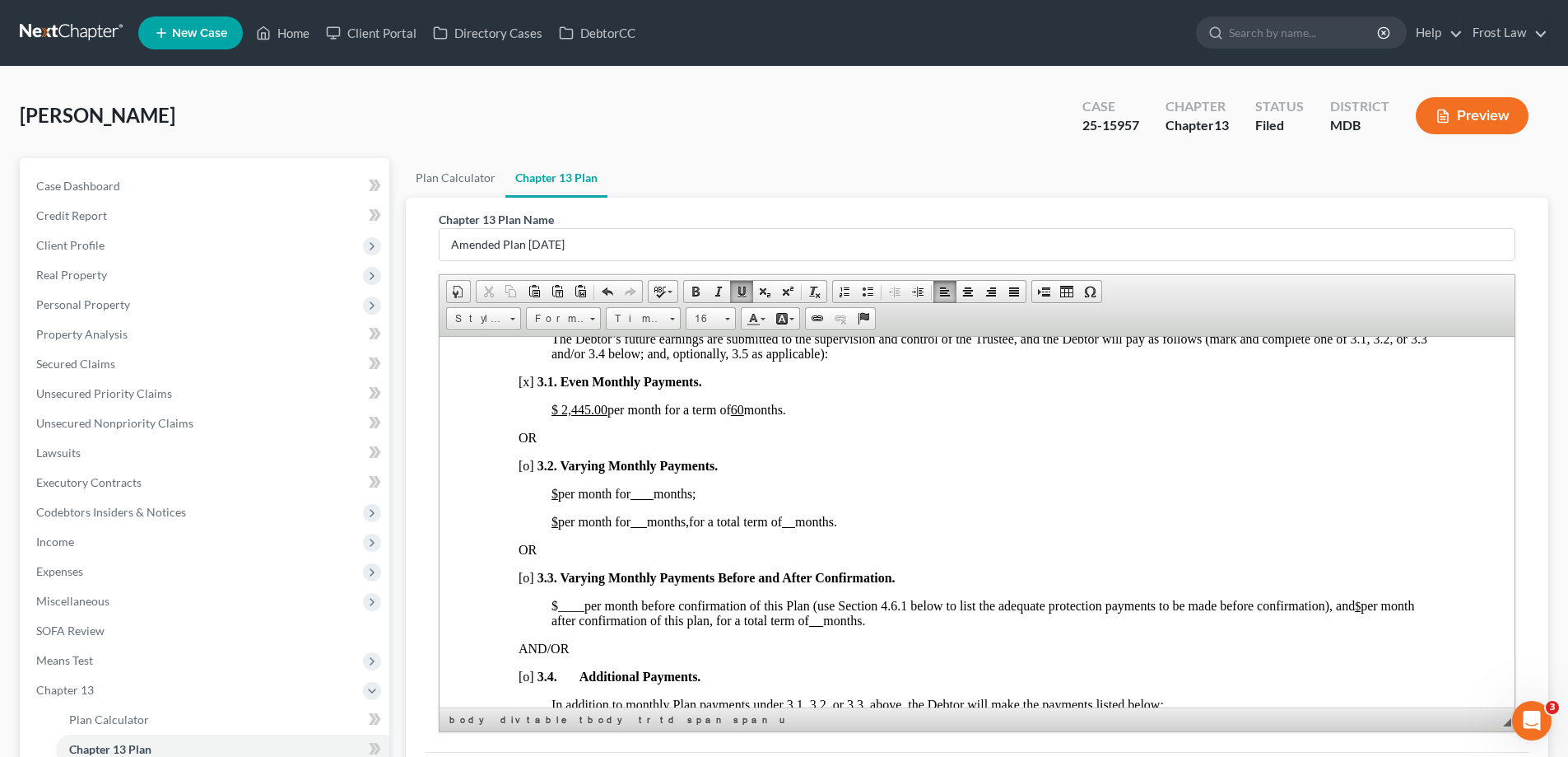
click at [559, 494] on u "$" at bounding box center [554, 493] width 6 height 14
drag, startPoint x: 790, startPoint y: 495, endPoint x: 655, endPoint y: 500, distance: 135.1
click at [655, 500] on p "$ 5,000.00 per month for months ;" at bounding box center [993, 493] width 884 height 15
drag, startPoint x: 788, startPoint y: 493, endPoint x: 767, endPoint y: 494, distance: 21.0
click at [749, 494] on span "total paid for months 1 - 3" at bounding box center [679, 493] width 137 height 14
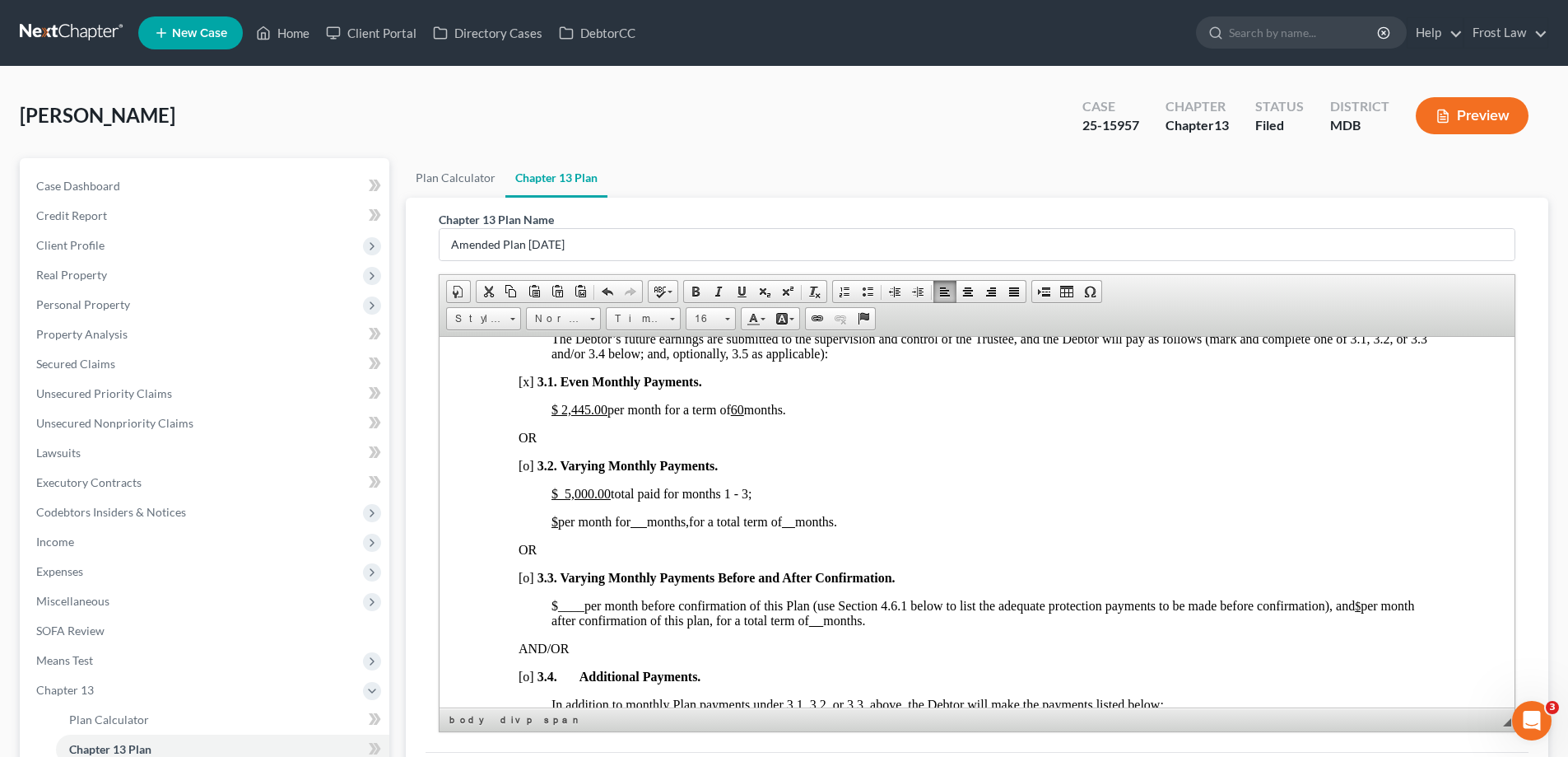
drag, startPoint x: 746, startPoint y: 294, endPoint x: 760, endPoint y: 336, distance: 44.3
click at [746, 293] on span at bounding box center [741, 291] width 13 height 13
click at [909, 497] on p "$ 5,000.00 total paid for months 1 - 3 ;" at bounding box center [993, 493] width 884 height 15
click at [528, 466] on span "[o]" at bounding box center [526, 466] width 15 height 14
click at [529, 382] on span "[x]" at bounding box center [526, 381] width 15 height 14
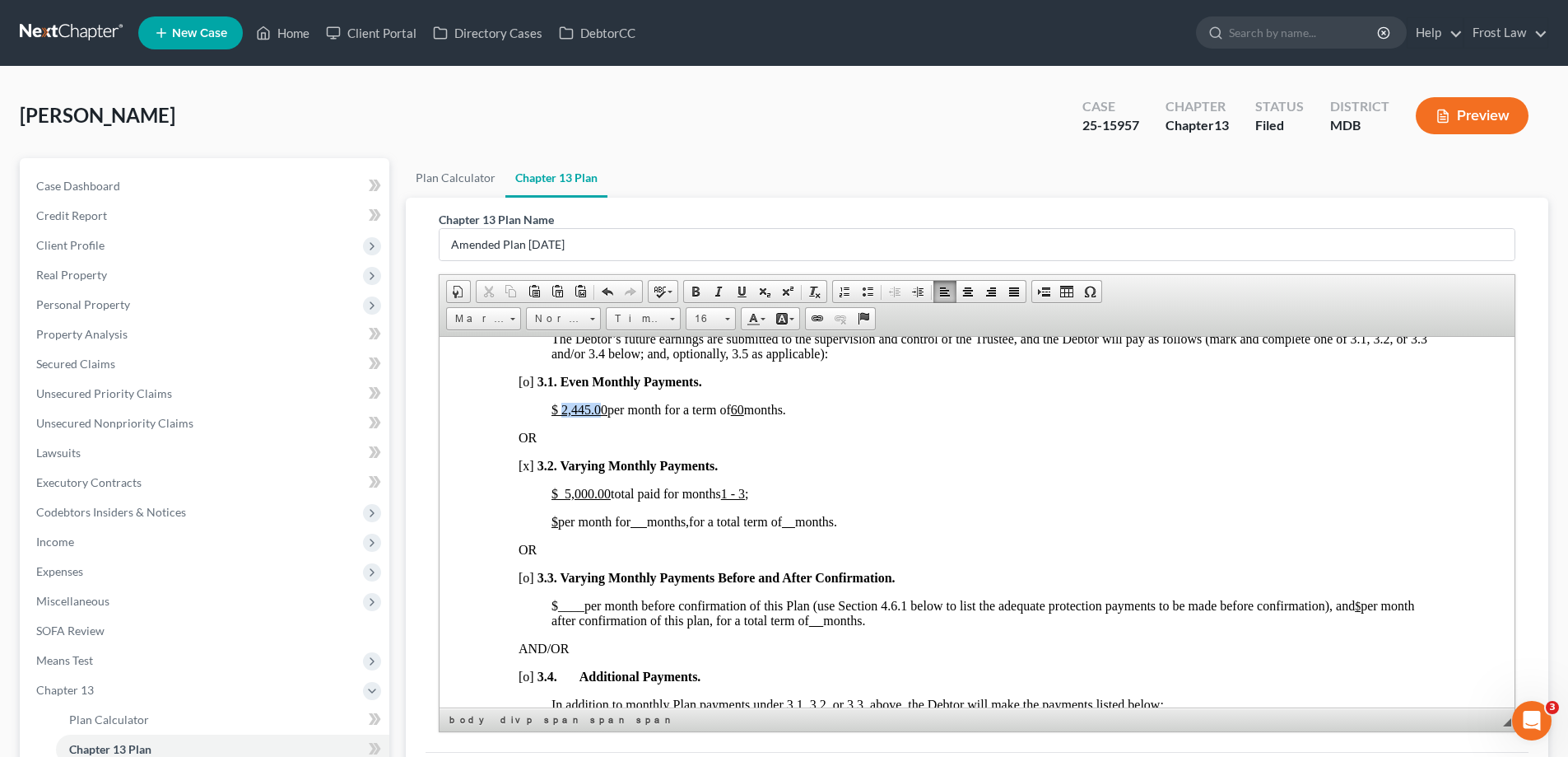
drag, startPoint x: 603, startPoint y: 409, endPoint x: 564, endPoint y: 415, distance: 39.5
click at [564, 415] on u "$ 2,445.00" at bounding box center [579, 409] width 56 height 14
click at [701, 406] on u "60" at bounding box center [695, 409] width 13 height 14
click at [715, 410] on u "6 0" at bounding box center [701, 409] width 26 height 14
click at [698, 408] on u "0" at bounding box center [693, 409] width 10 height 14
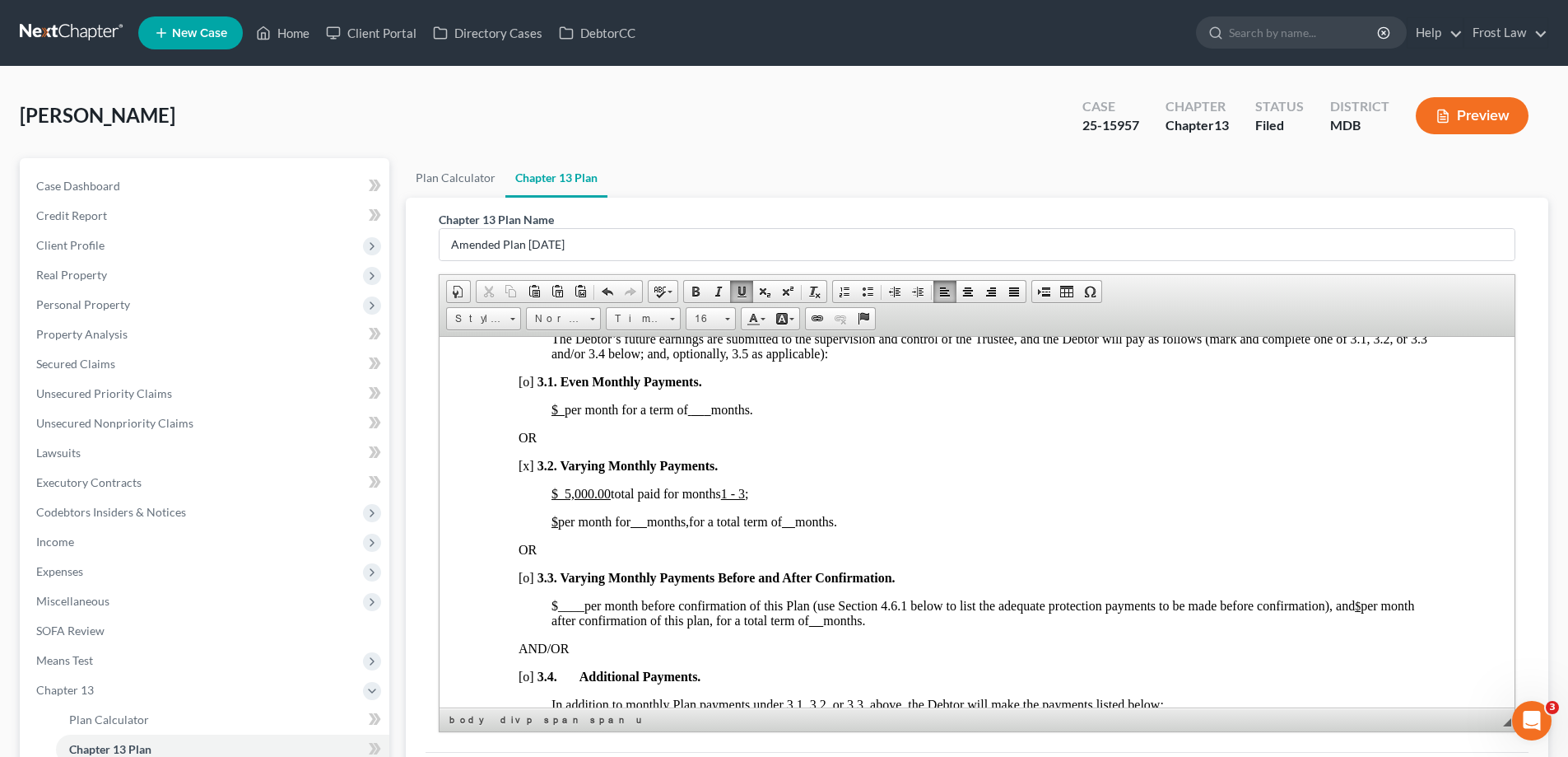
click at [559, 519] on u "$" at bounding box center [554, 521] width 6 height 14
click at [852, 521] on u at bounding box center [845, 521] width 13 height 14
click at [703, 524] on u at bounding box center [695, 521] width 16 height 14
click at [848, 526] on u at bounding box center [841, 521] width 13 height 14
click at [1146, 543] on p "OR" at bounding box center [977, 549] width 917 height 15
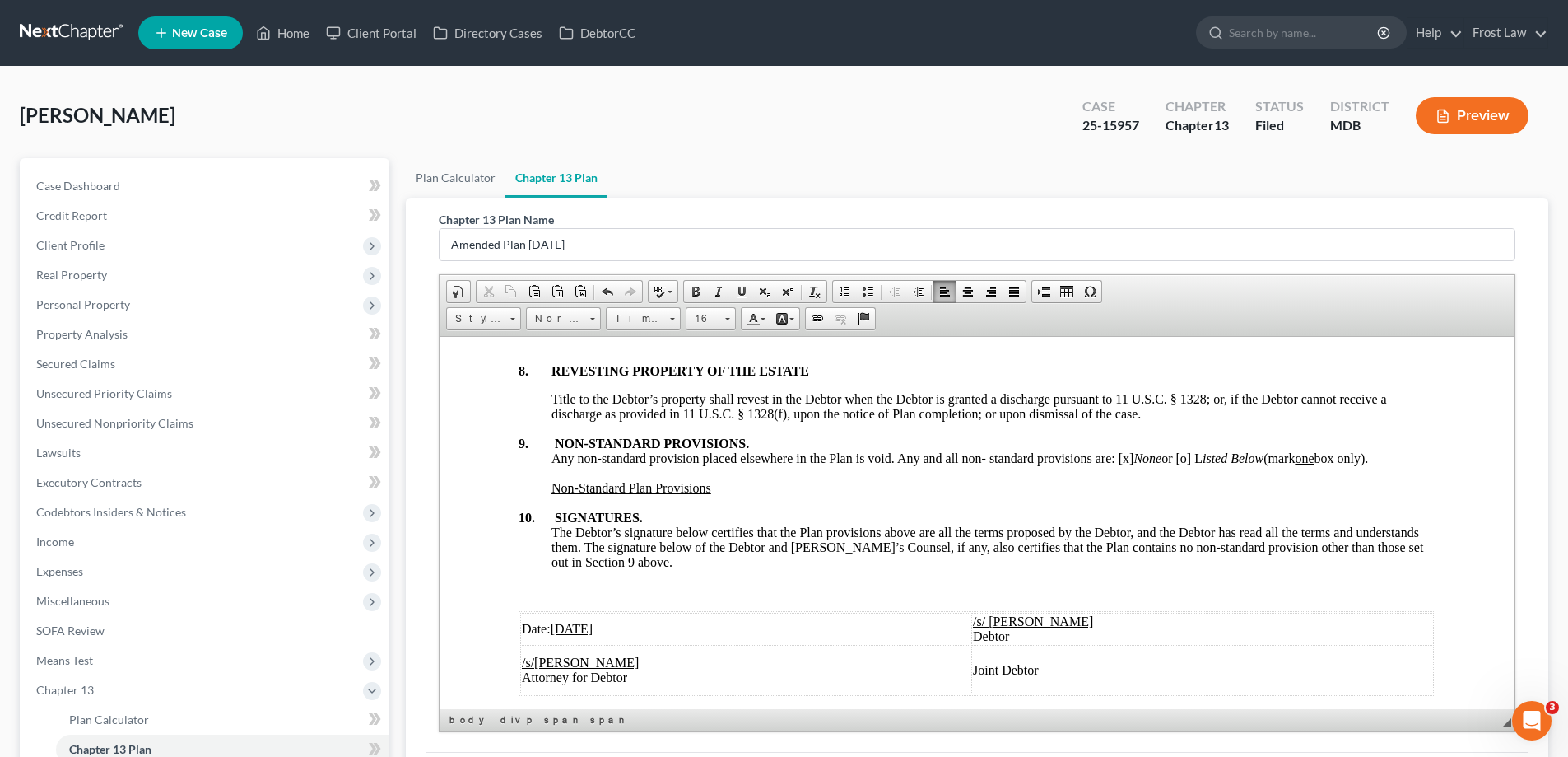
scroll to position [207, 0]
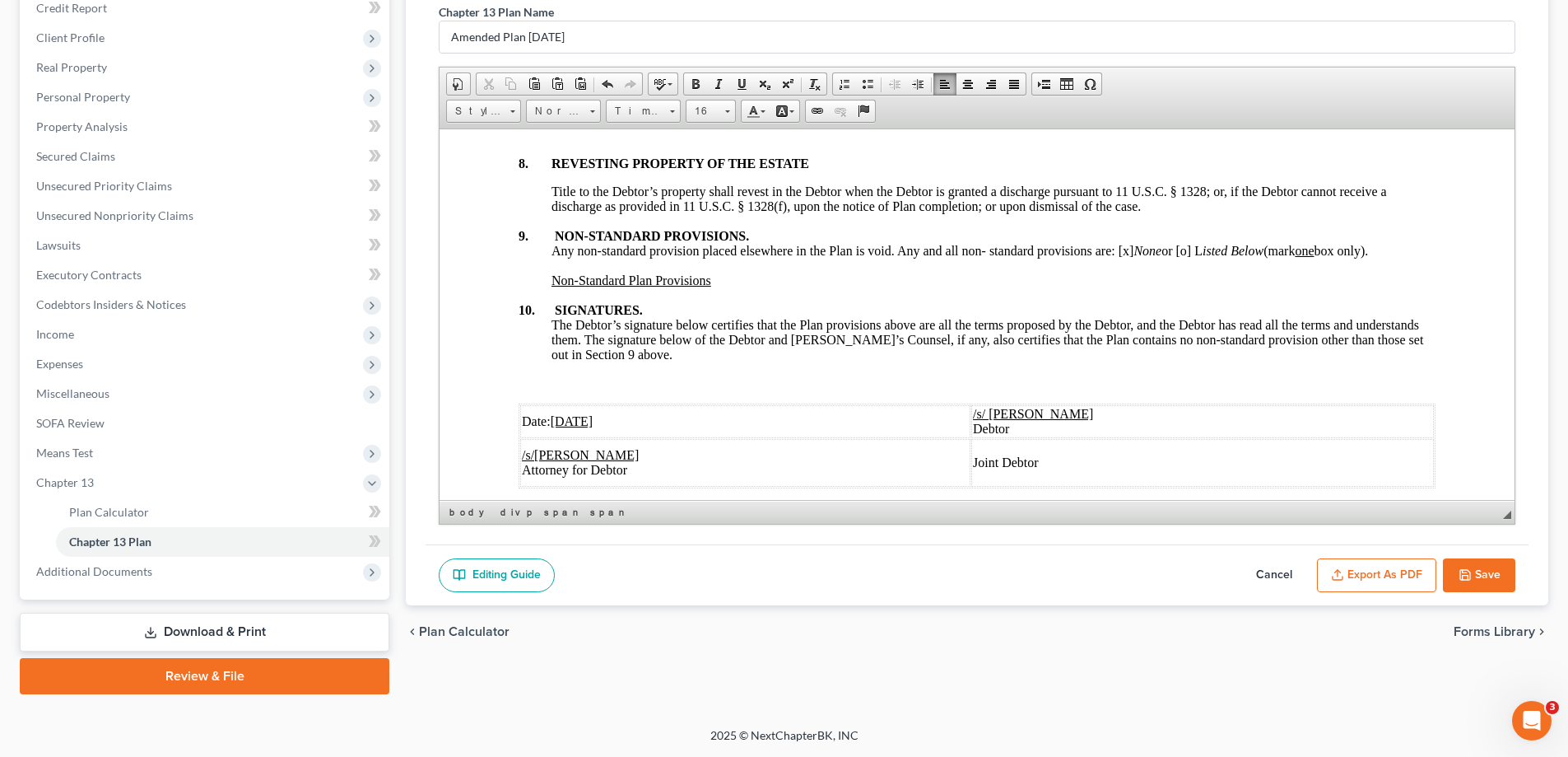
click at [1487, 559] on button "Save" at bounding box center [1479, 576] width 73 height 35
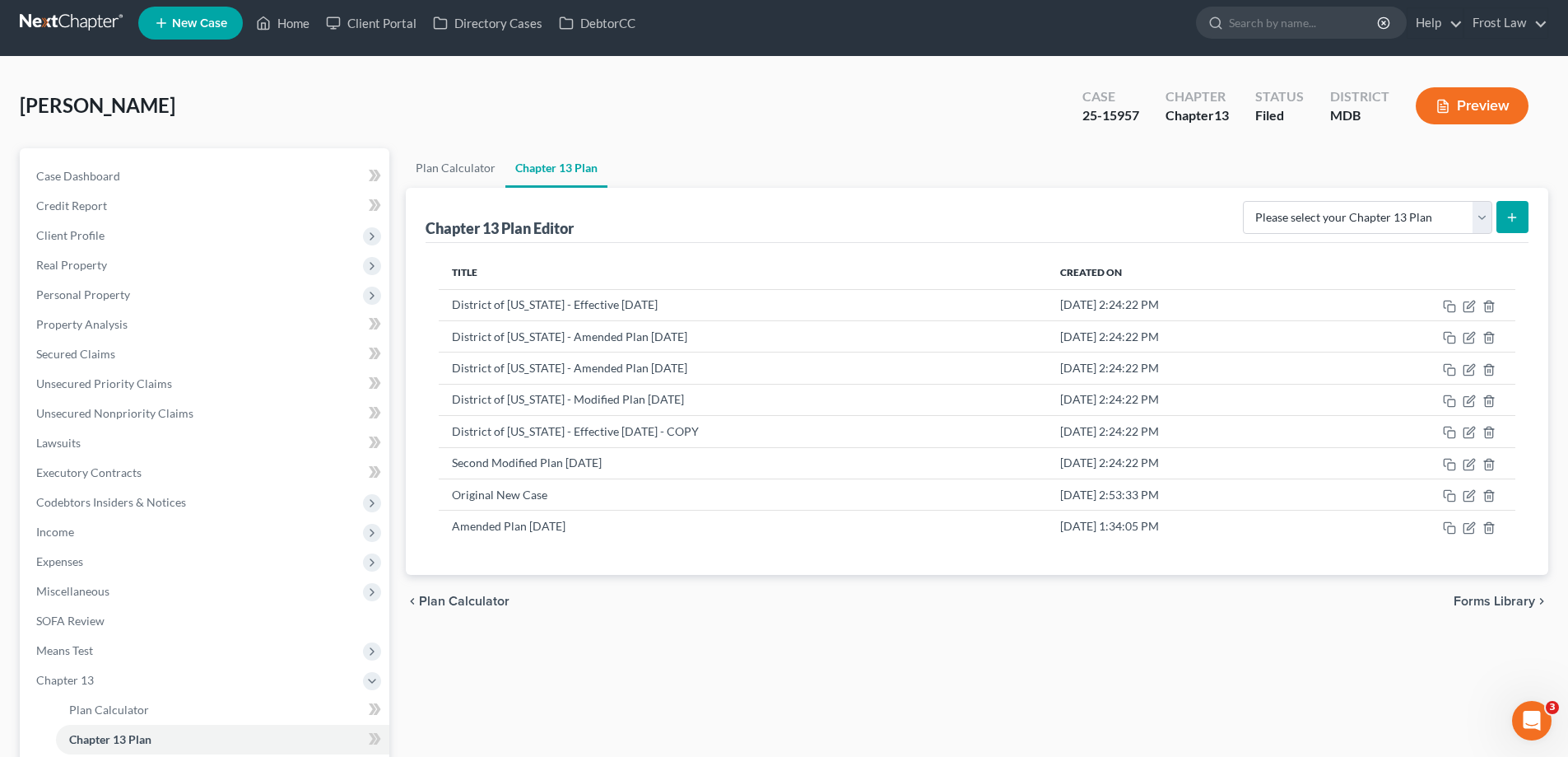
scroll to position [0, 0]
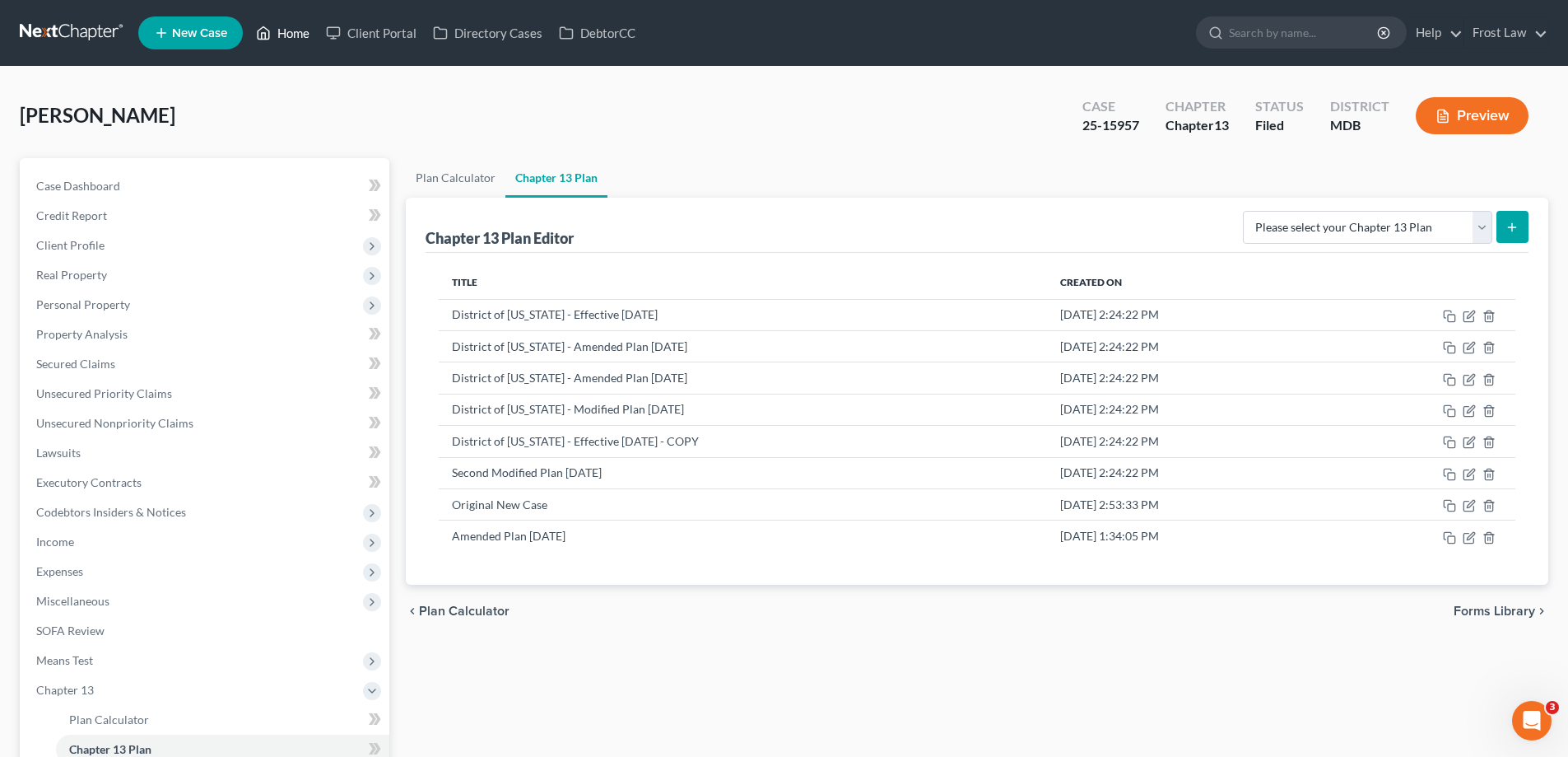
drag, startPoint x: 273, startPoint y: 35, endPoint x: 334, endPoint y: 70, distance: 70.3
click at [273, 35] on link "Home" at bounding box center [282, 32] width 70 height 30
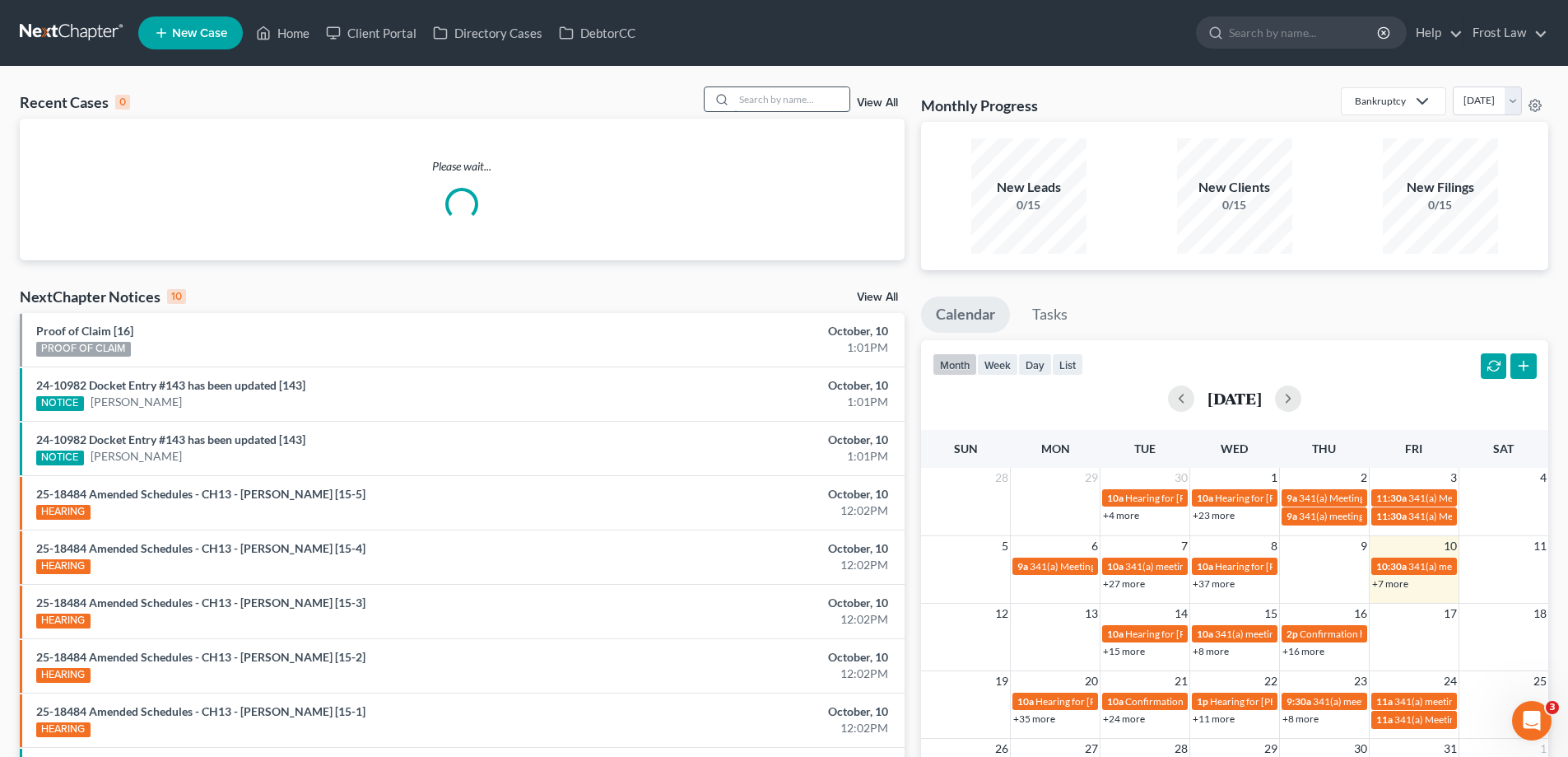
click at [764, 104] on input "search" at bounding box center [792, 99] width 116 height 24
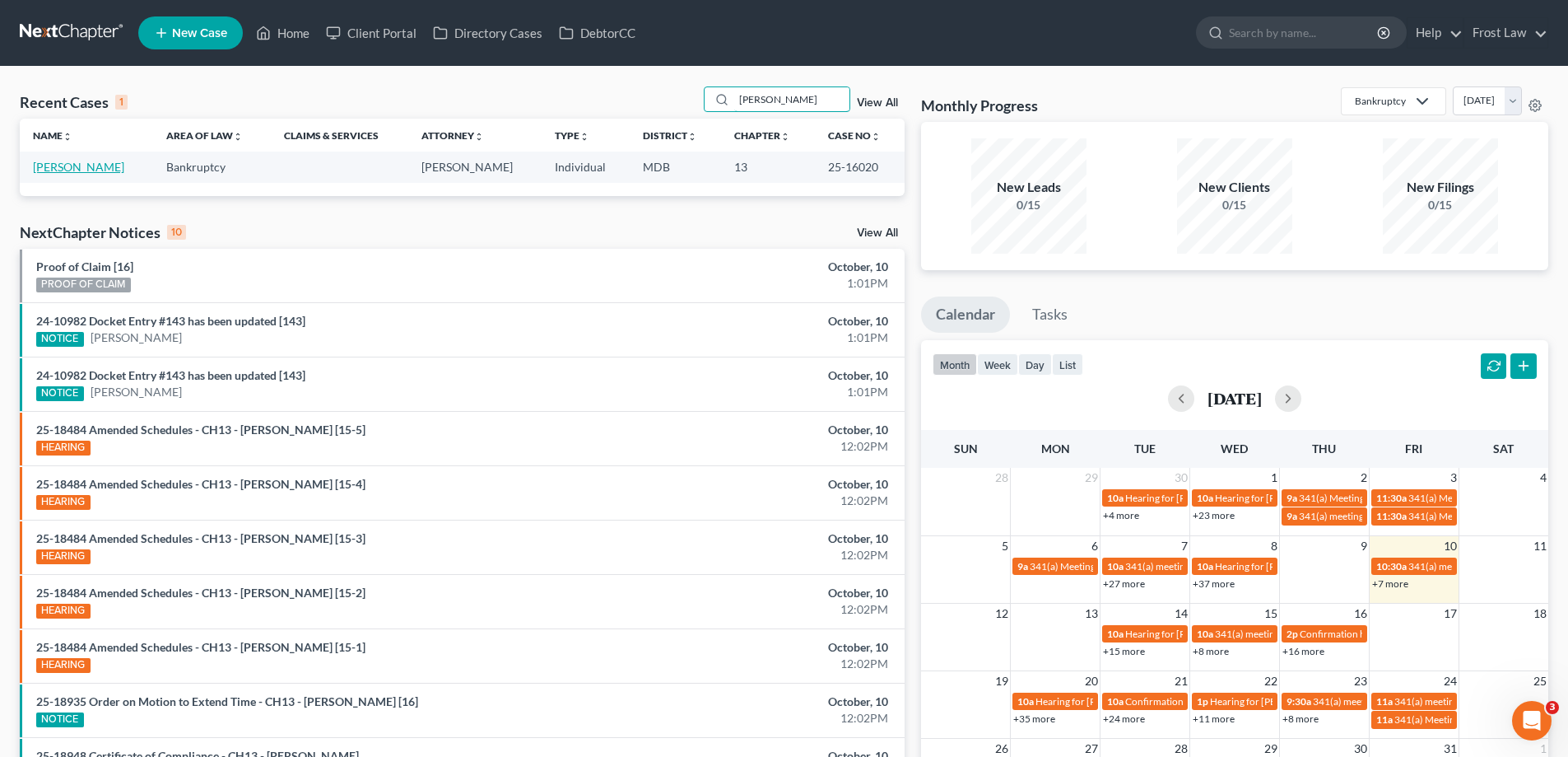
type input "[PERSON_NAME]"
click at [94, 165] on link "[PERSON_NAME]" at bounding box center [79, 167] width 91 height 14
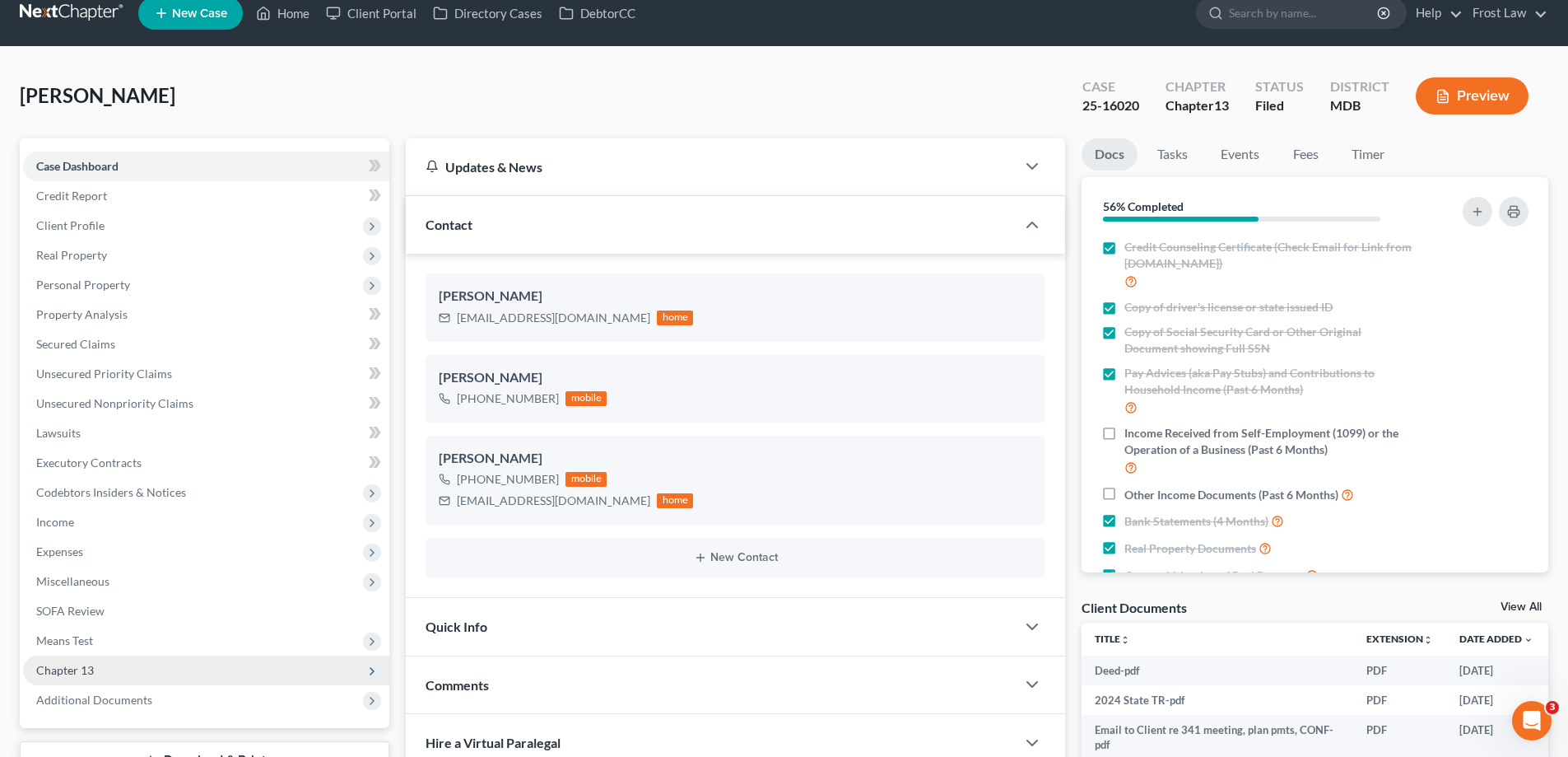
scroll to position [83, 0]
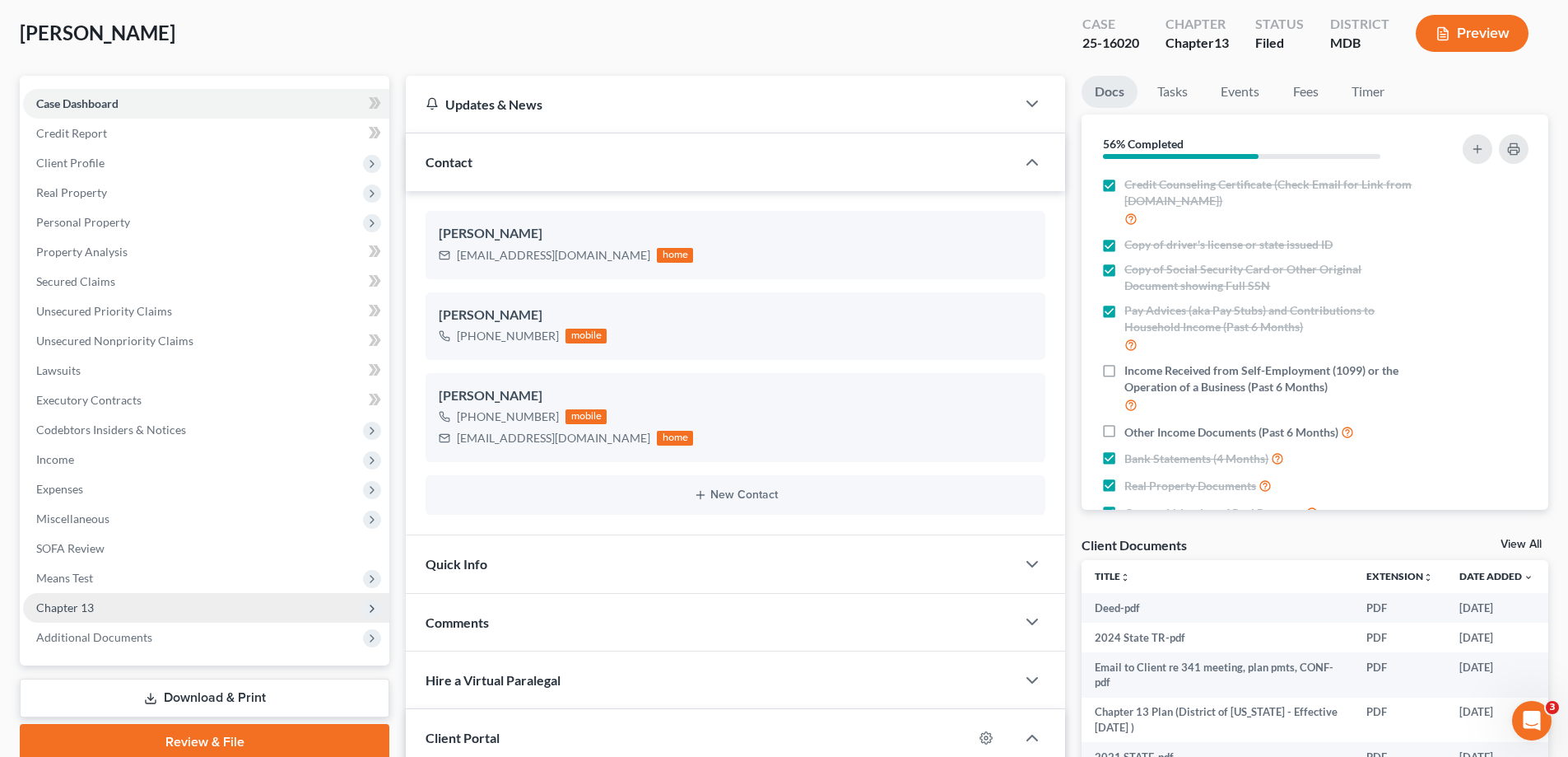
click at [130, 602] on span "Chapter 13" at bounding box center [206, 607] width 367 height 30
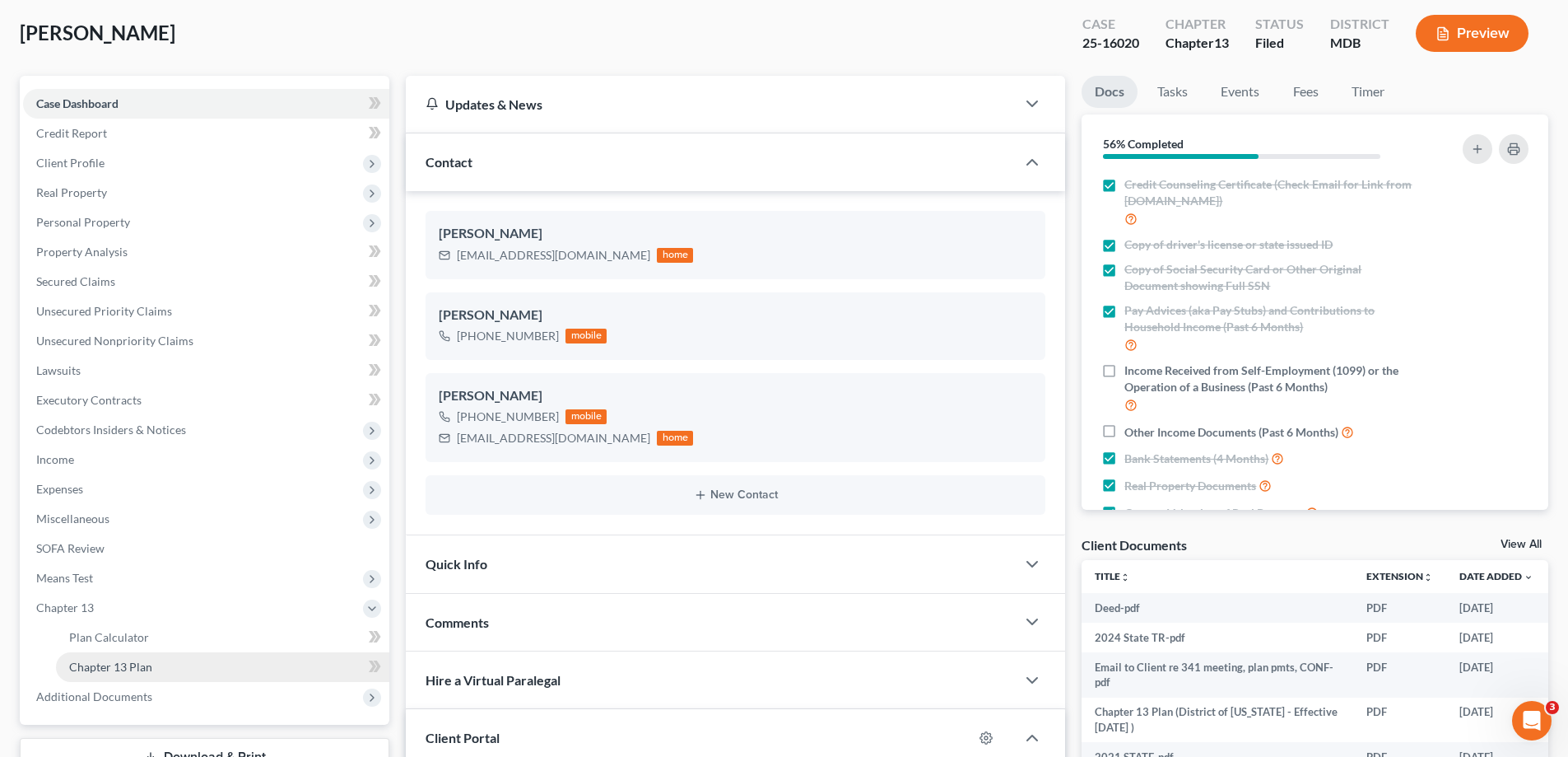
click at [143, 664] on span "Chapter 13 Plan" at bounding box center [110, 667] width 83 height 14
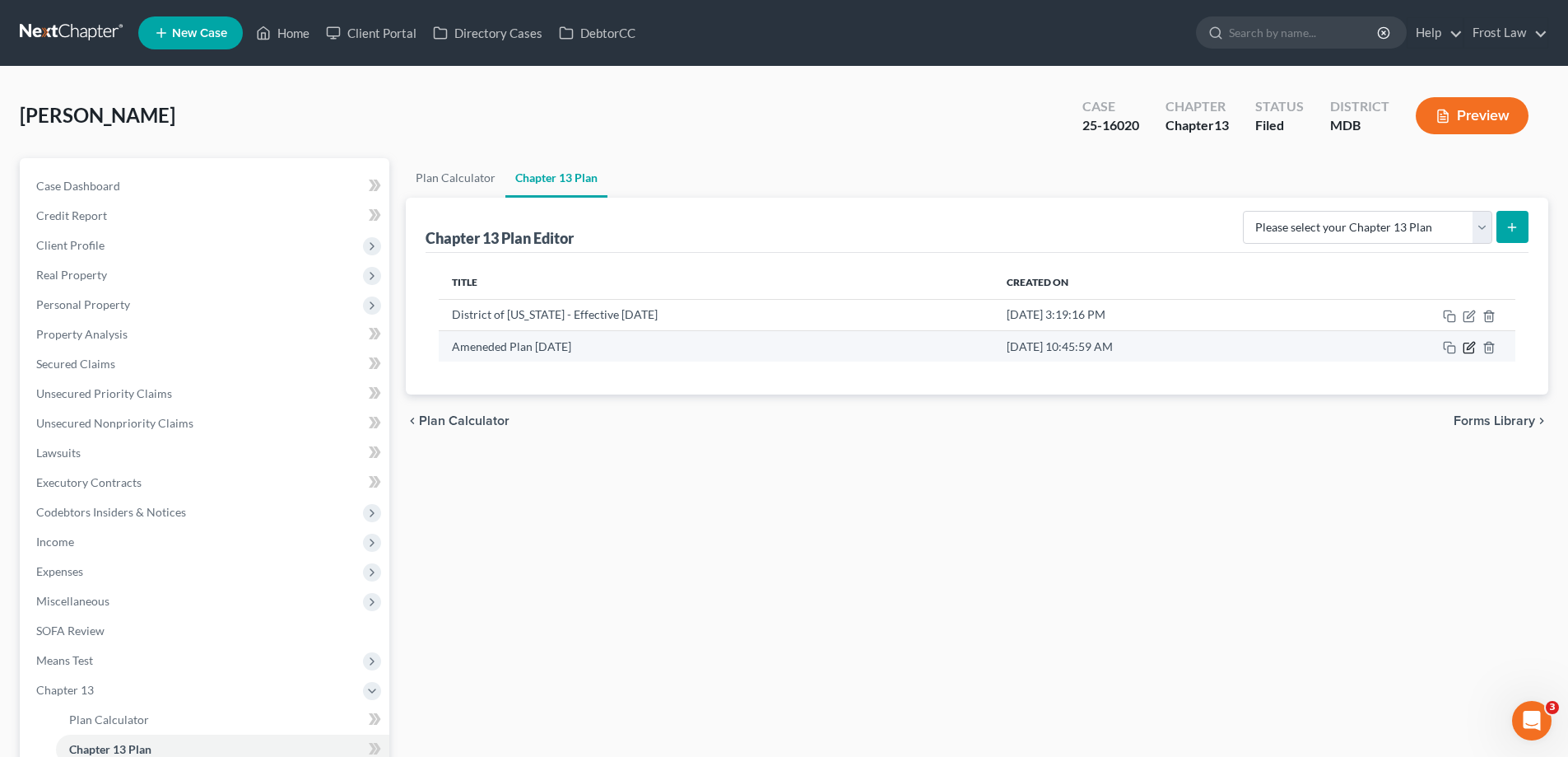
click at [1473, 344] on icon "button" at bounding box center [1469, 347] width 13 height 13
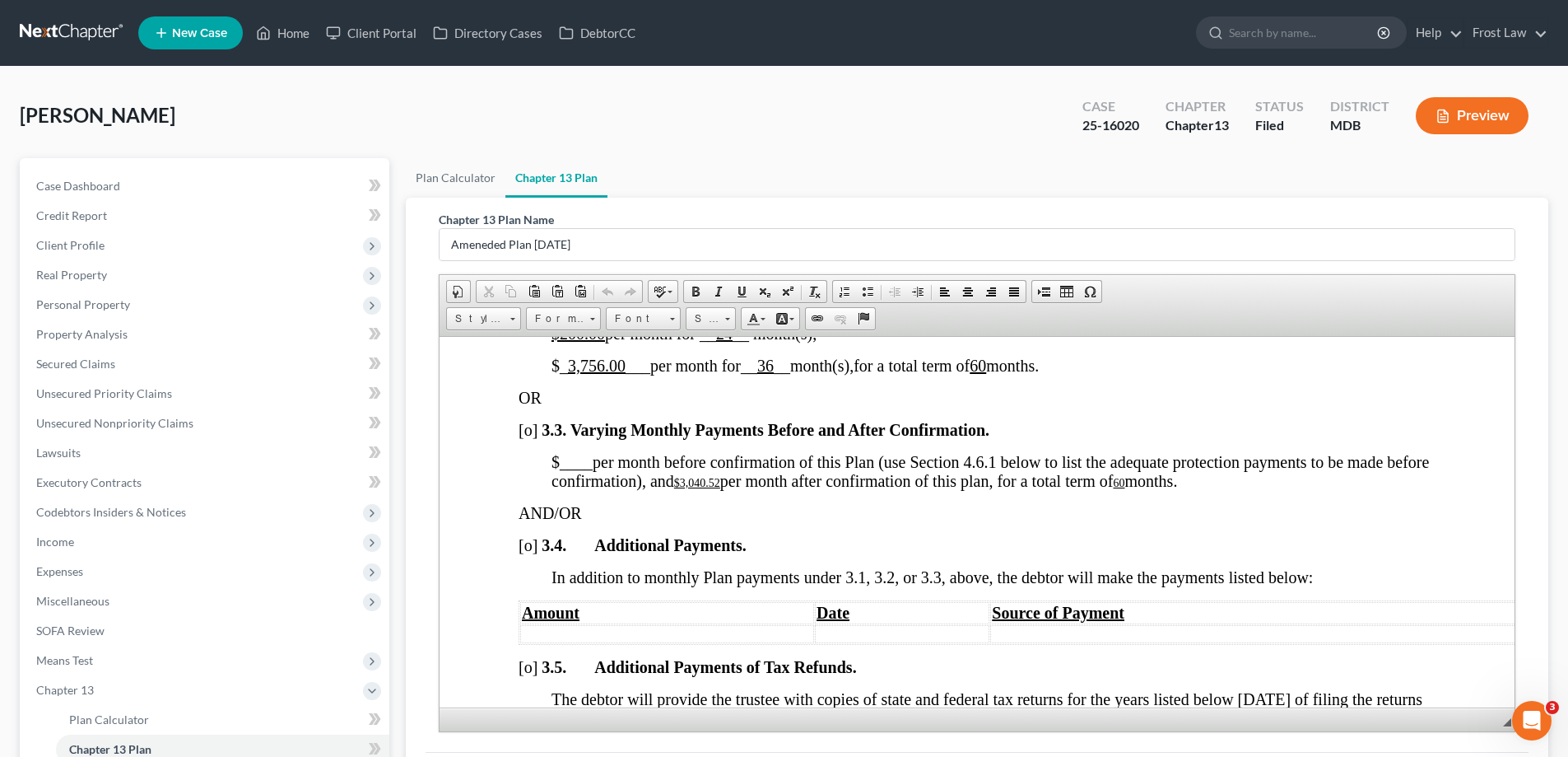
scroll to position [1318, 0]
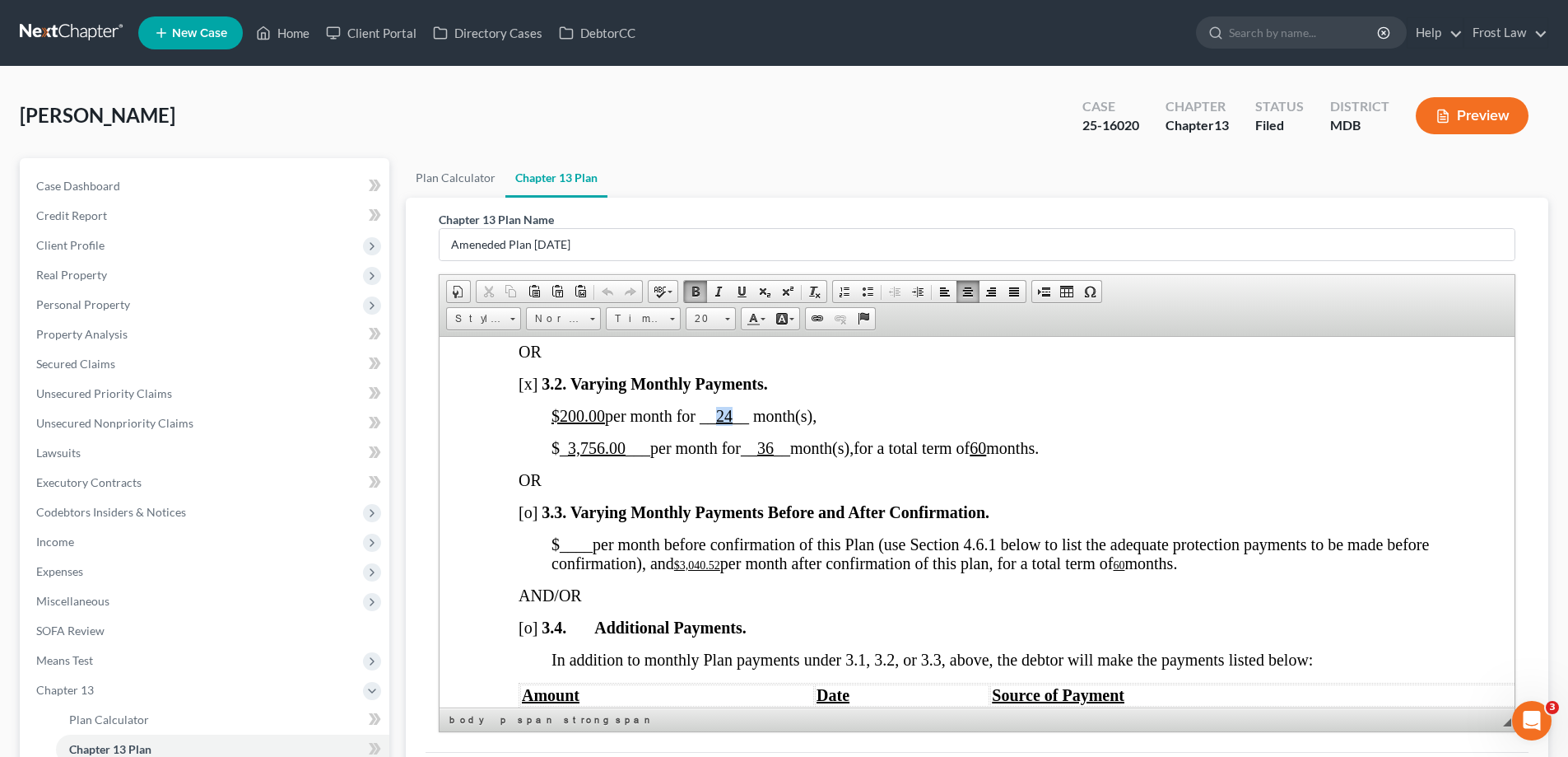
drag, startPoint x: 736, startPoint y: 434, endPoint x: 717, endPoint y: 434, distance: 19.0
click at [717, 424] on span "$200.00 per month for __ 24 __ month(s)," at bounding box center [684, 415] width 265 height 18
drag, startPoint x: 779, startPoint y: 466, endPoint x: 767, endPoint y: 466, distance: 12.0
click at [767, 457] on u "36" at bounding box center [766, 448] width 16 height 18
click at [923, 425] on p "$200.00 per month for __ 12 __ month(s)," at bounding box center [993, 415] width 884 height 19
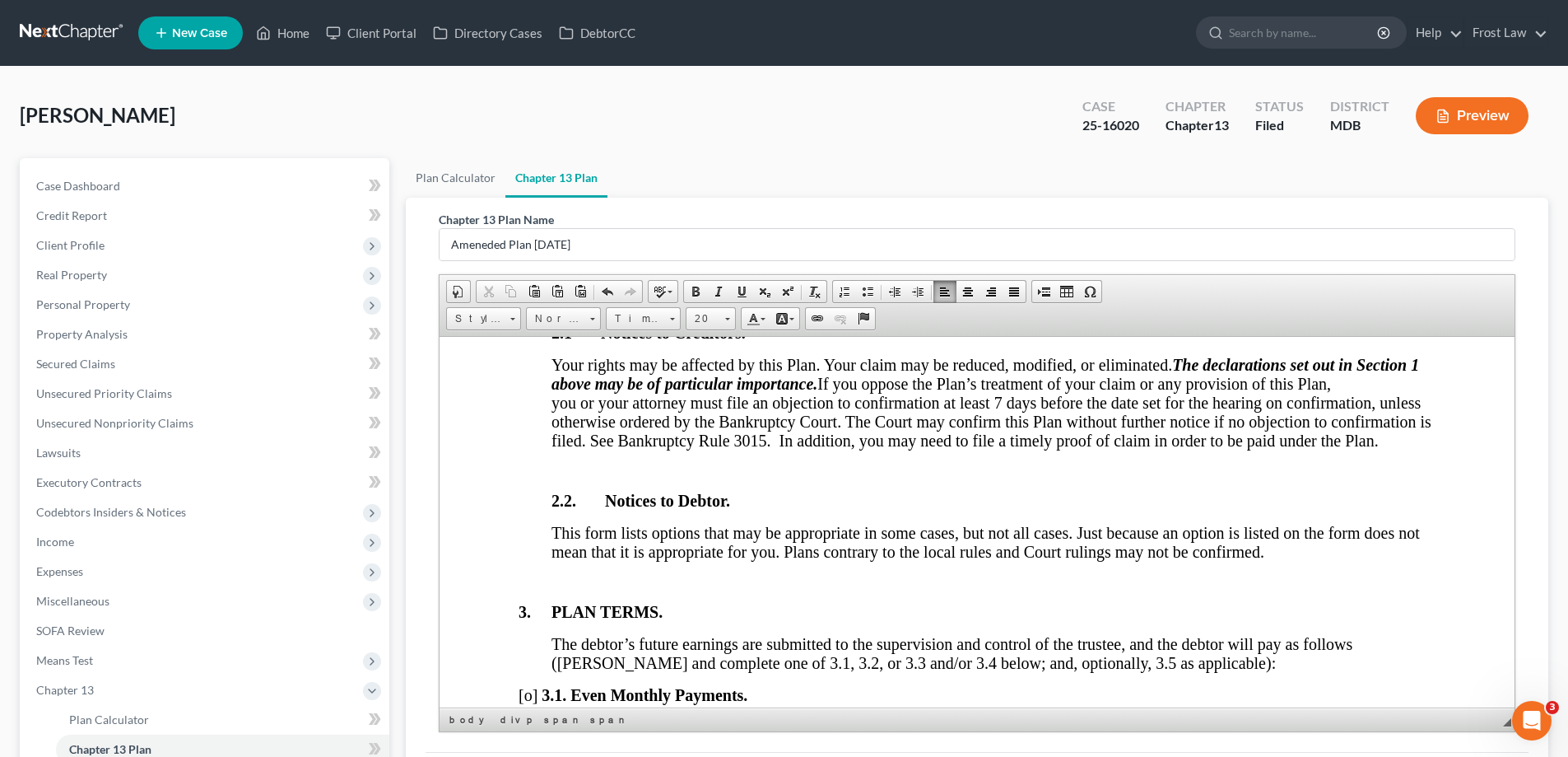
scroll to position [906, 0]
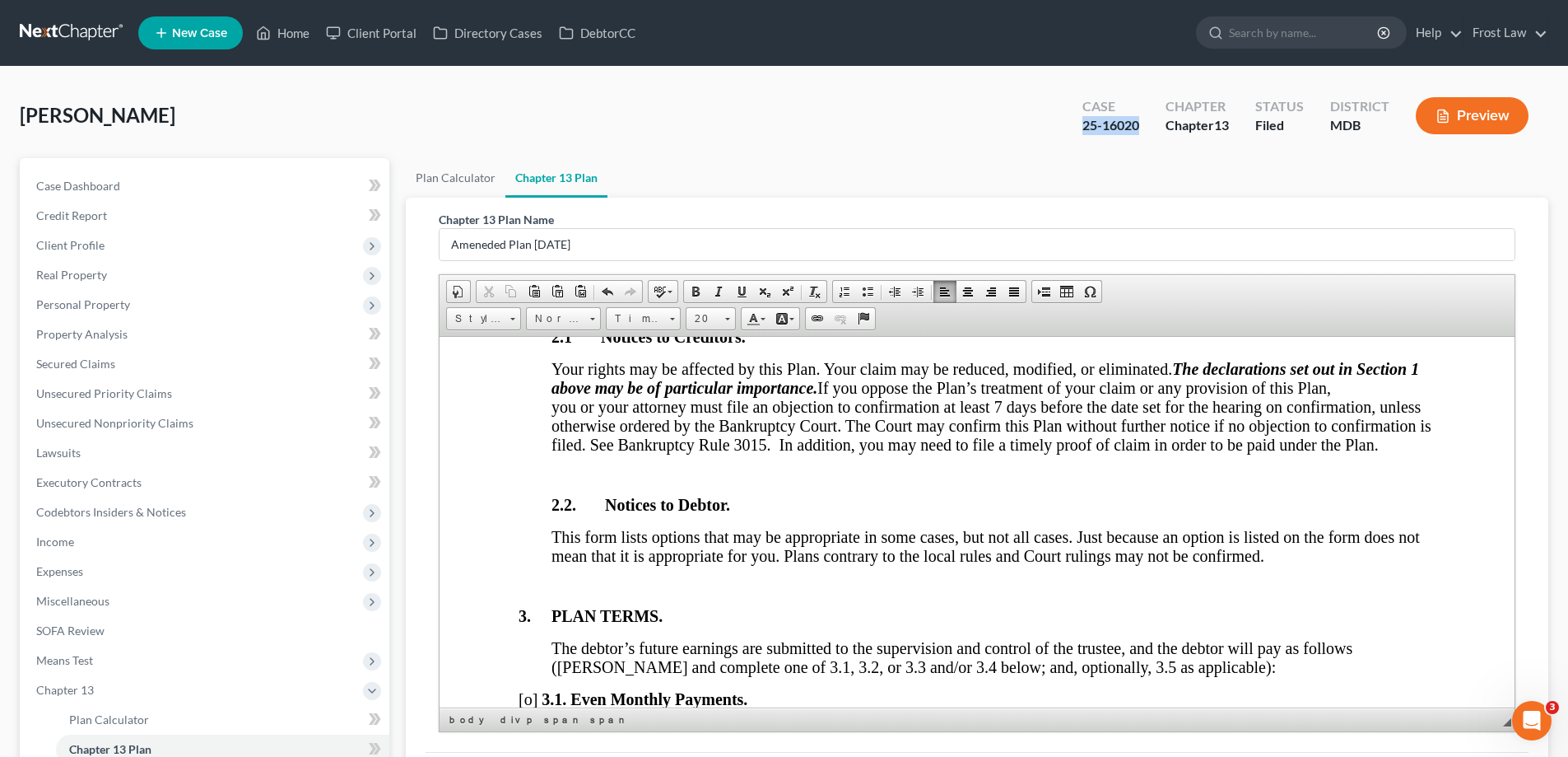
drag, startPoint x: 1138, startPoint y: 130, endPoint x: 1079, endPoint y: 122, distance: 59.5
click at [1079, 122] on div "Case 25-16020" at bounding box center [1111, 117] width 83 height 48
copy div "25-16020"
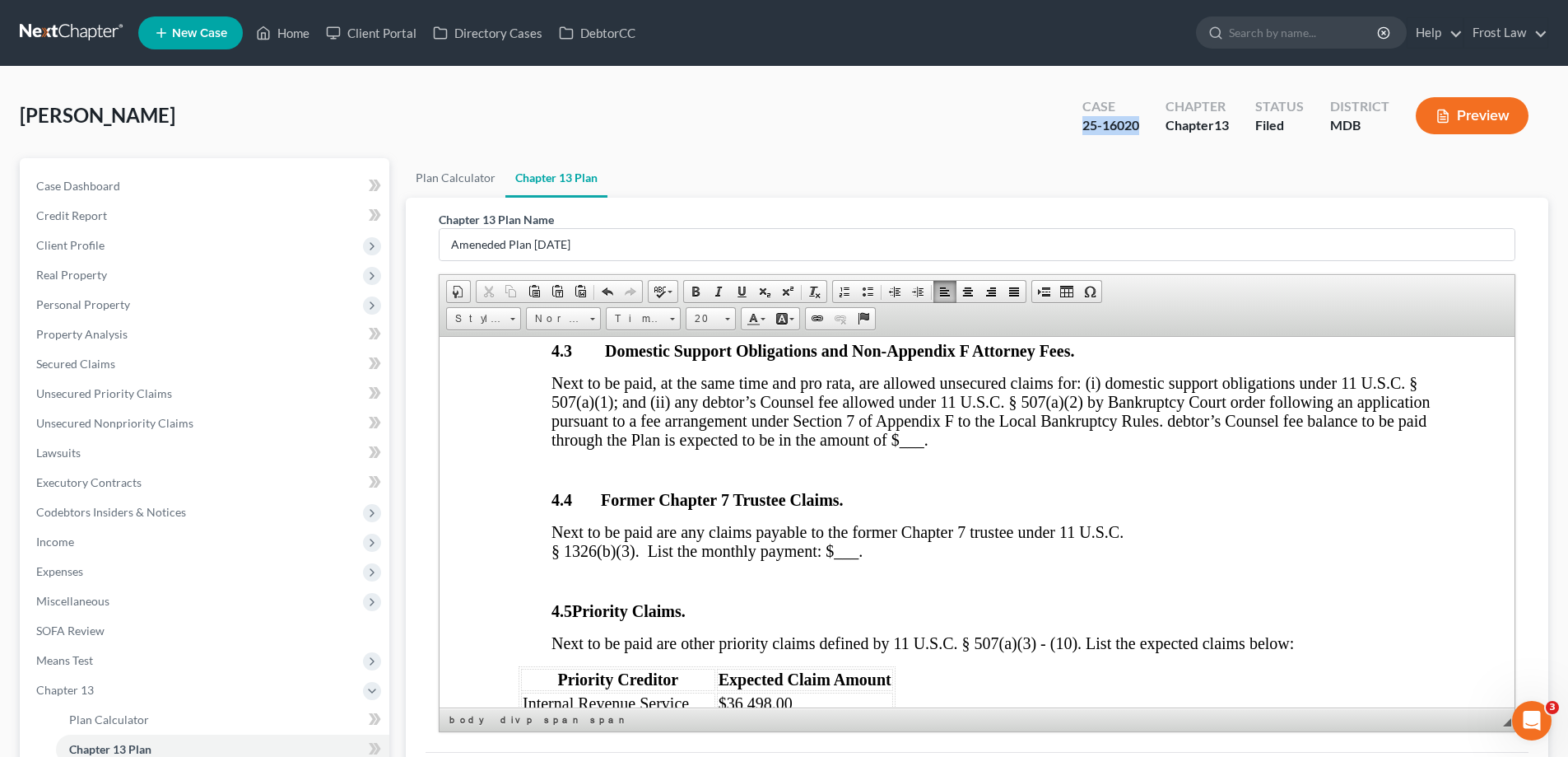
scroll to position [2388, 0]
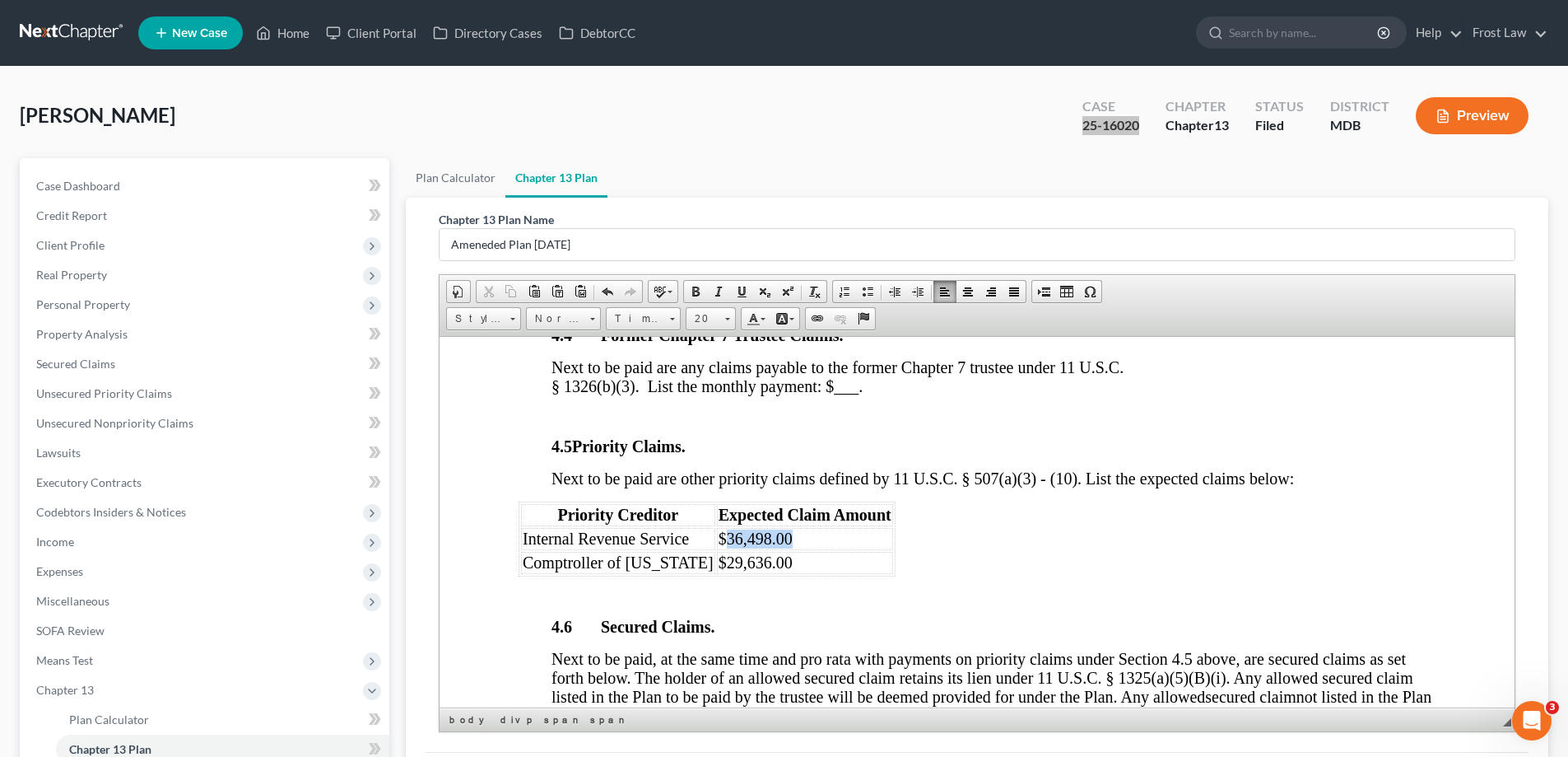
drag, startPoint x: 731, startPoint y: 559, endPoint x: 702, endPoint y: 550, distance: 30.4
click at [717, 550] on td "$36,498.00" at bounding box center [805, 538] width 177 height 22
click at [721, 547] on span "$25266.97" at bounding box center [754, 538] width 70 height 18
click at [868, 570] on td "$29,636.00" at bounding box center [805, 561] width 177 height 22
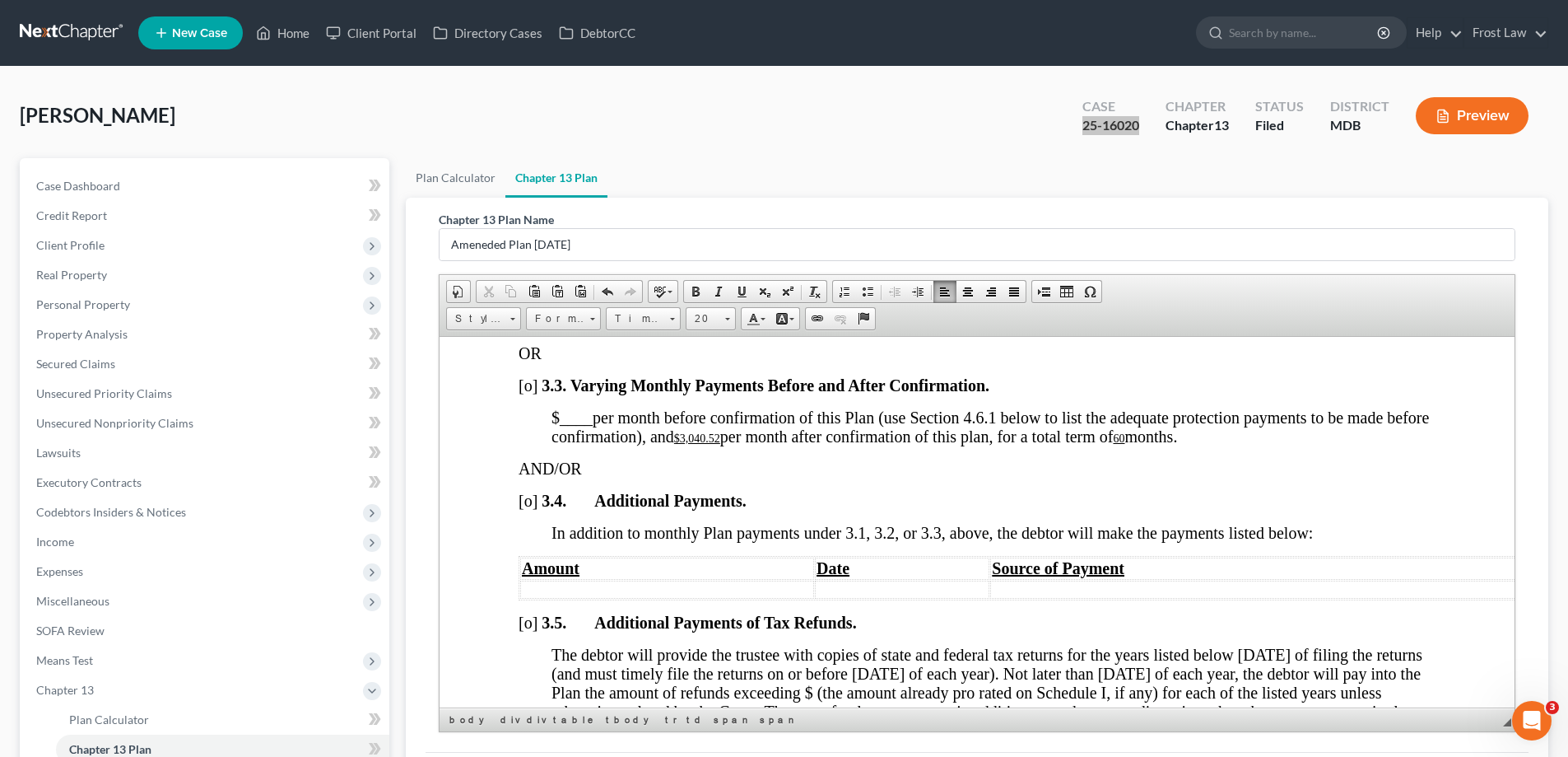
scroll to position [1483, 0]
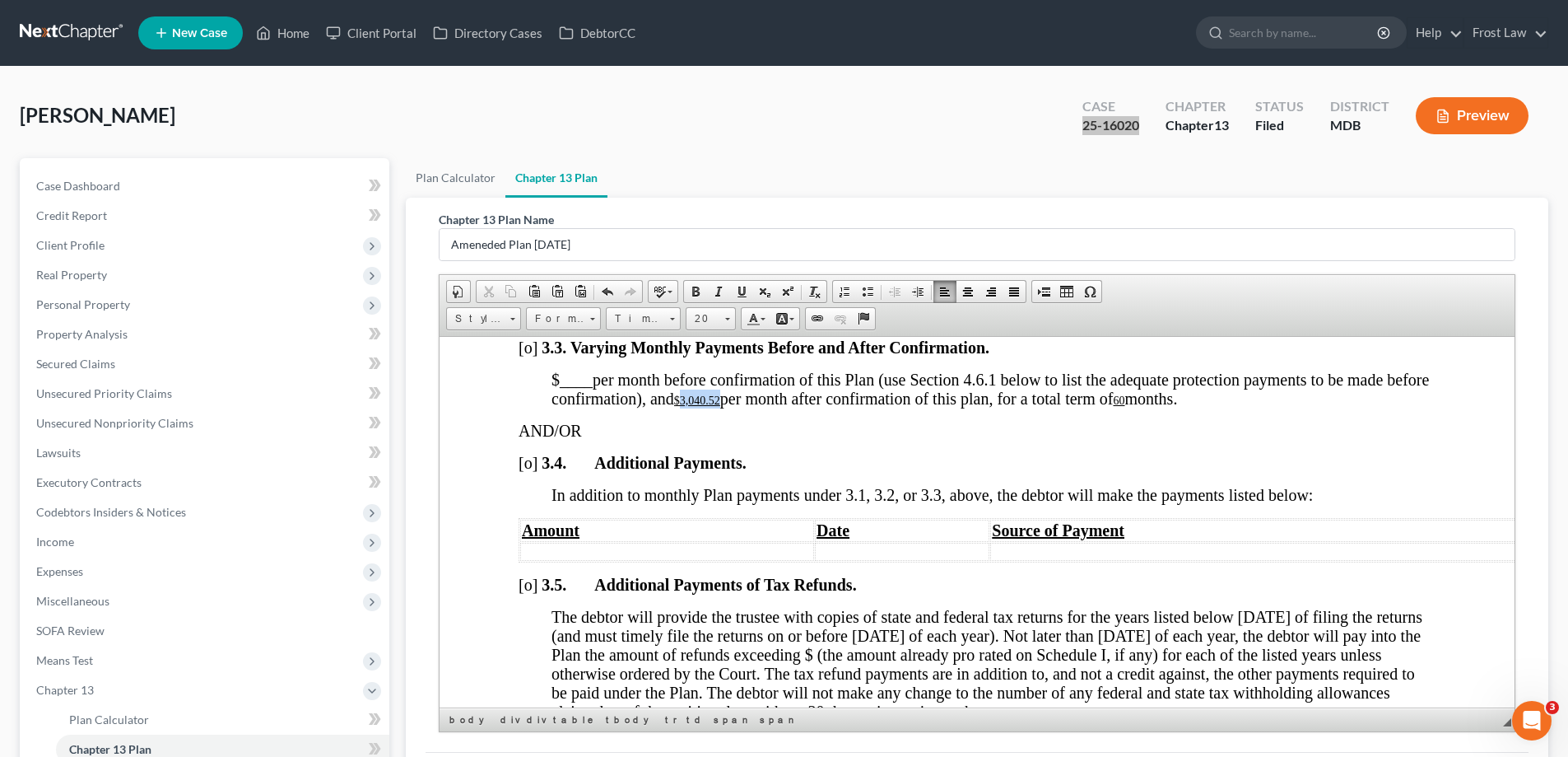
drag, startPoint x: 769, startPoint y: 420, endPoint x: 728, endPoint y: 416, distance: 41.2
click at [721, 406] on u "$3,040.52" at bounding box center [697, 400] width 46 height 13
click at [1084, 406] on u "60" at bounding box center [1079, 400] width 12 height 13
click at [1096, 406] on u "6 0" at bounding box center [1085, 400] width 23 height 13
click at [1079, 406] on u "0" at bounding box center [1076, 400] width 5 height 13
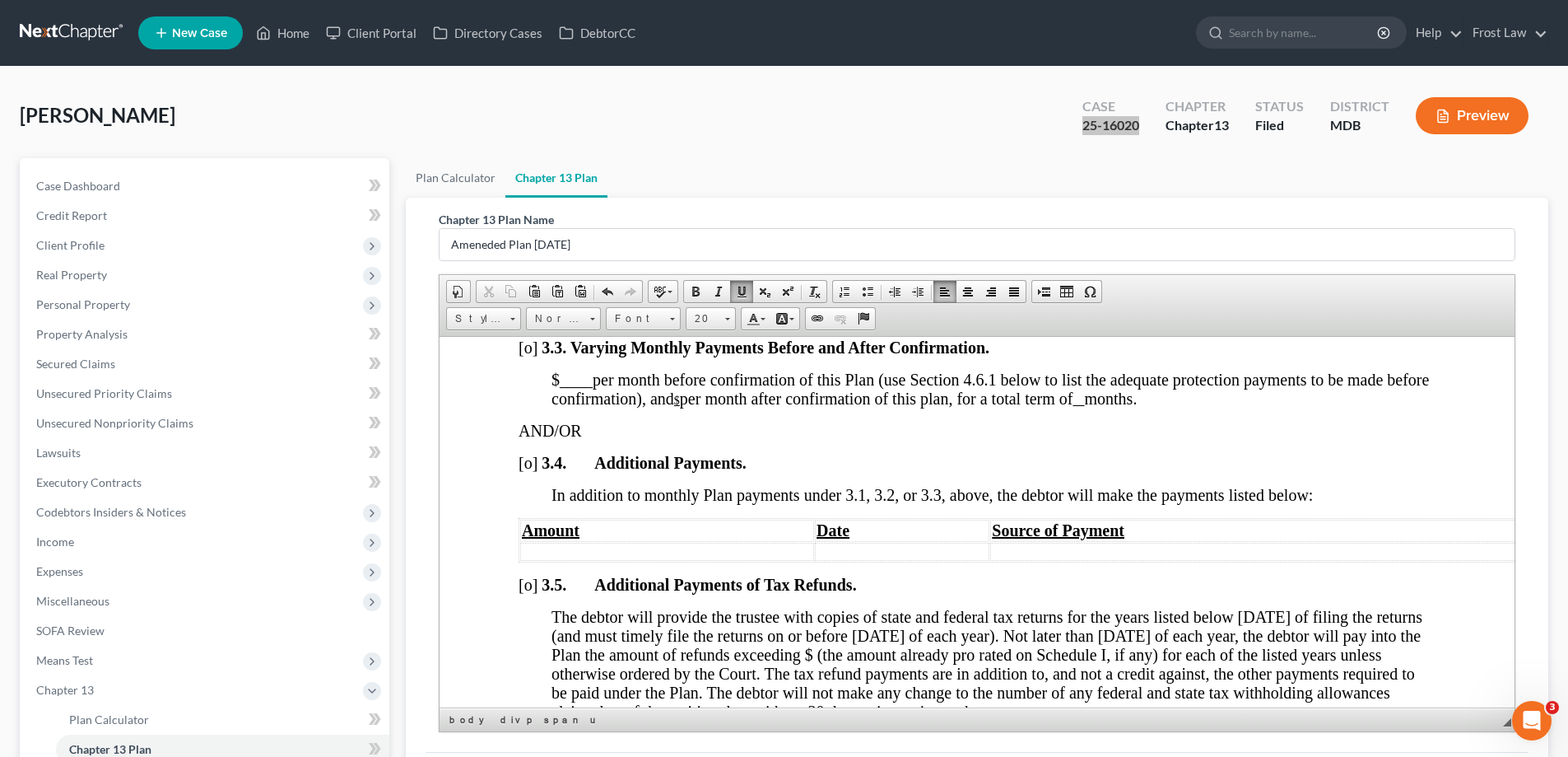
click at [1084, 406] on u at bounding box center [1079, 400] width 12 height 13
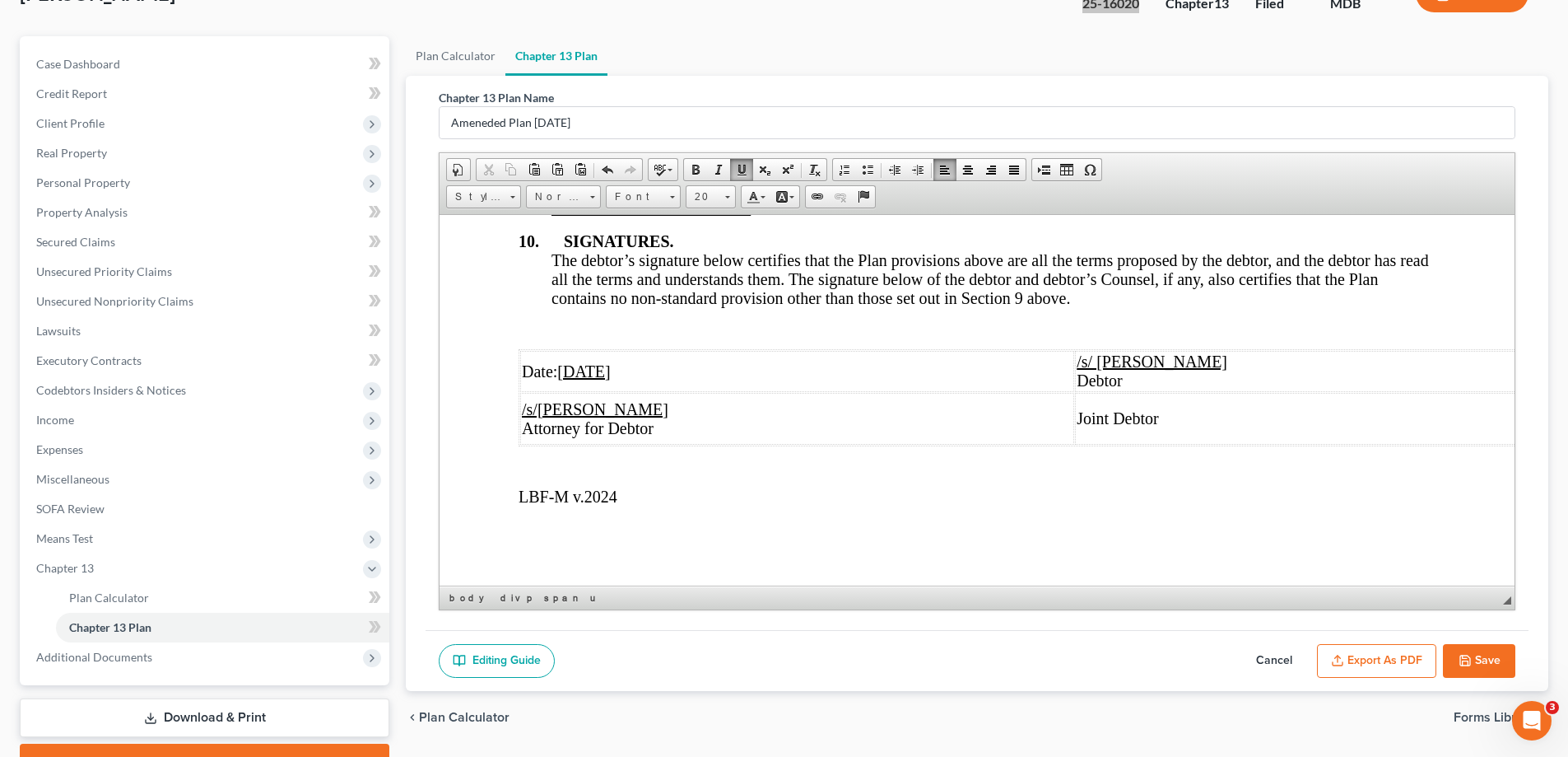
scroll to position [43, 0]
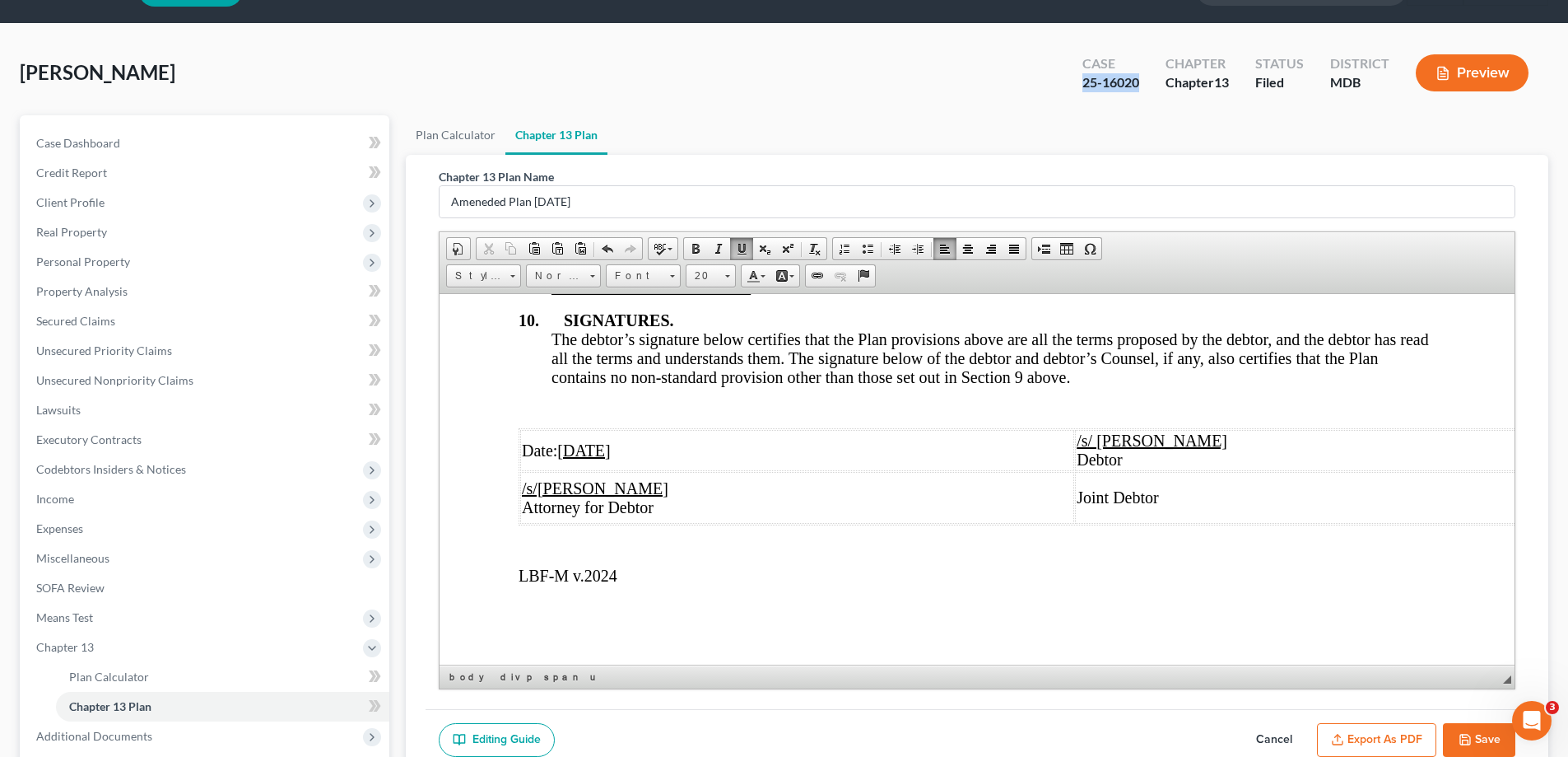
click at [1466, 731] on button "Save" at bounding box center [1479, 740] width 73 height 35
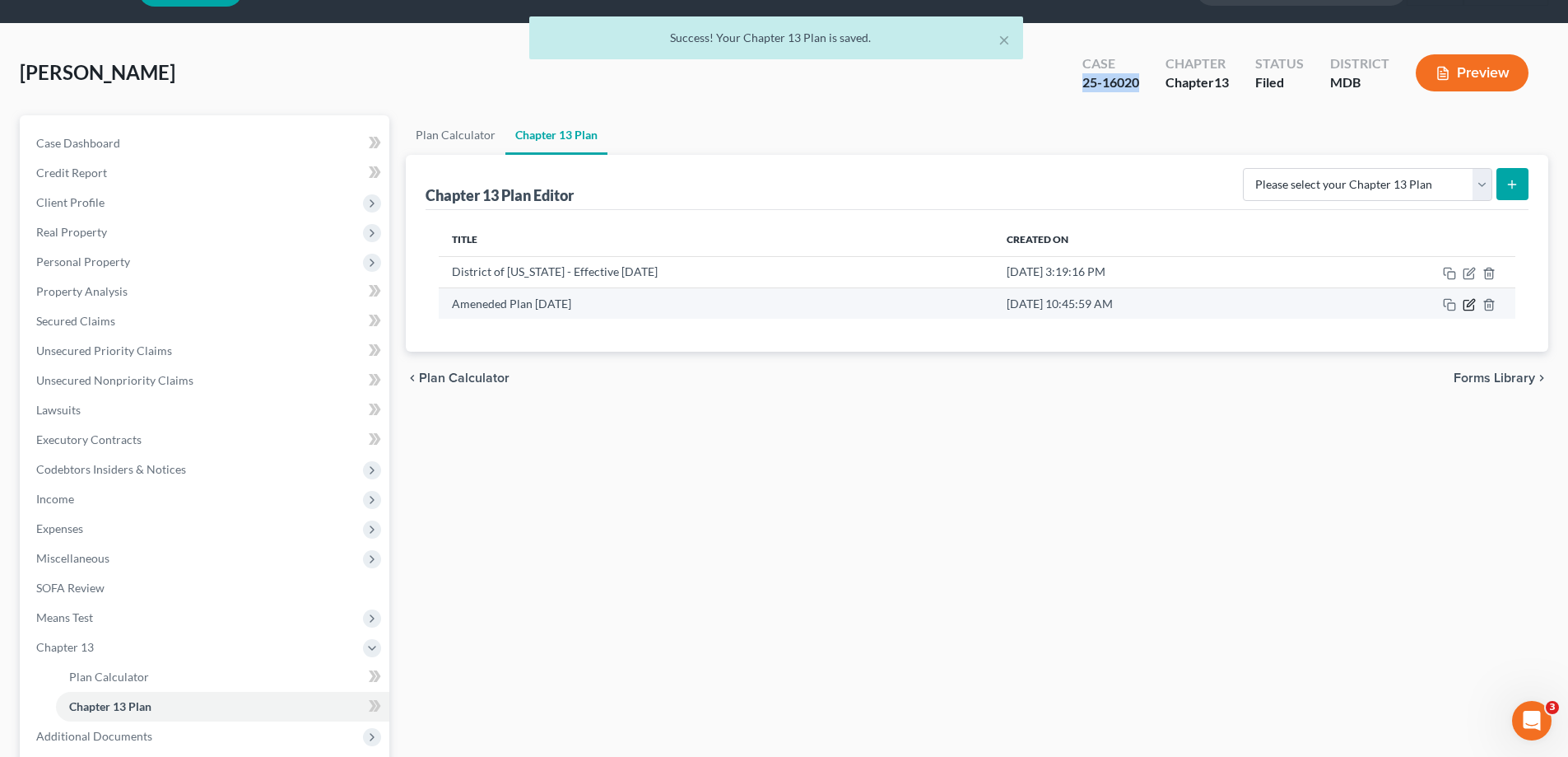
click at [1471, 304] on icon "button" at bounding box center [1469, 304] width 13 height 13
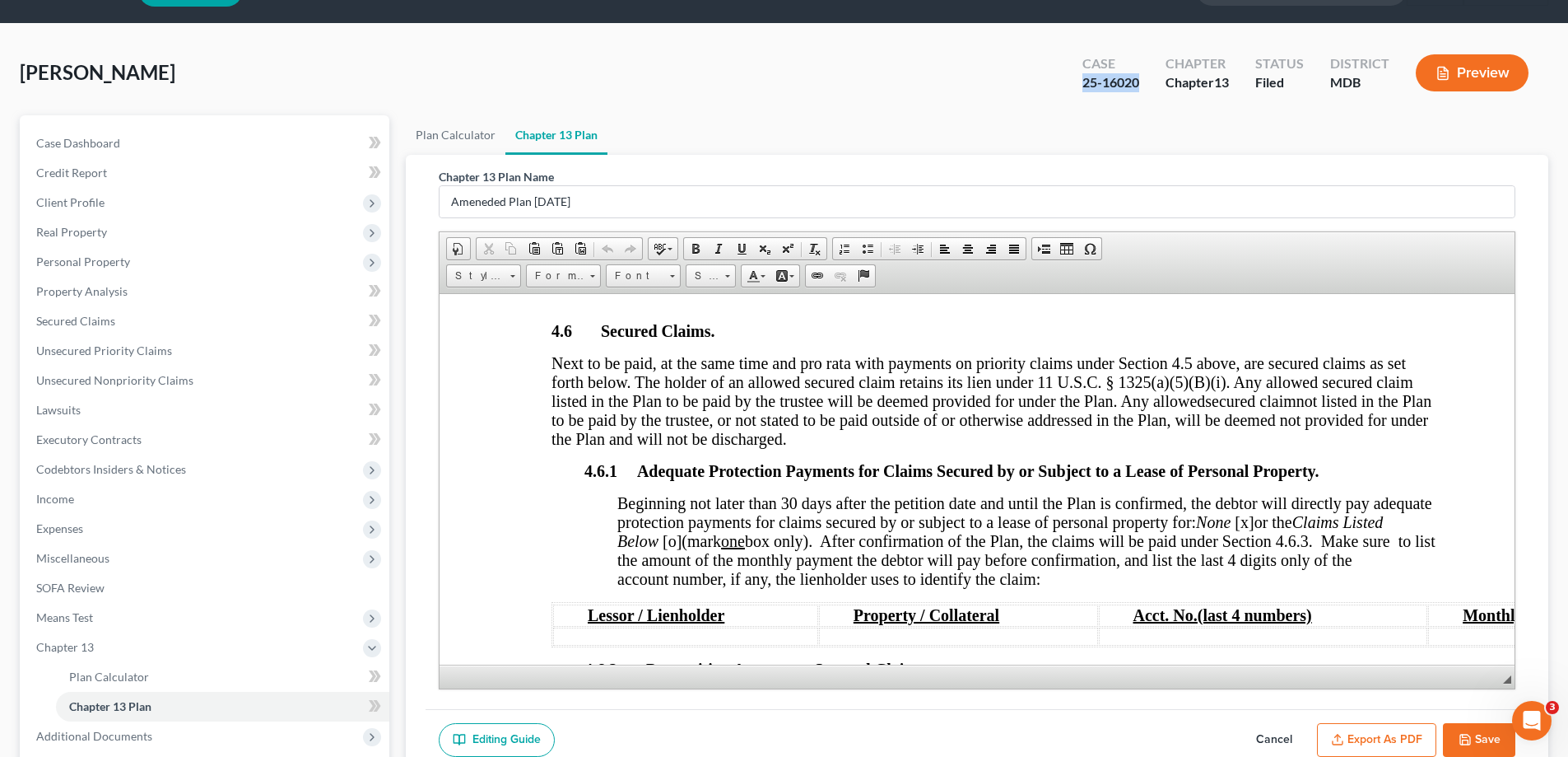
scroll to position [2388, 0]
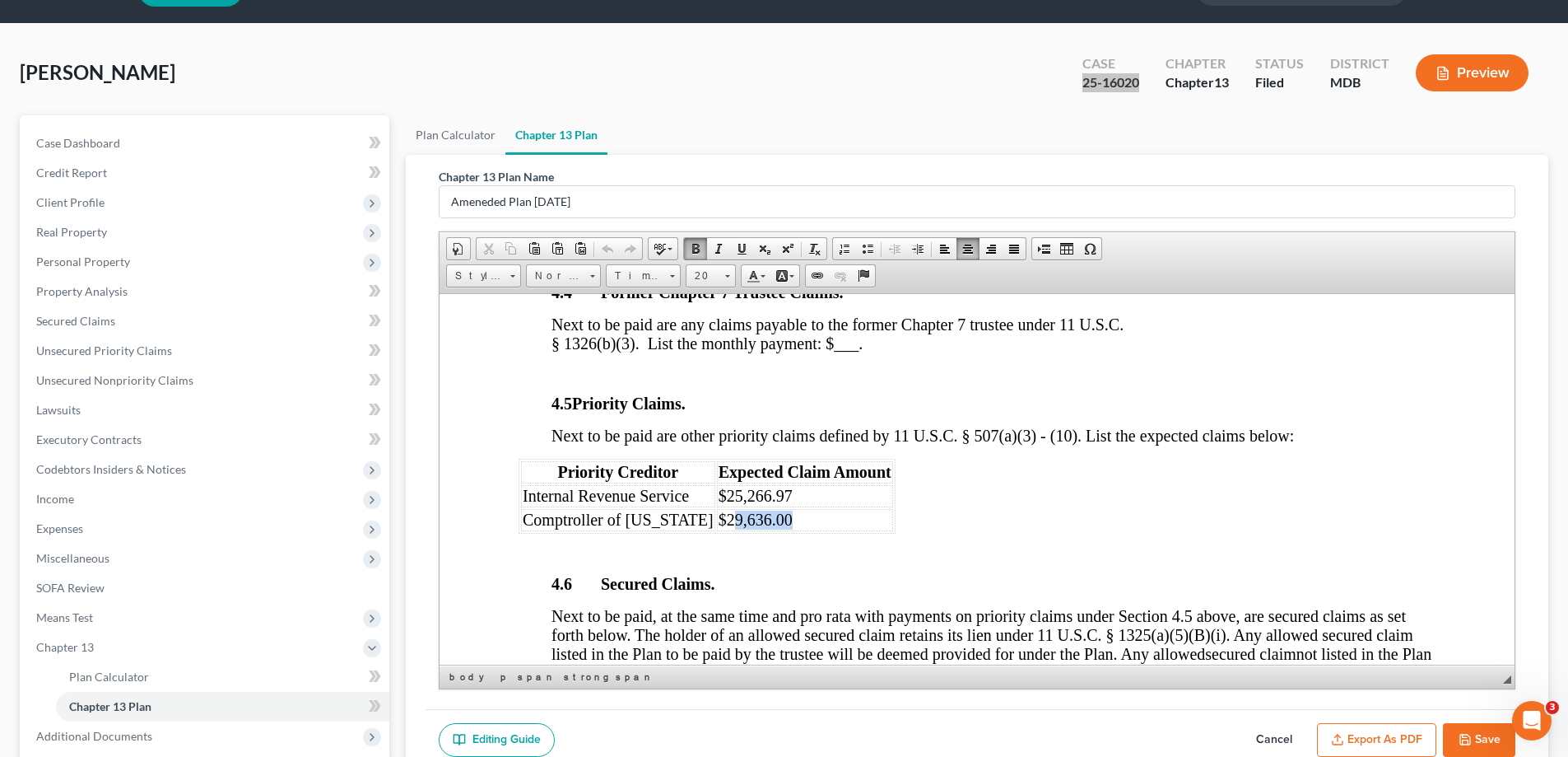
drag, startPoint x: 777, startPoint y: 539, endPoint x: 706, endPoint y: 537, distance: 71.0
click at [717, 530] on td "$29,636.00" at bounding box center [805, 519] width 177 height 22
click at [890, 555] on div "Next to be paid are other priority claims defined by 11 U.S.C. § 507(a)(3) - (1…" at bounding box center [977, 493] width 917 height 135
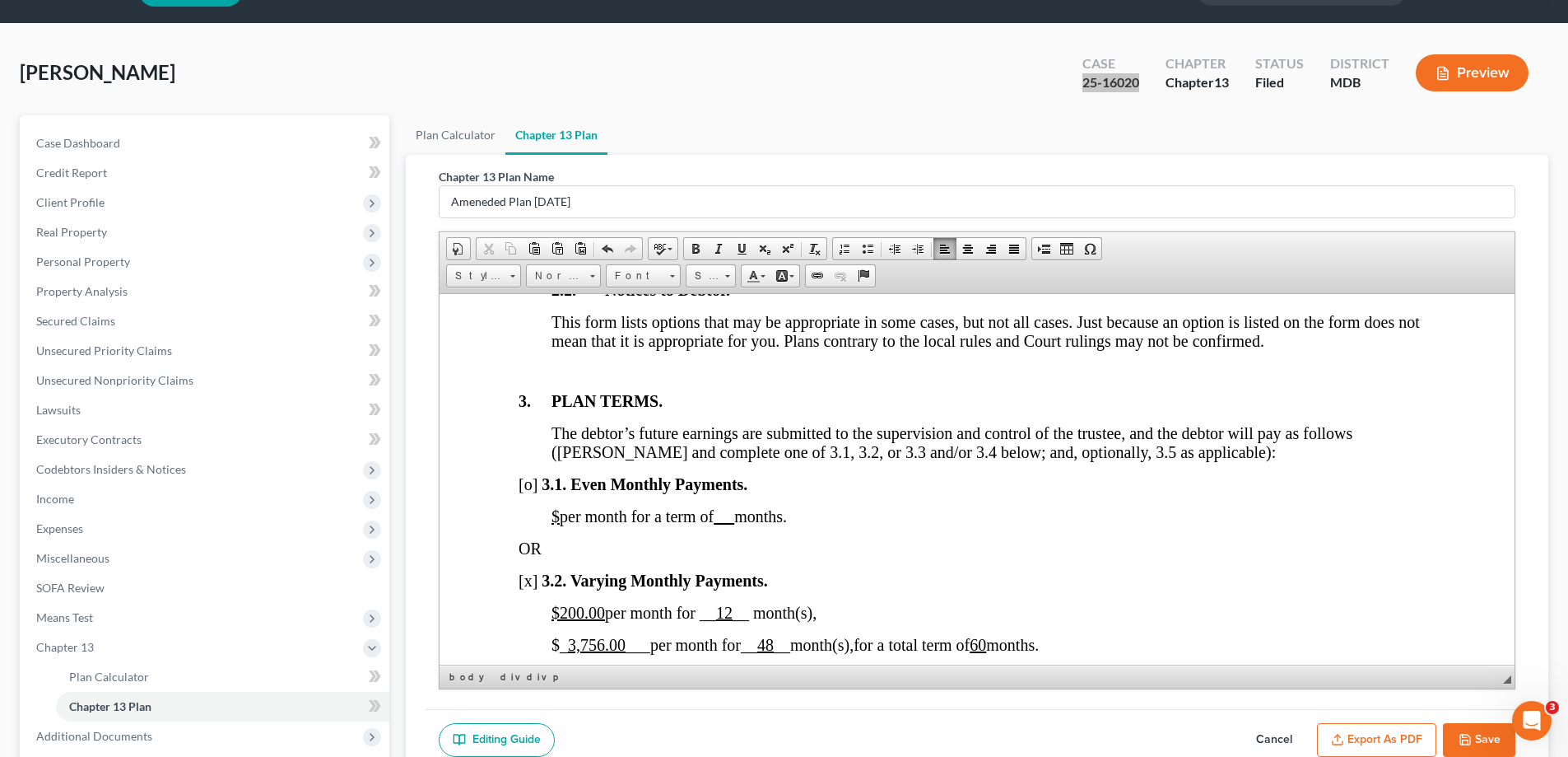
scroll to position [1235, 0]
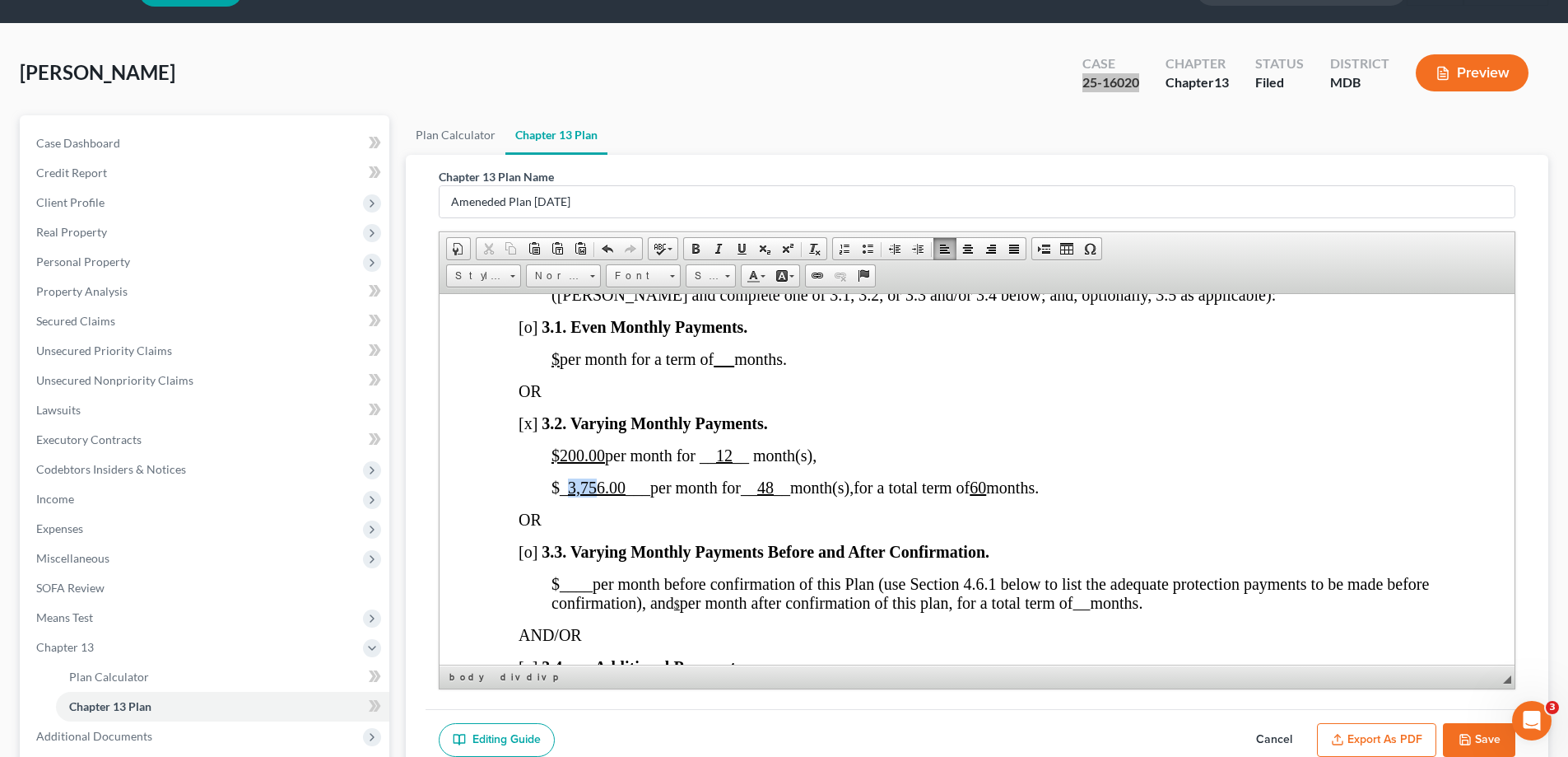
drag, startPoint x: 600, startPoint y: 506, endPoint x: 567, endPoint y: 509, distance: 33.1
click at [567, 496] on span "_ 3,756.00 ___" at bounding box center [604, 487] width 91 height 18
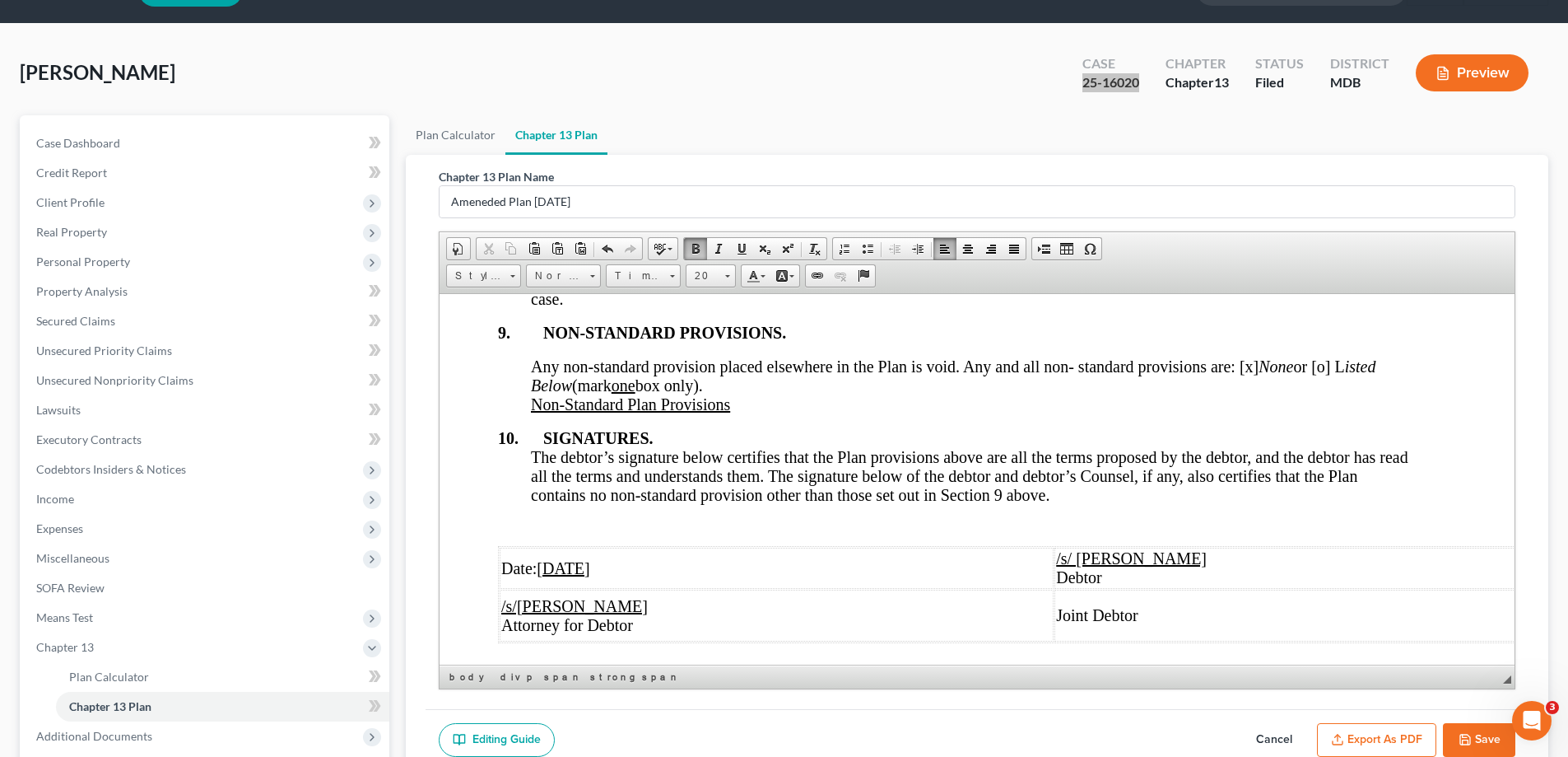
scroll to position [6579, 21]
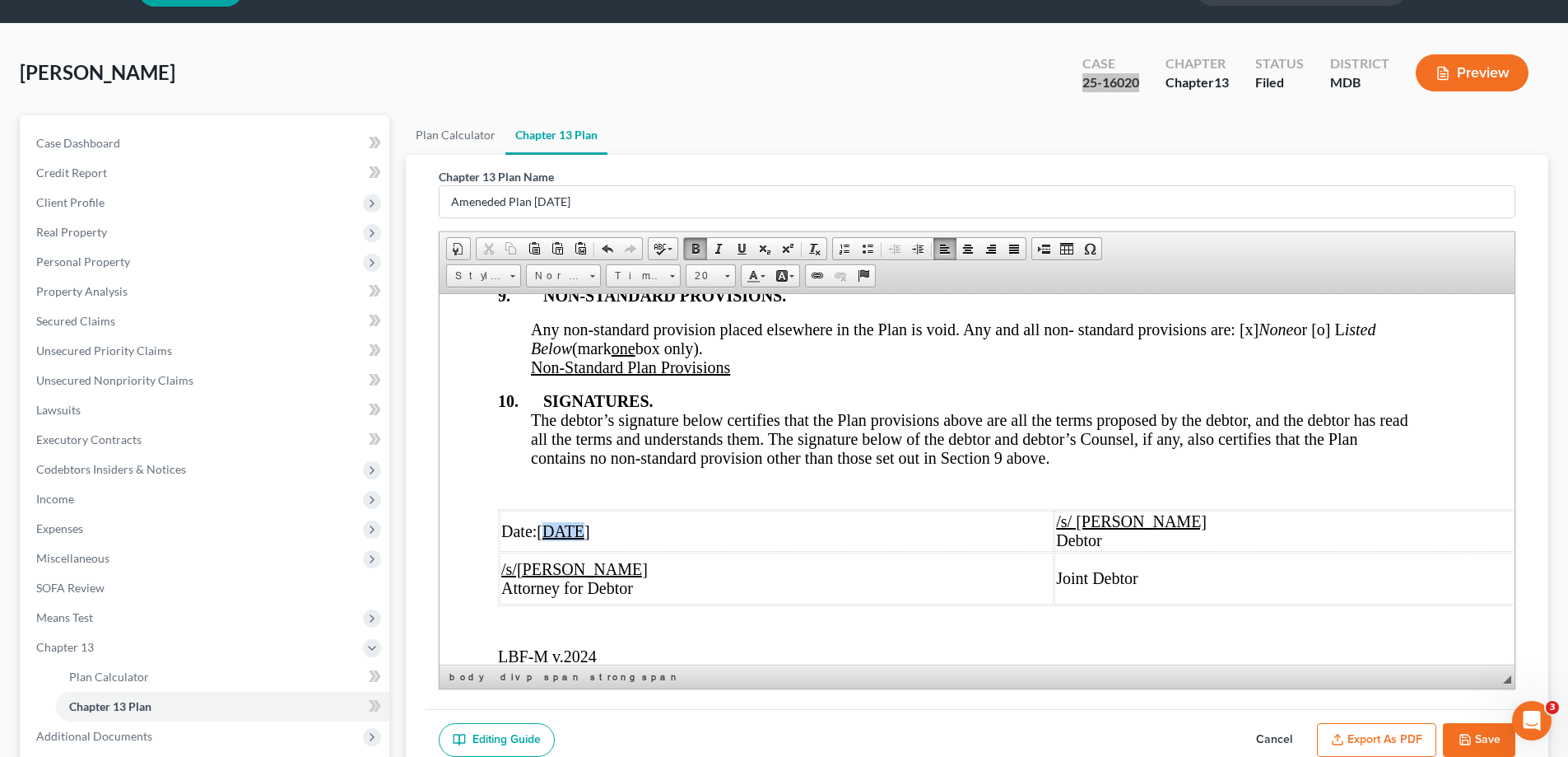
drag, startPoint x: 597, startPoint y: 438, endPoint x: 549, endPoint y: 567, distance: 137.6
click at [549, 539] on u "[DATE]" at bounding box center [563, 530] width 53 height 18
click at [559, 539] on u "10/2025" at bounding box center [564, 530] width 55 height 18
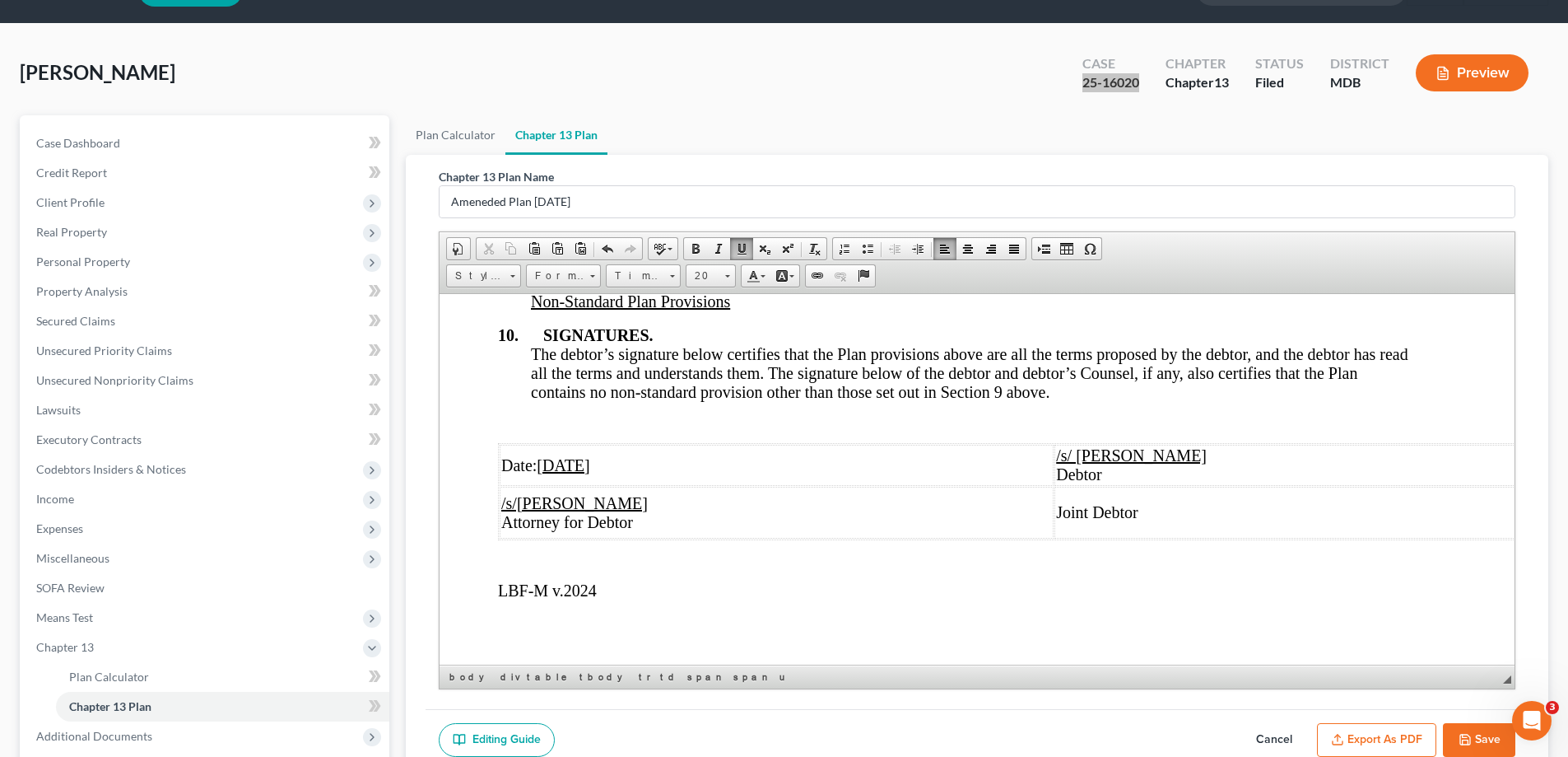
scroll to position [6710, 21]
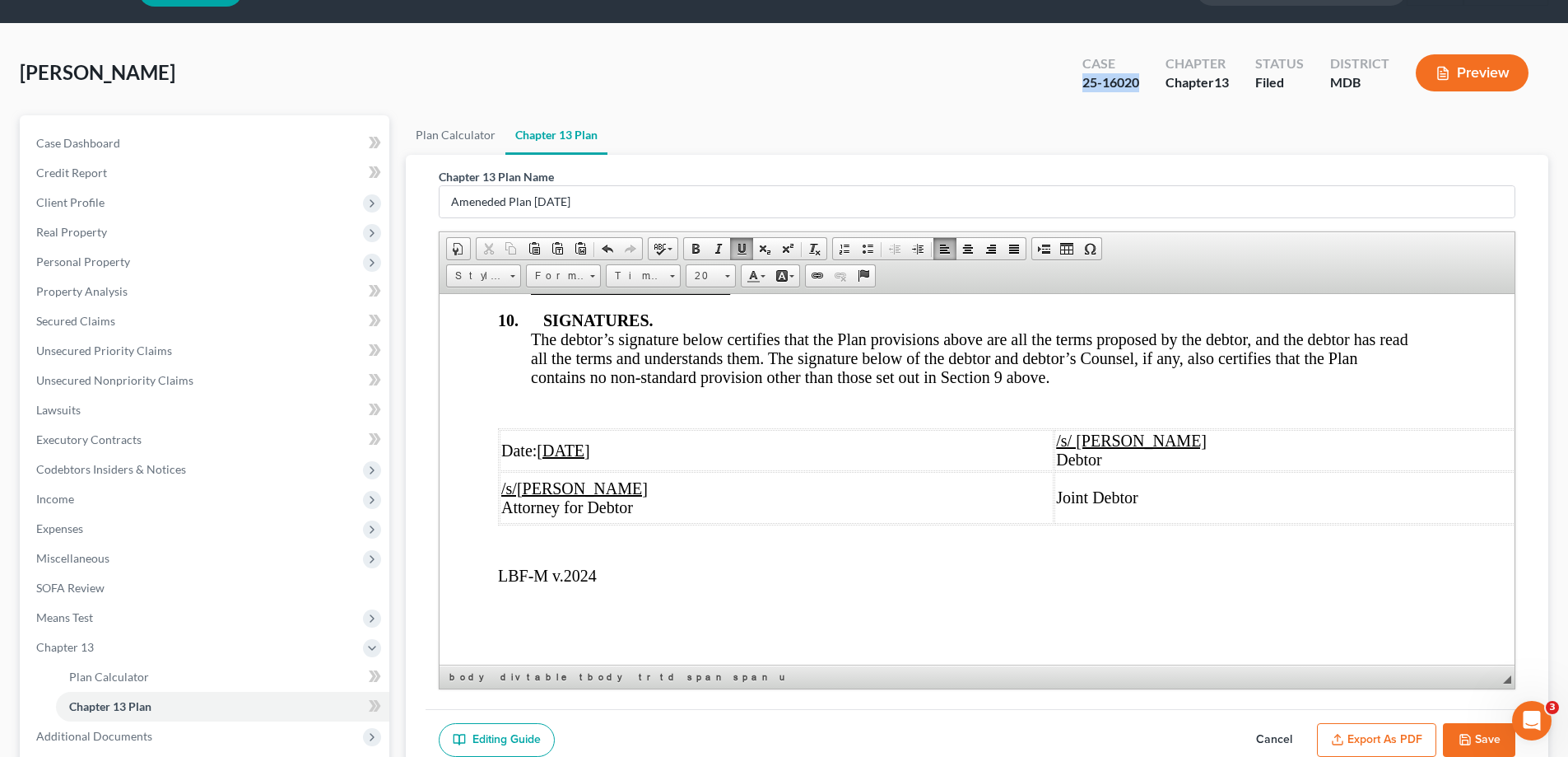
click at [1467, 741] on polyline "button" at bounding box center [1465, 743] width 5 height 4
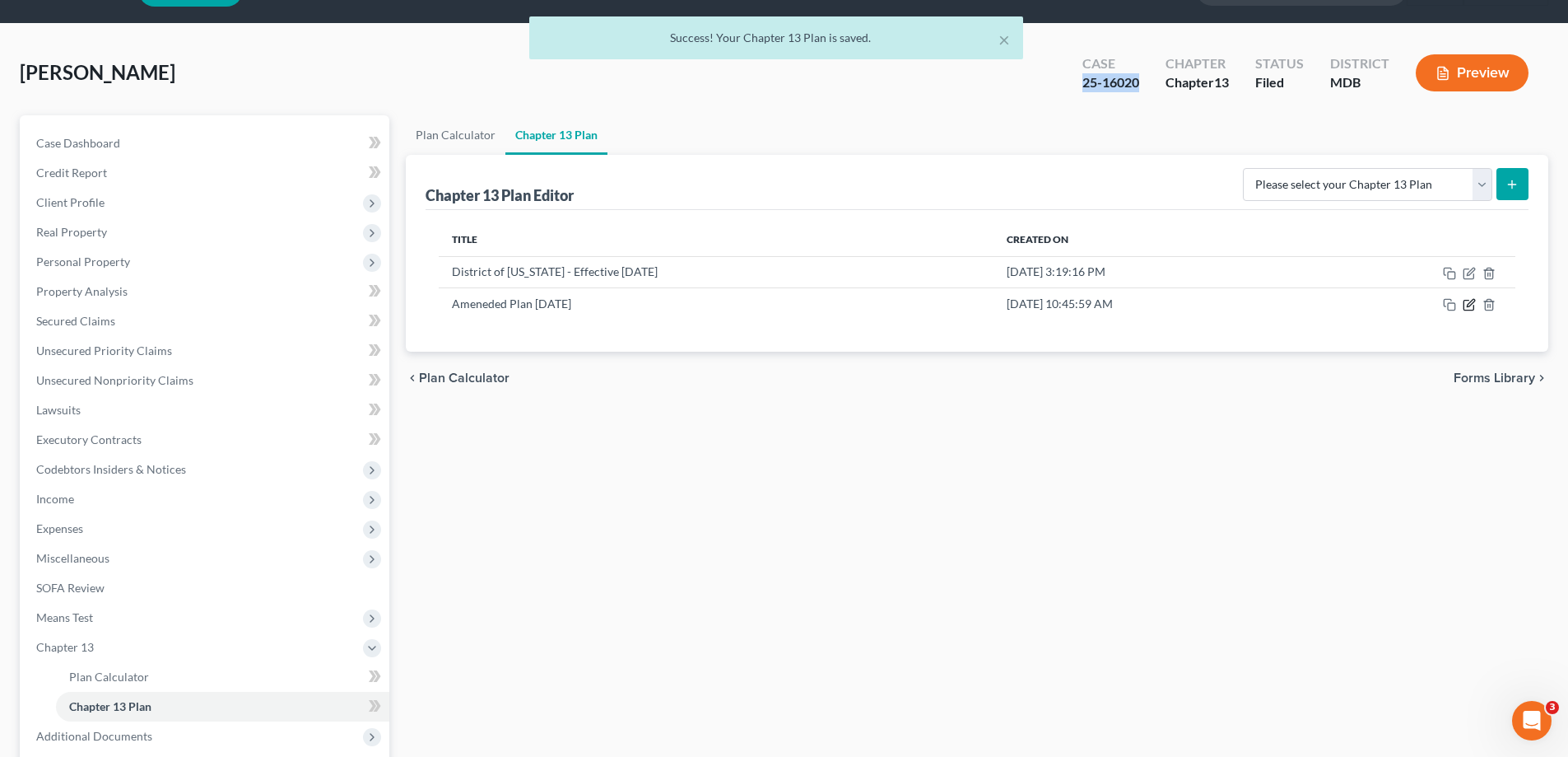
drag, startPoint x: 1472, startPoint y: 307, endPoint x: 1463, endPoint y: 324, distance: 19.2
click at [1472, 306] on icon "button" at bounding box center [1469, 304] width 13 height 13
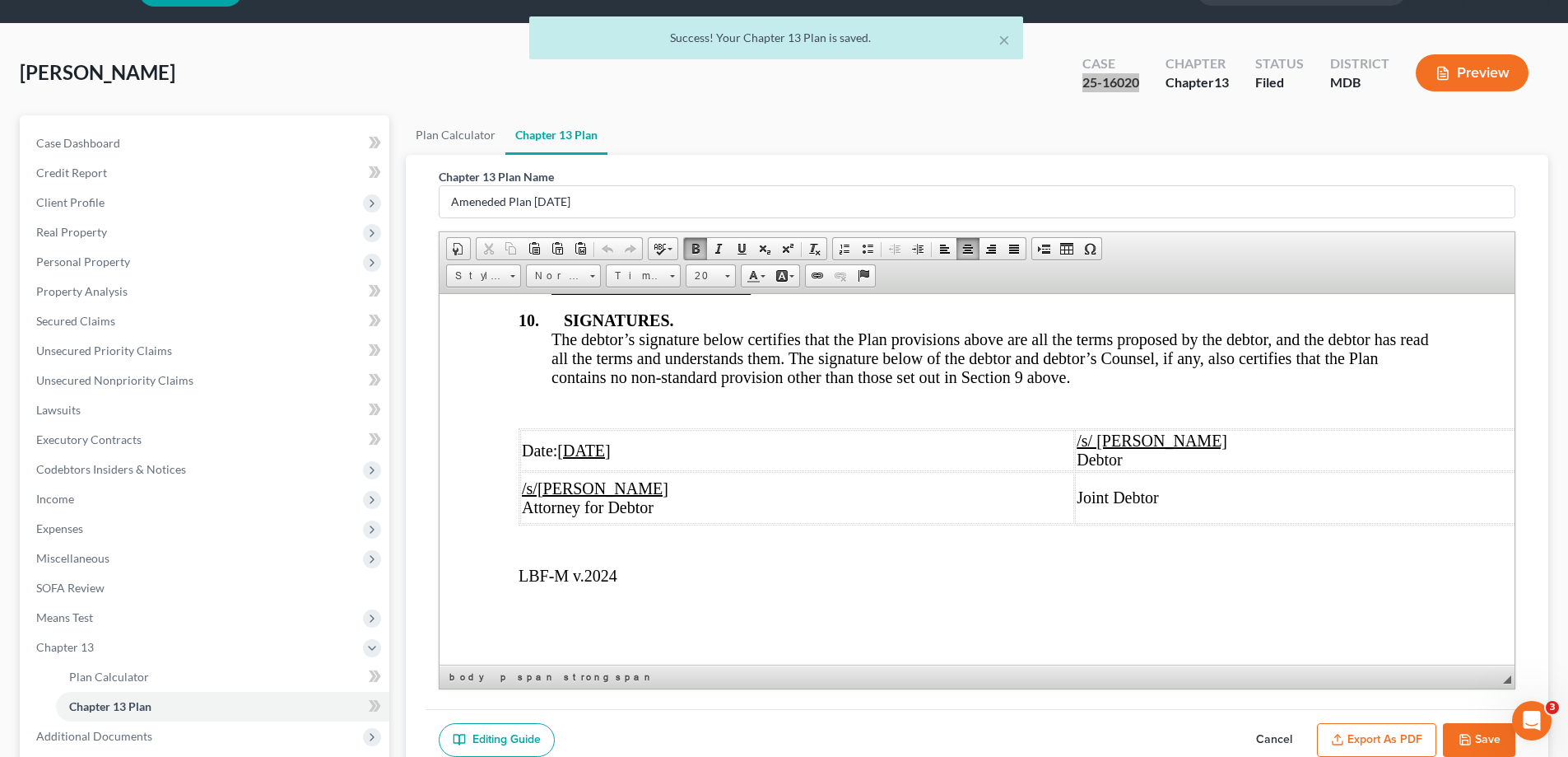
scroll to position [6710, 0]
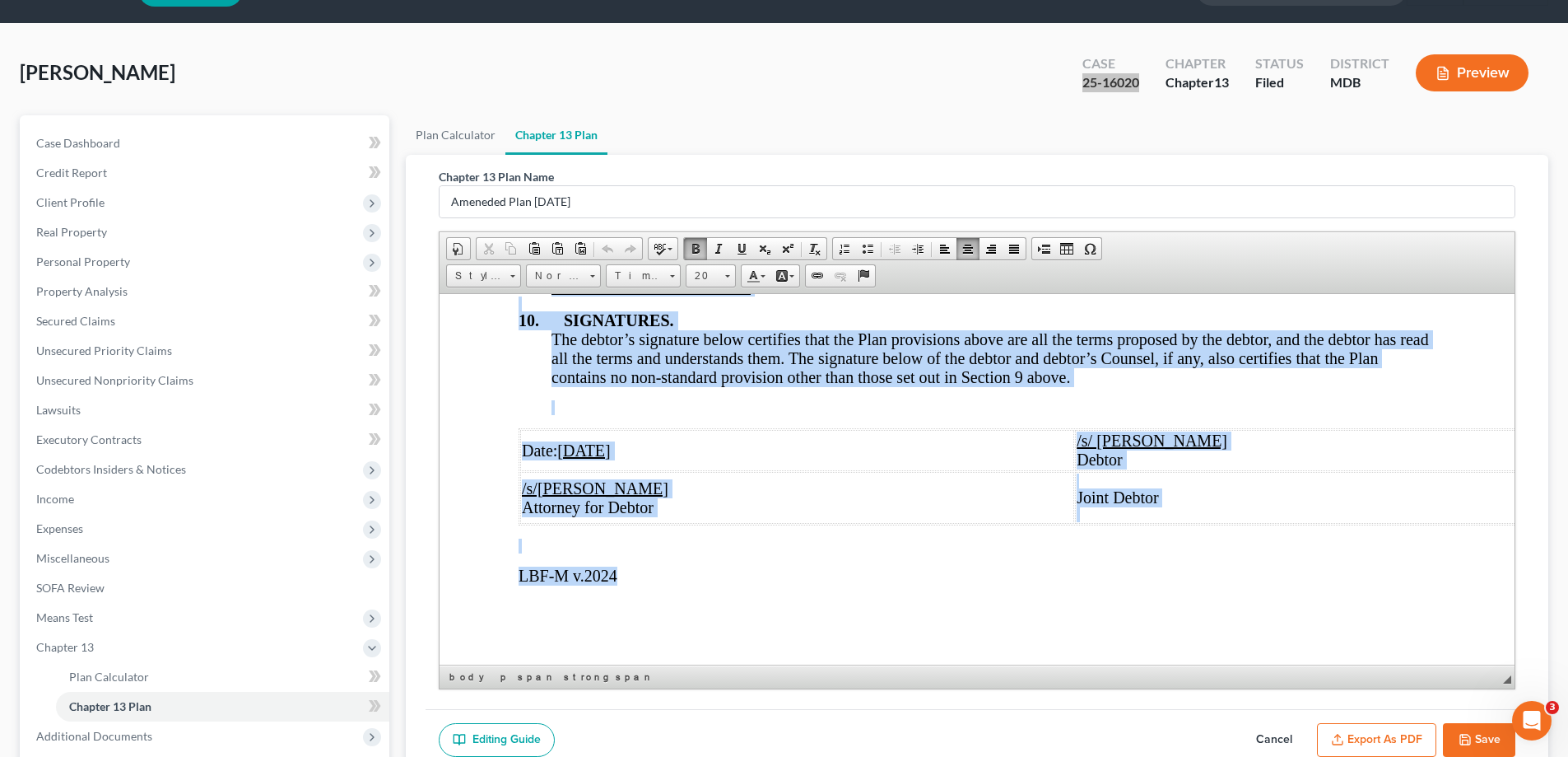
drag, startPoint x: 791, startPoint y: 371, endPoint x: 752, endPoint y: 582, distance: 214.6
click at [722, 274] on link "20" at bounding box center [711, 276] width 50 height 23
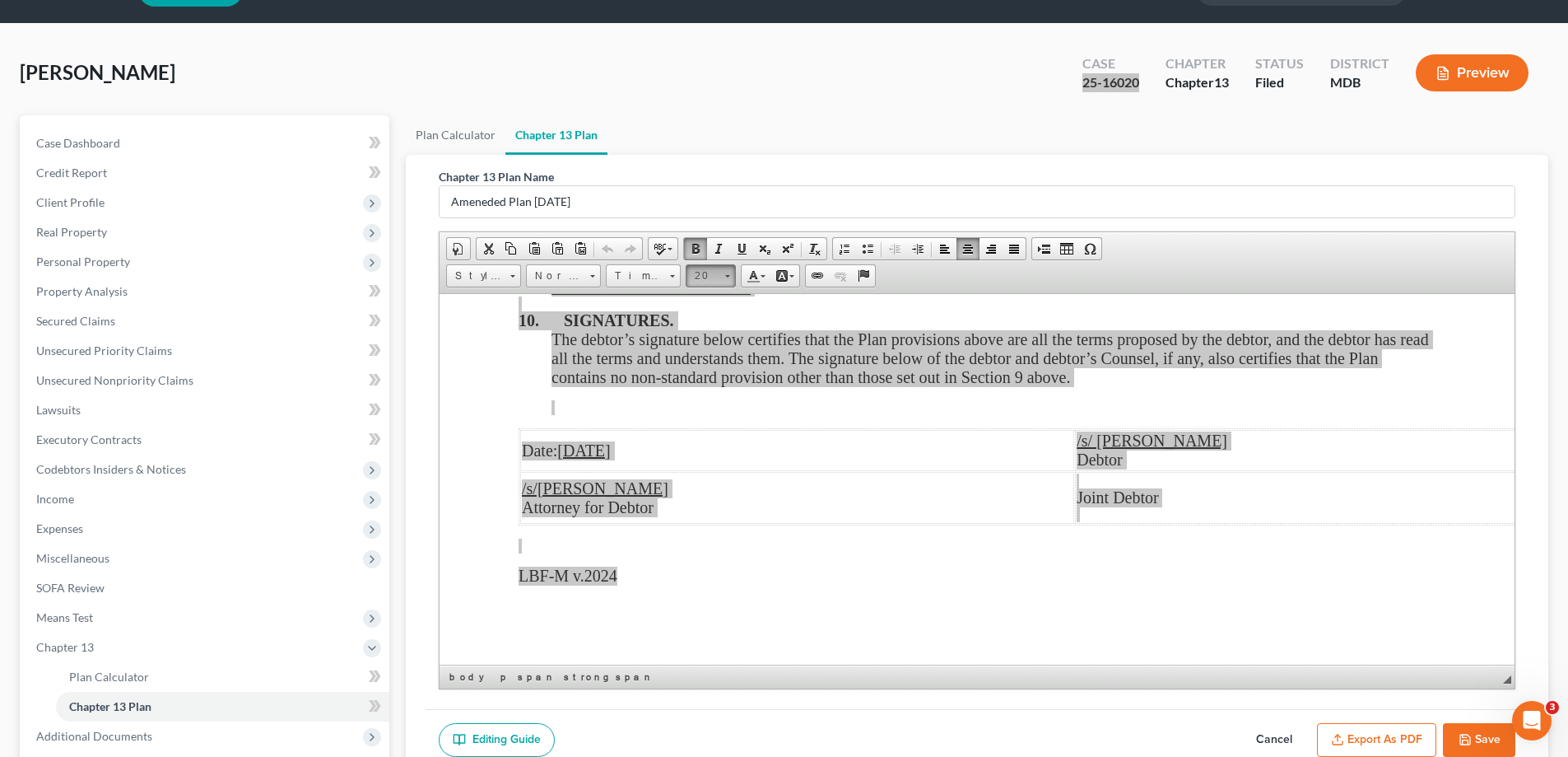
scroll to position [144, 0]
click at [732, 386] on link "22" at bounding box center [736, 383] width 94 height 28
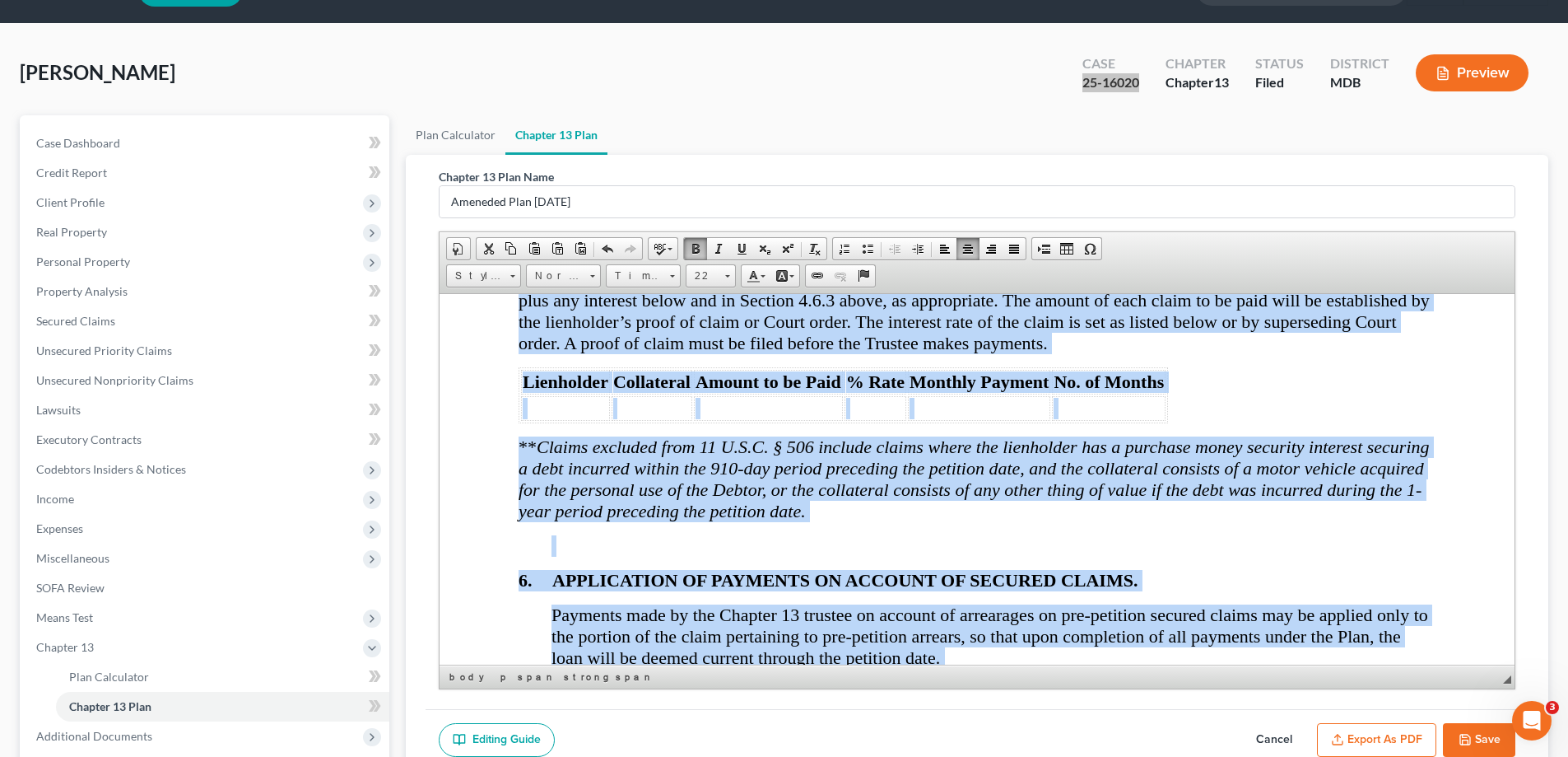
scroll to position [7643, 79]
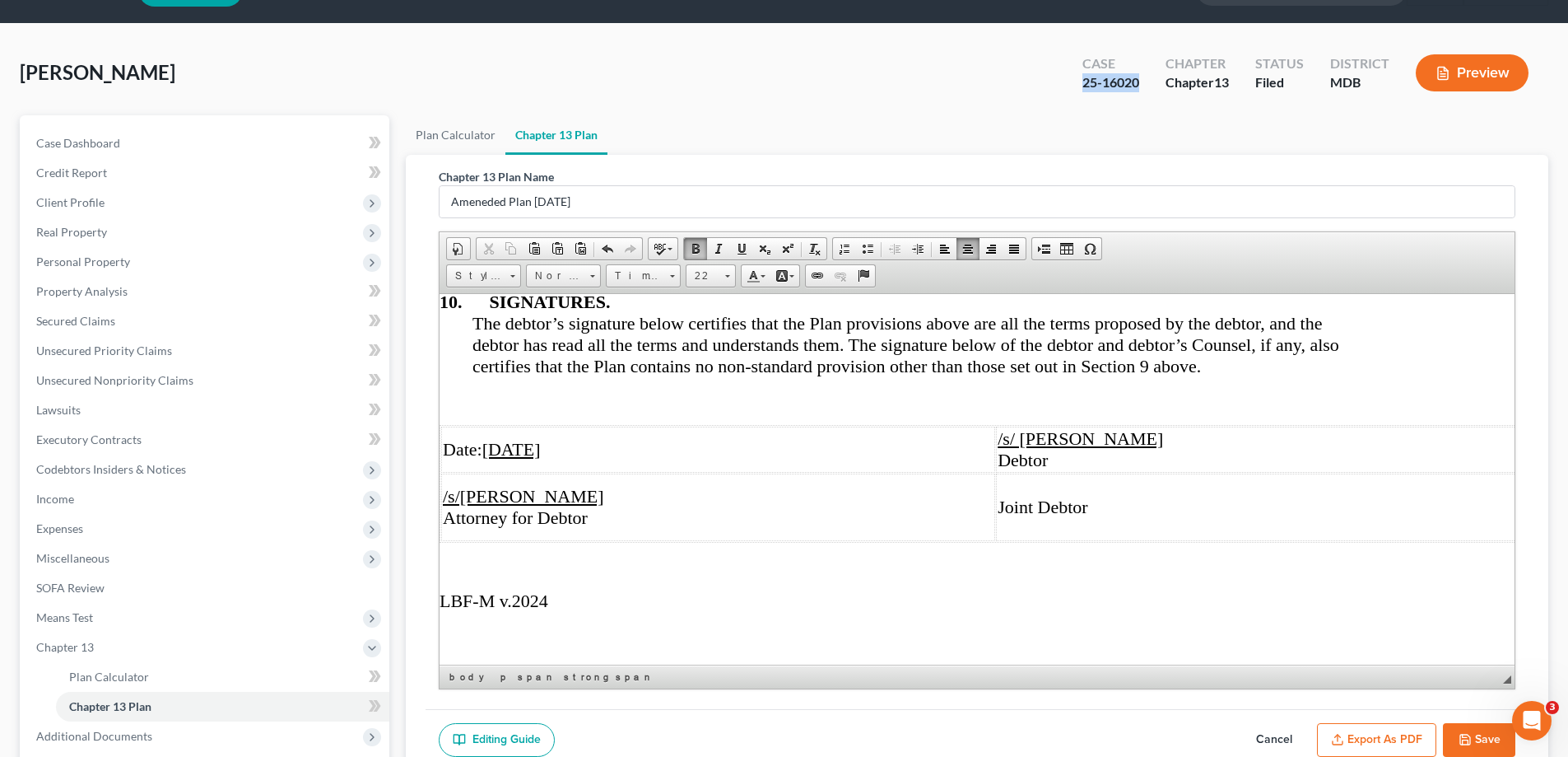
click at [1484, 744] on button "Save" at bounding box center [1479, 740] width 73 height 35
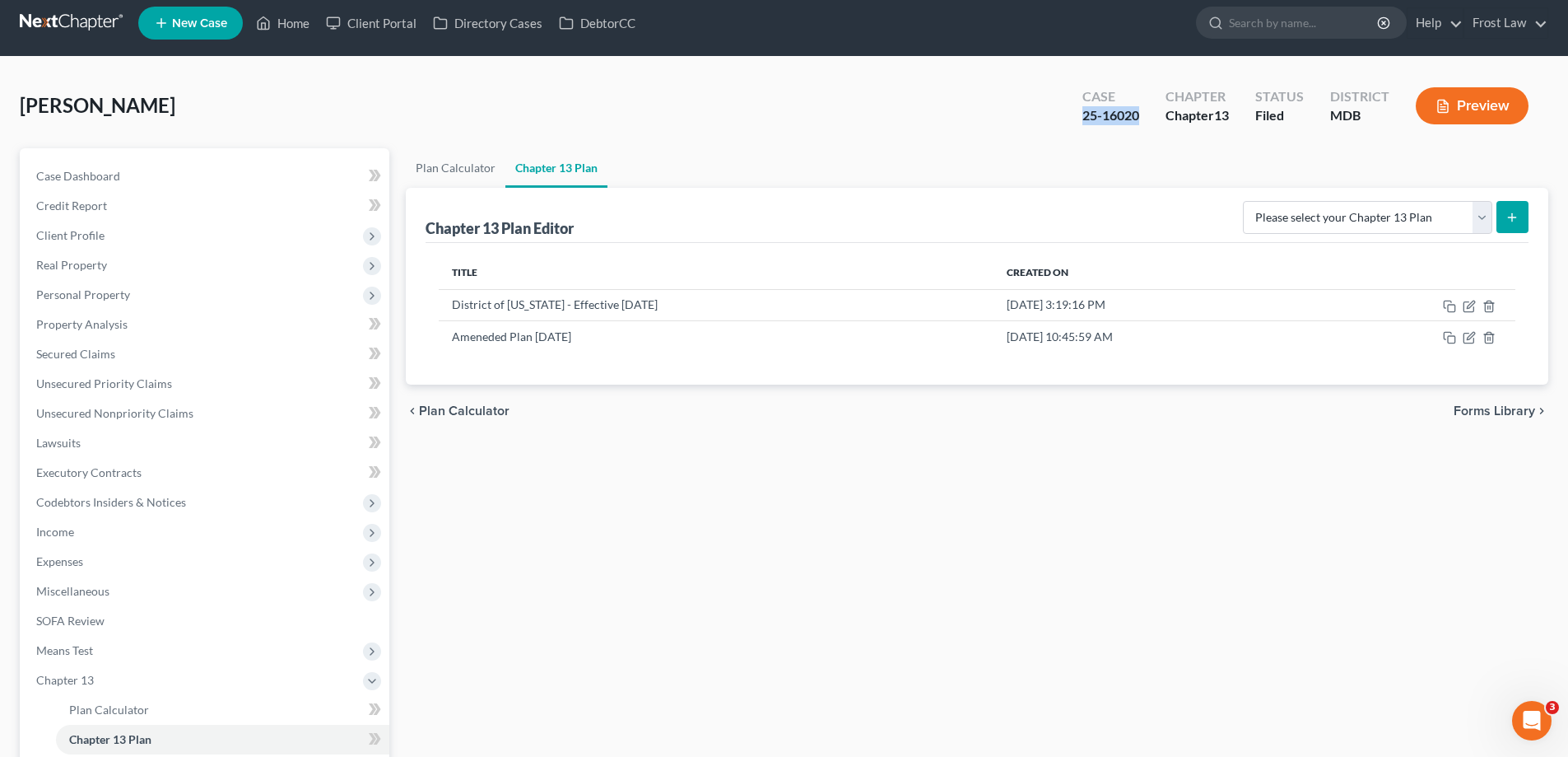
scroll to position [0, 0]
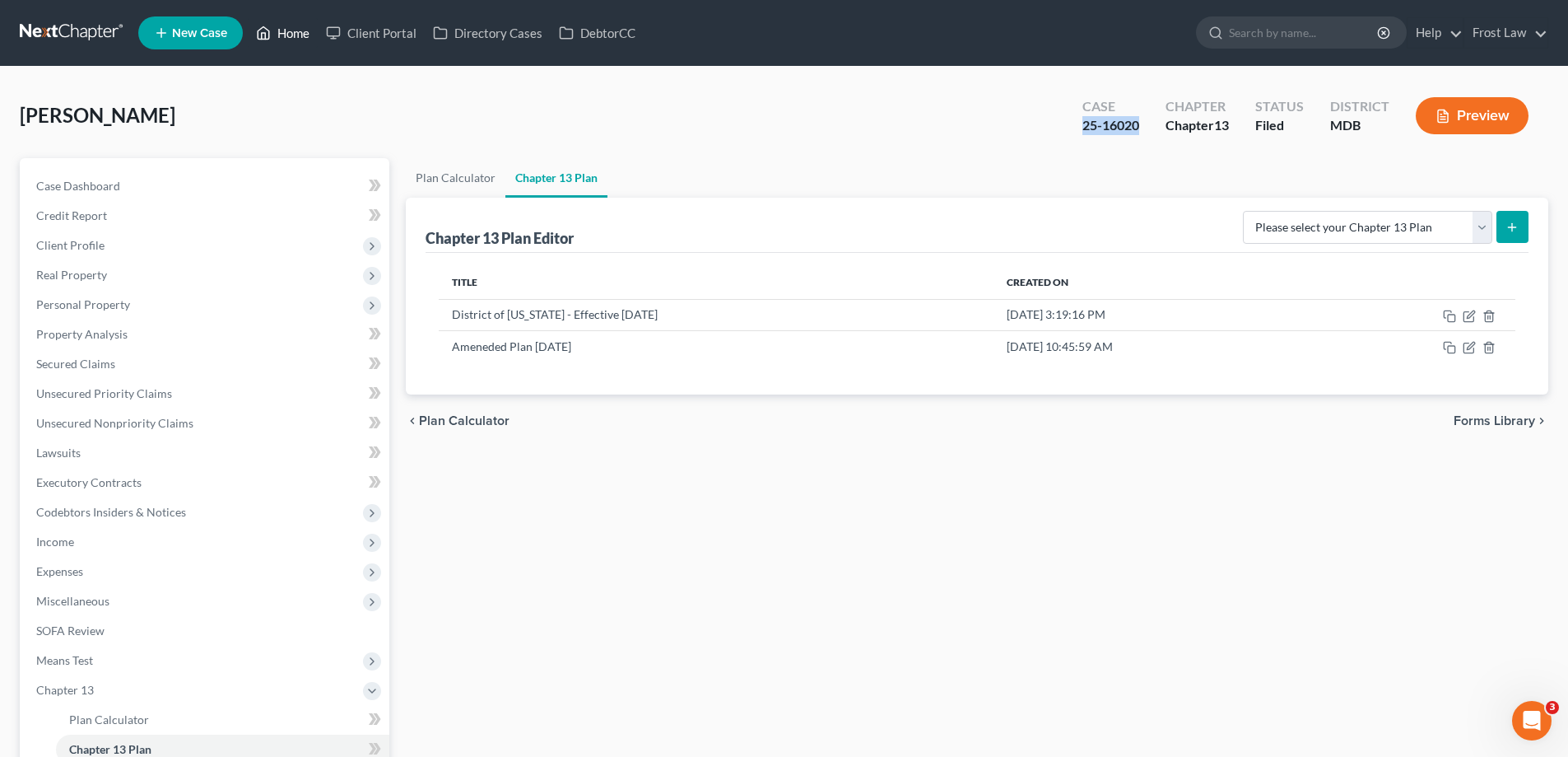
click at [289, 34] on link "Home" at bounding box center [282, 32] width 70 height 30
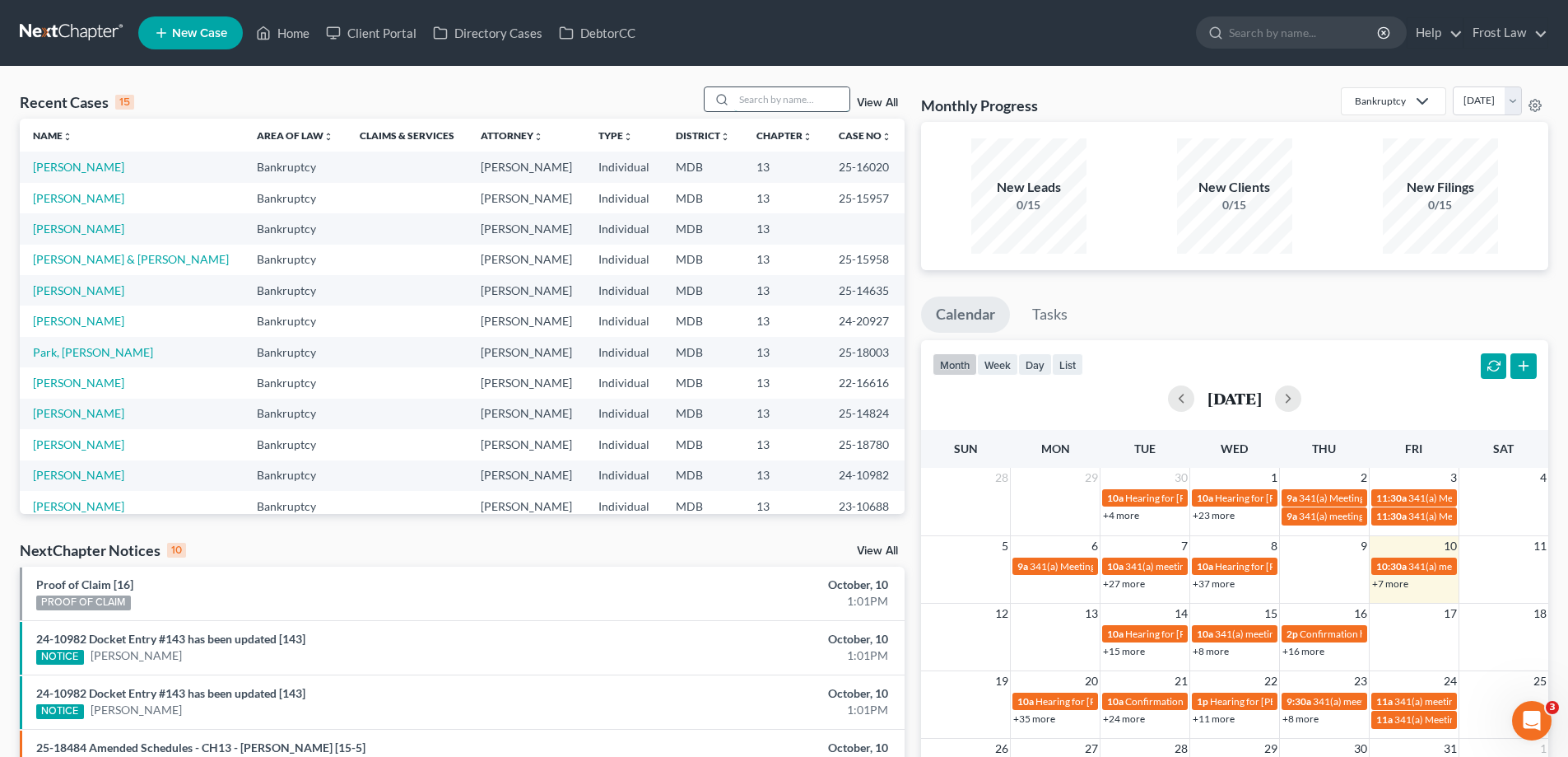
click at [746, 90] on input "search" at bounding box center [792, 99] width 116 height 24
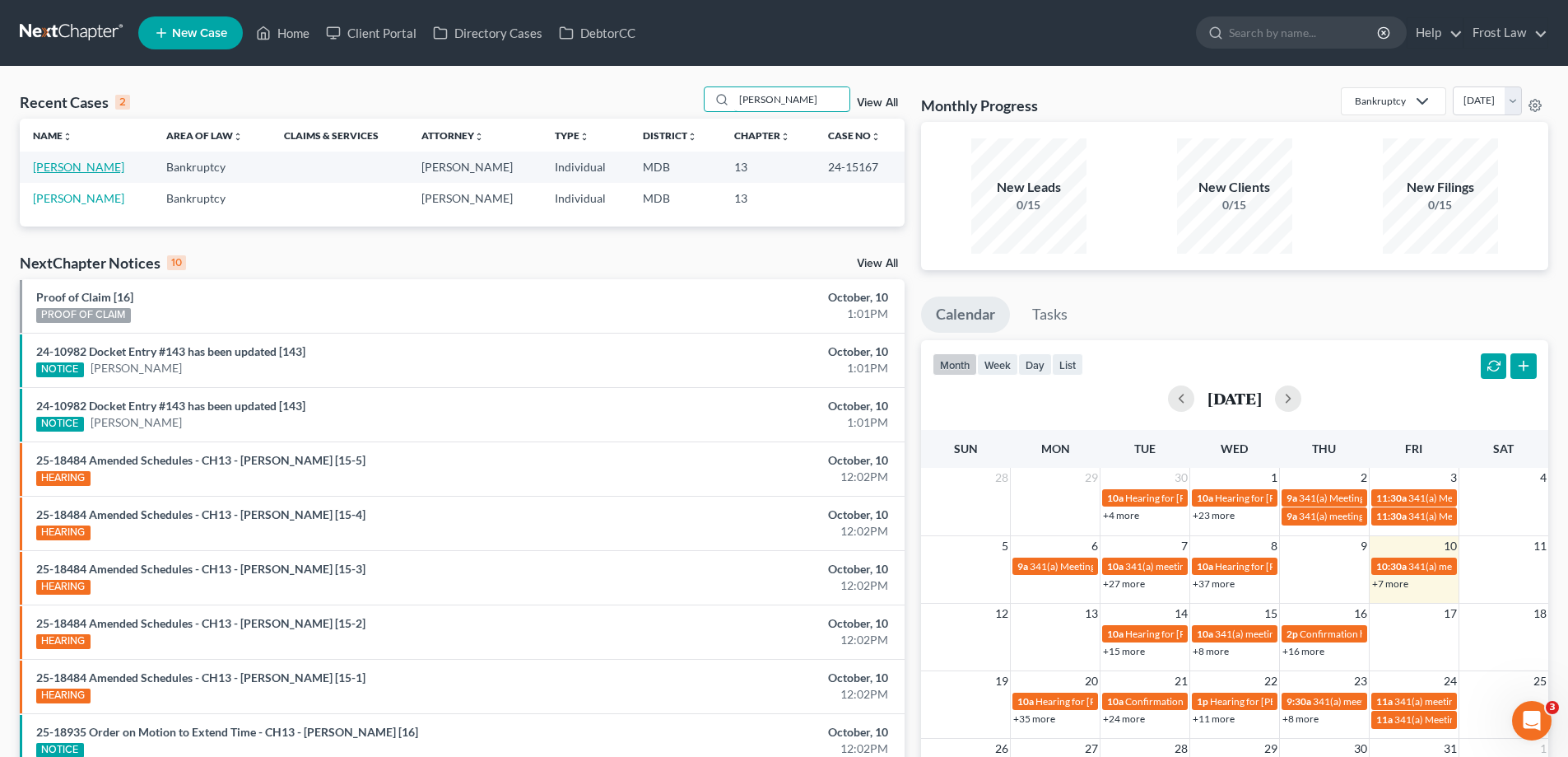
type input "[PERSON_NAME]"
click at [50, 169] on link "[PERSON_NAME]" at bounding box center [79, 167] width 91 height 14
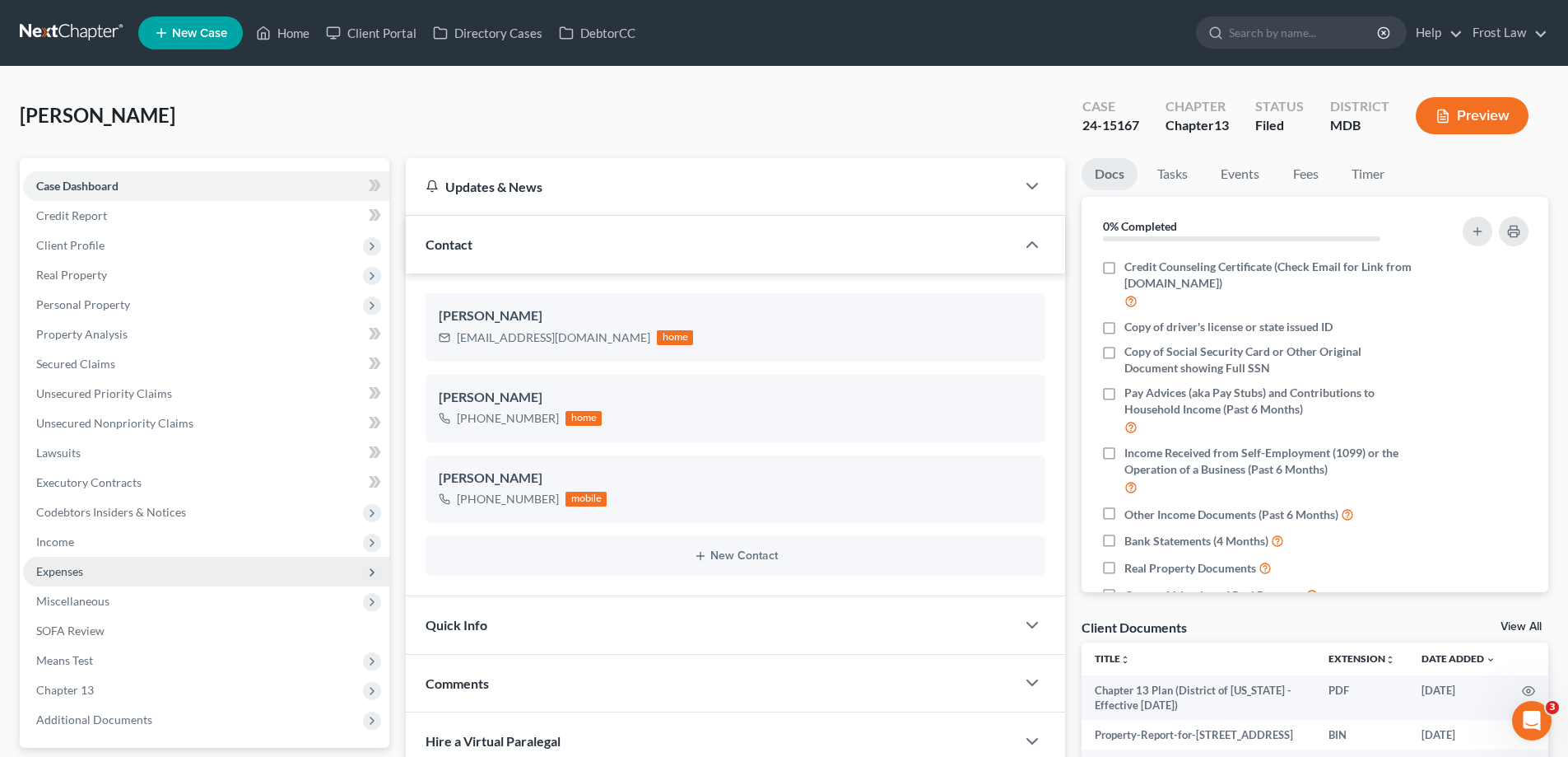
drag, startPoint x: 99, startPoint y: 692, endPoint x: 182, endPoint y: 583, distance: 137.0
click at [100, 692] on span "Chapter 13" at bounding box center [206, 690] width 367 height 30
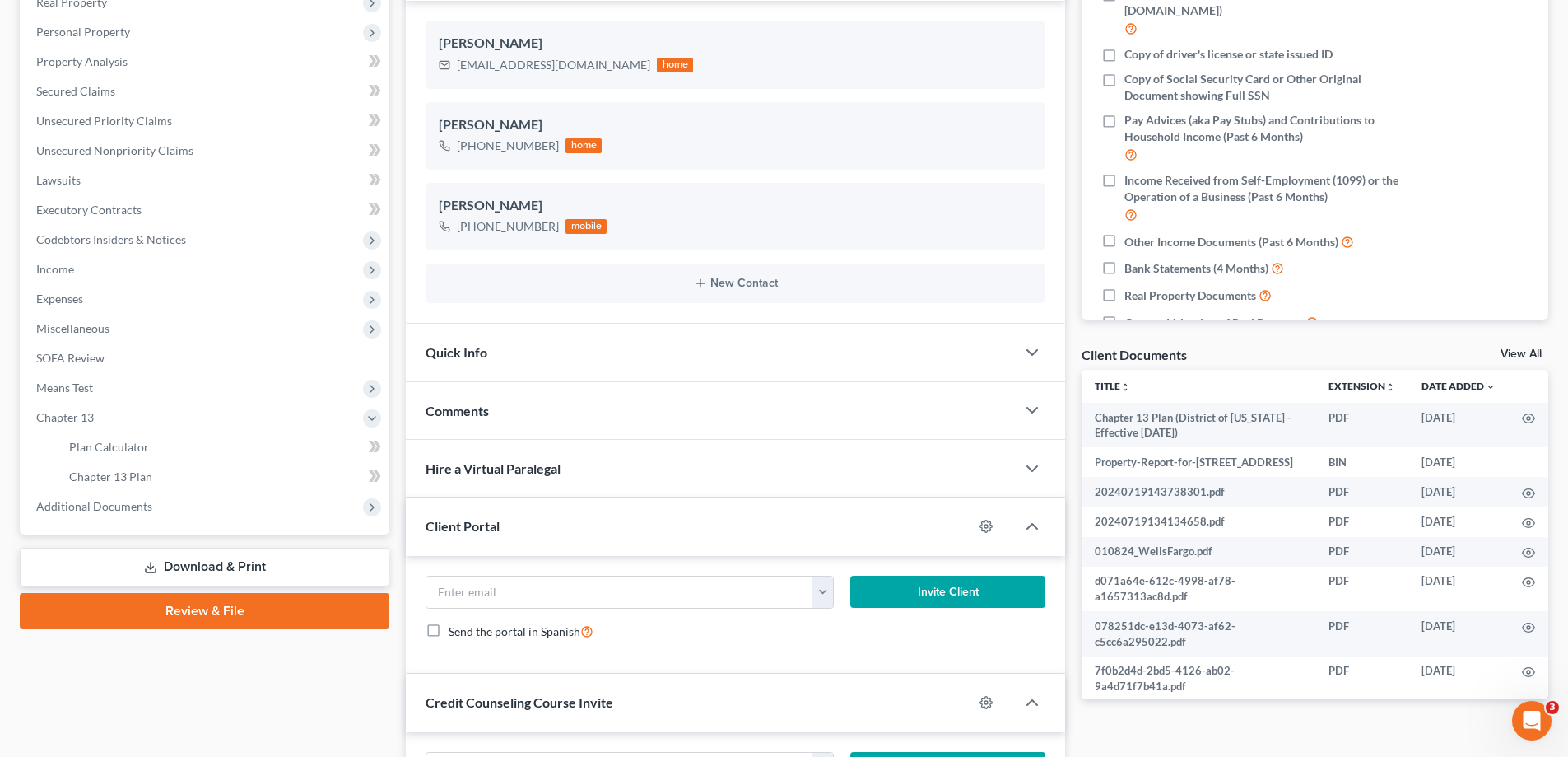
scroll to position [412, 0]
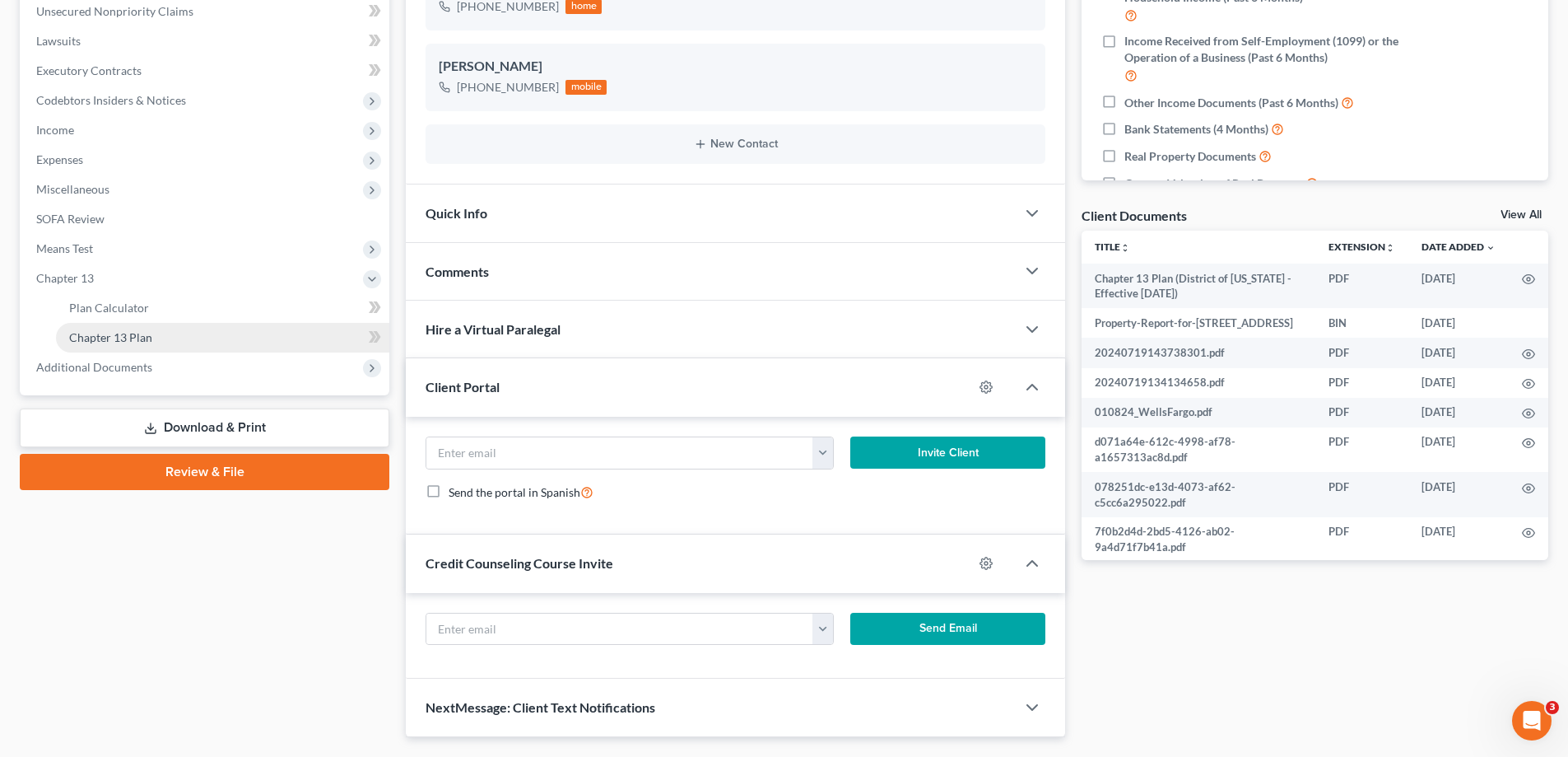
click at [167, 338] on link "Chapter 13 Plan" at bounding box center [222, 337] width 334 height 30
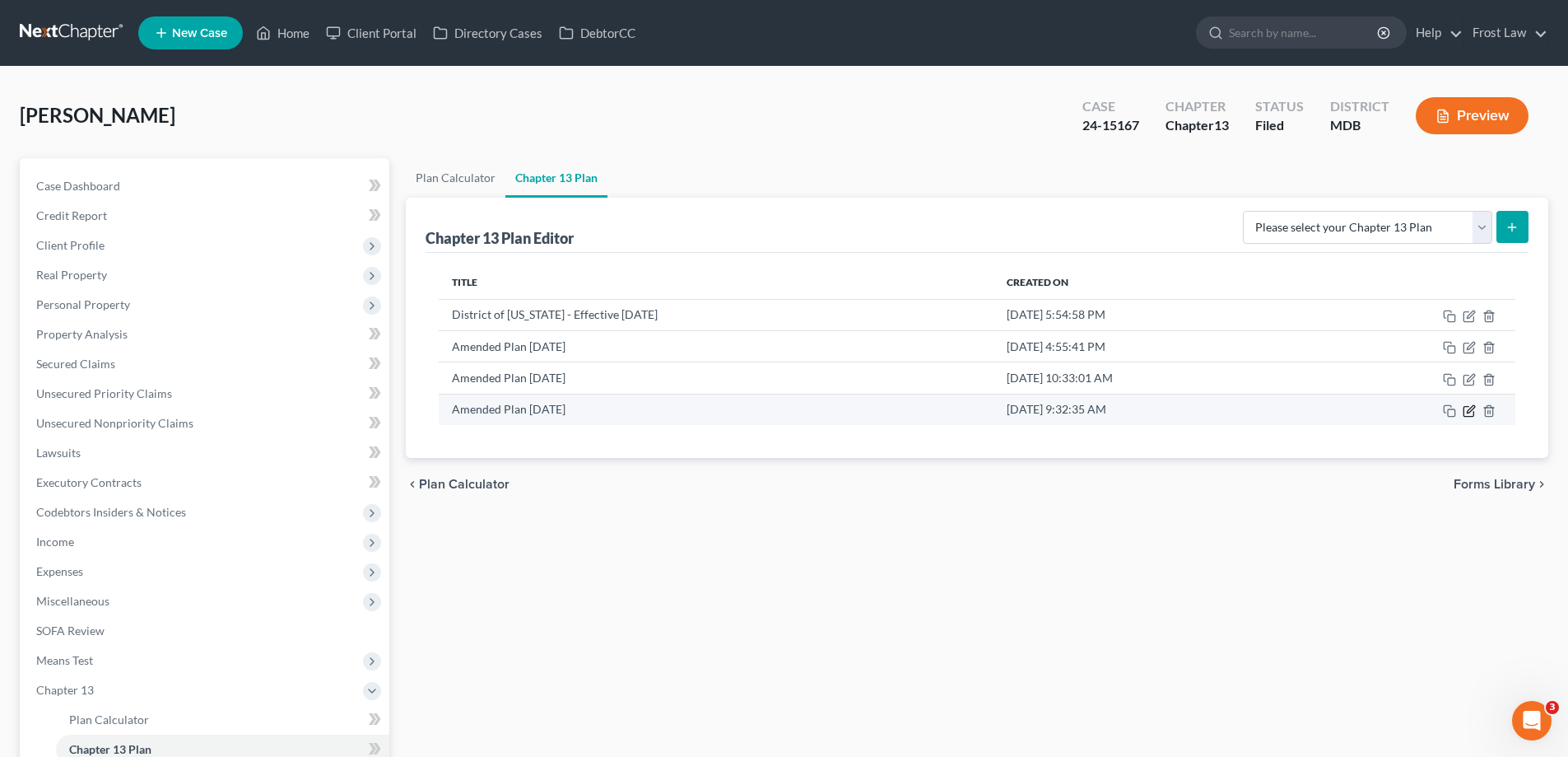
click at [1465, 410] on icon "button" at bounding box center [1468, 412] width 10 height 10
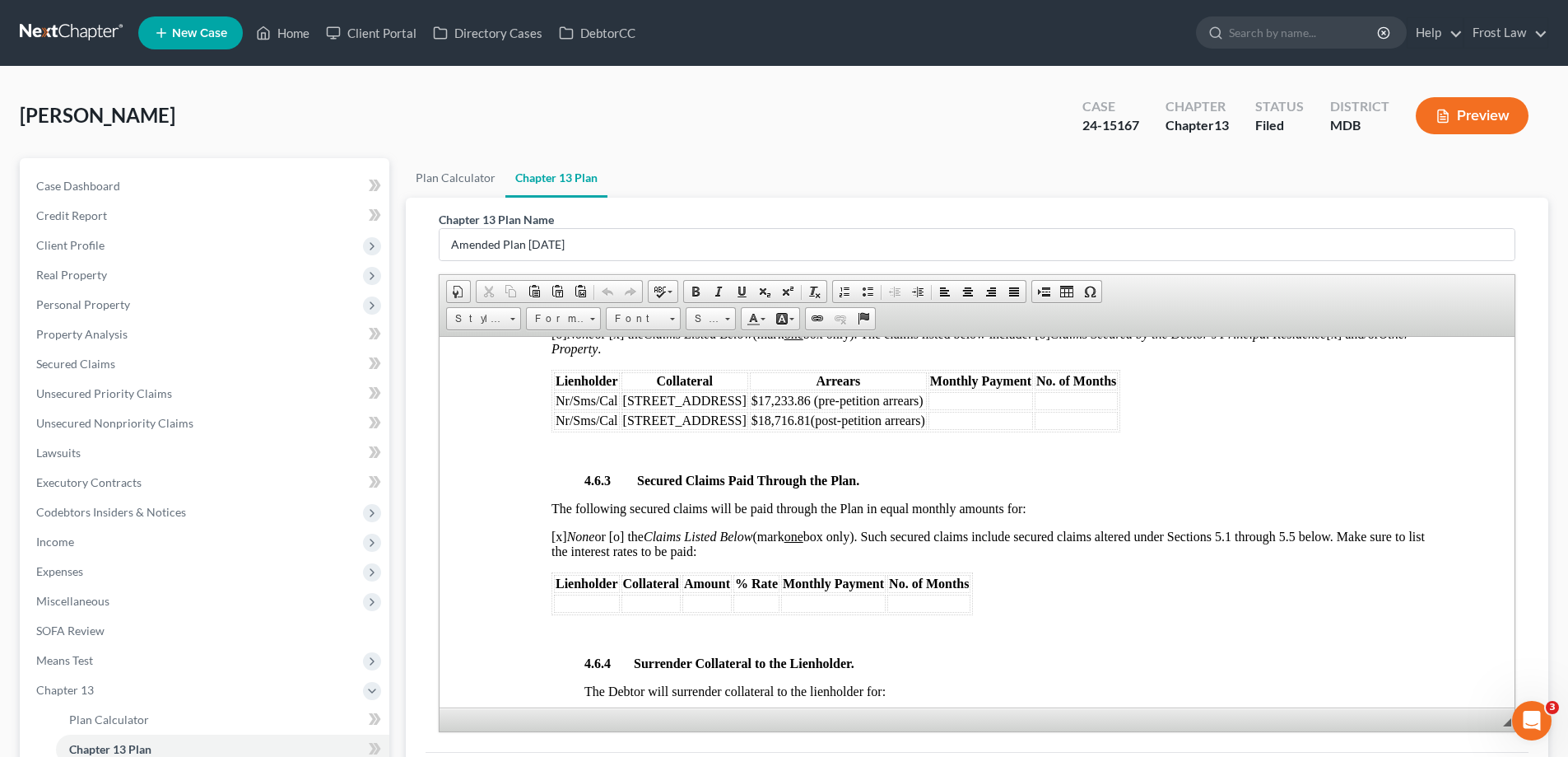
scroll to position [207, 0]
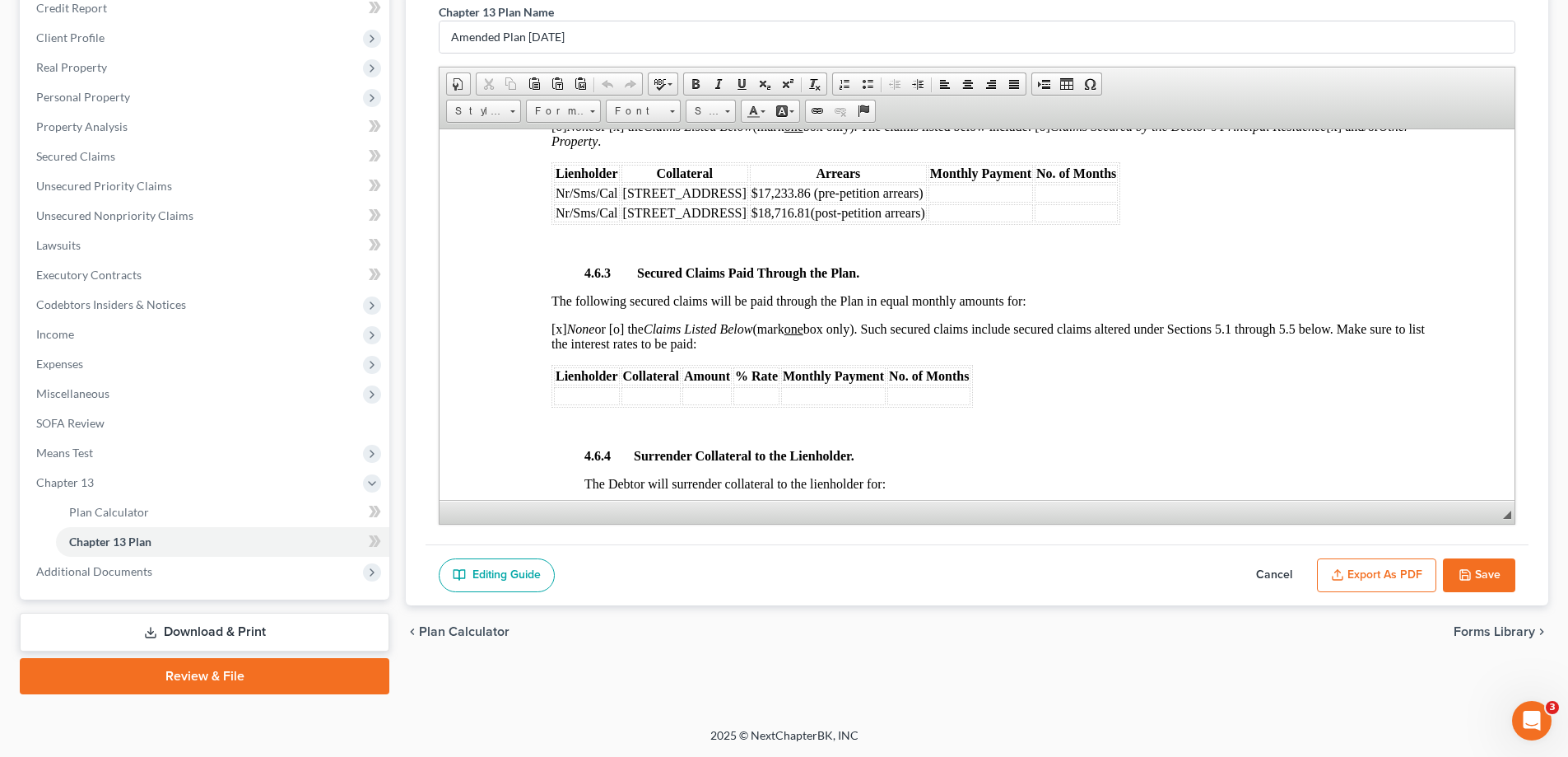
drag, startPoint x: 1490, startPoint y: 579, endPoint x: 1435, endPoint y: 532, distance: 72.3
click at [1490, 579] on button "Save" at bounding box center [1479, 576] width 73 height 35
